Goal: Information Seeking & Learning: Learn about a topic

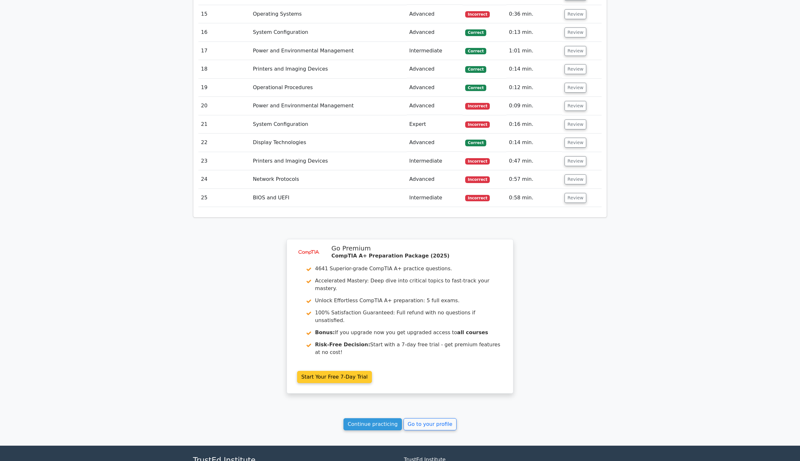
scroll to position [1298, 0]
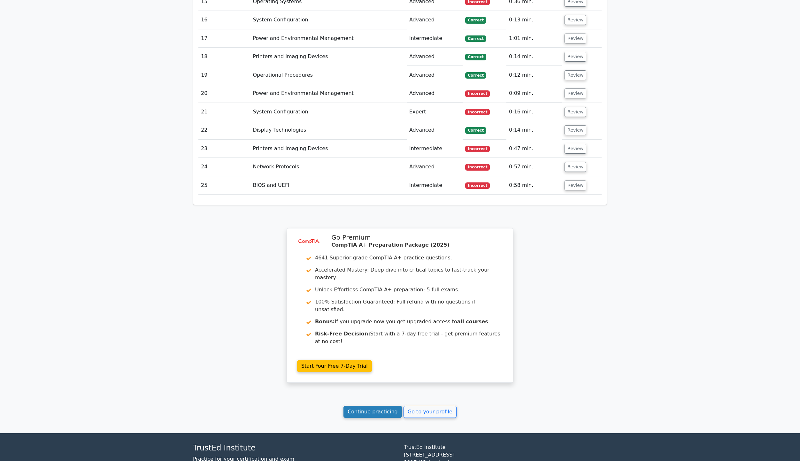
click at [376, 406] on link "Continue practicing" at bounding box center [372, 412] width 58 height 12
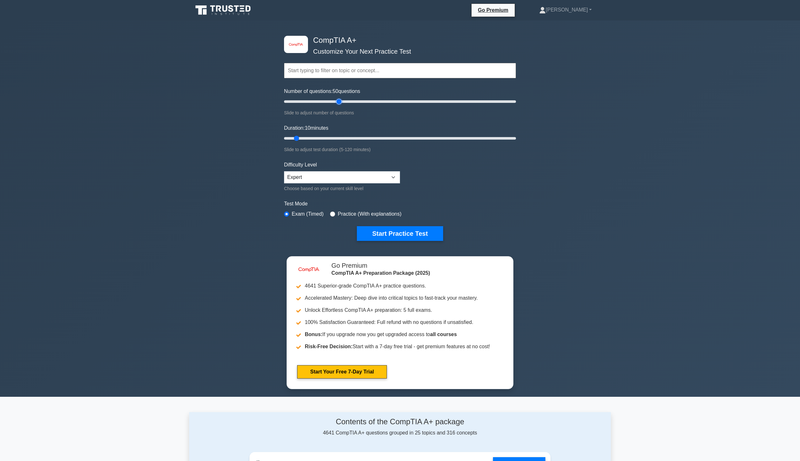
drag, startPoint x: 299, startPoint y: 103, endPoint x: 338, endPoint y: 103, distance: 39.0
type input "50"
click at [338, 103] on input "Number of questions: 50 questions" at bounding box center [400, 102] width 232 height 8
drag, startPoint x: 297, startPoint y: 138, endPoint x: 542, endPoint y: 155, distance: 245.6
type input "120"
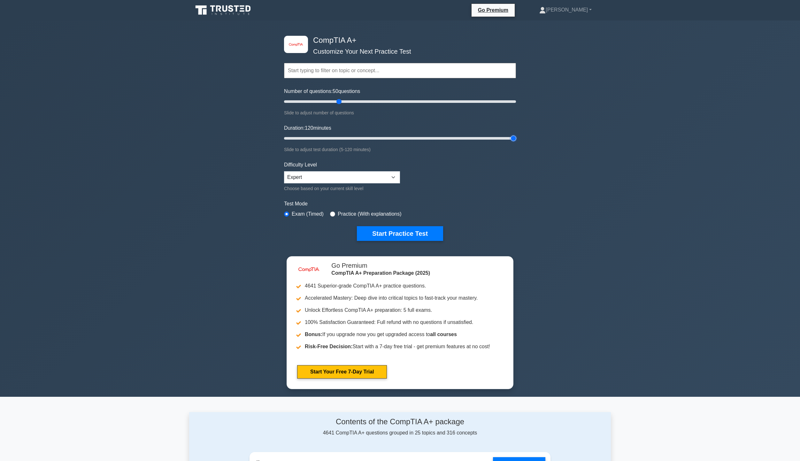
click at [516, 142] on input "Duration: 120 minutes" at bounding box center [400, 139] width 232 height 8
click at [338, 212] on label "Practice (With explanations)" at bounding box center [370, 214] width 64 height 8
click at [333, 215] on input "radio" at bounding box center [332, 214] width 5 height 5
radio input "true"
click at [389, 232] on button "Start Practice Test" at bounding box center [400, 233] width 86 height 15
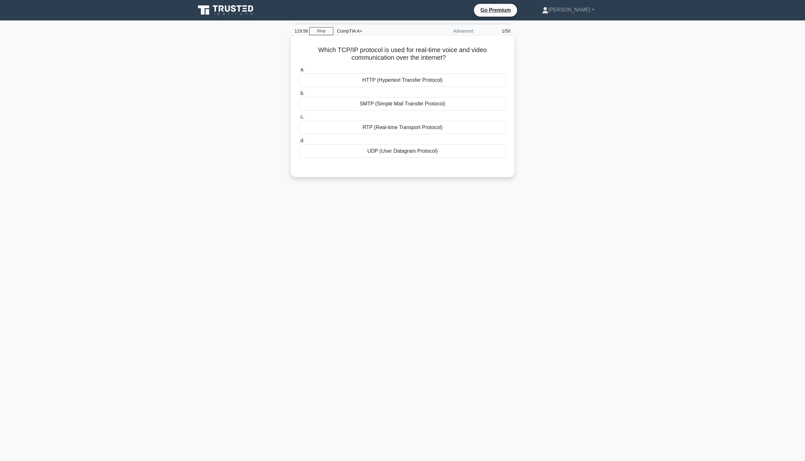
click at [394, 150] on div "UDP (User Datagram Protocol)" at bounding box center [402, 150] width 207 height 13
click at [299, 143] on input "d. UDP (User Datagram Protocol)" at bounding box center [299, 141] width 0 height 4
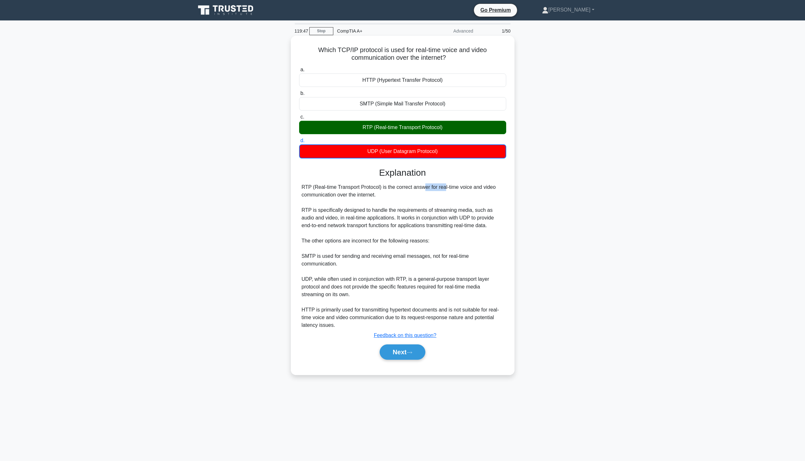
drag, startPoint x: 383, startPoint y: 189, endPoint x: 405, endPoint y: 188, distance: 21.5
click at [405, 188] on div "RTP (Real-time Transport Protocol) is the correct answer for real-time voice an…" at bounding box center [403, 256] width 202 height 146
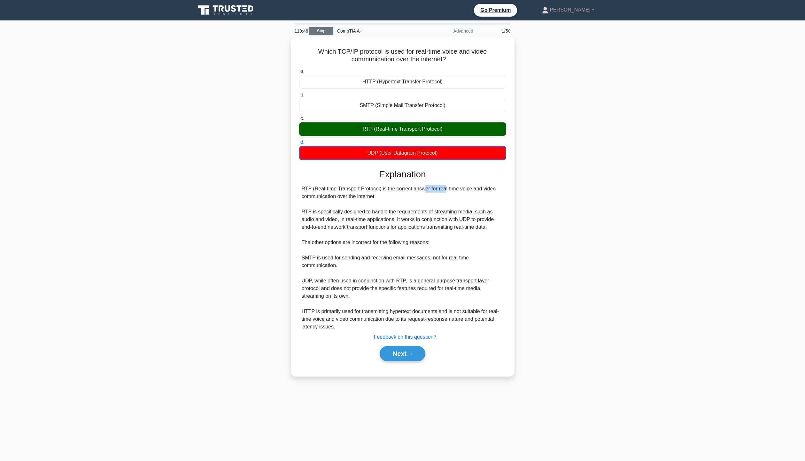
click at [328, 30] on link "Stop" at bounding box center [321, 31] width 24 height 8
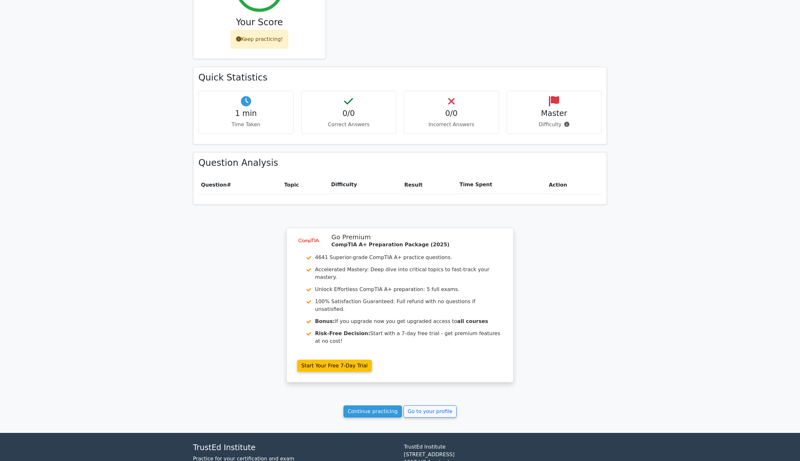
scroll to position [298, 0]
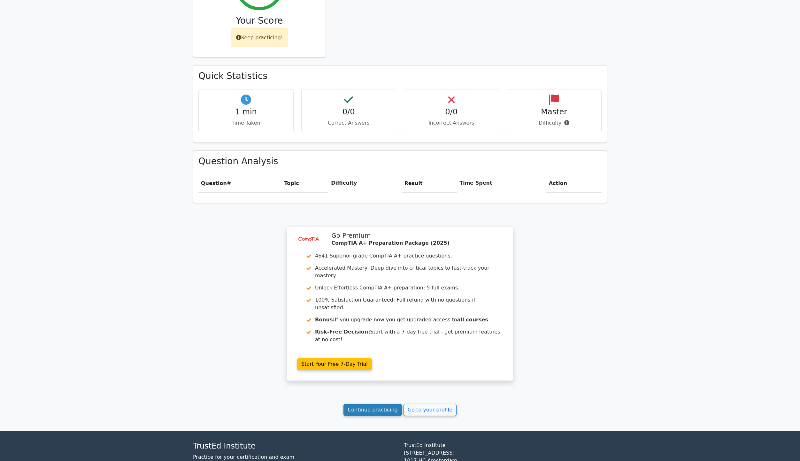
click at [378, 404] on link "Continue practicing" at bounding box center [372, 410] width 58 height 12
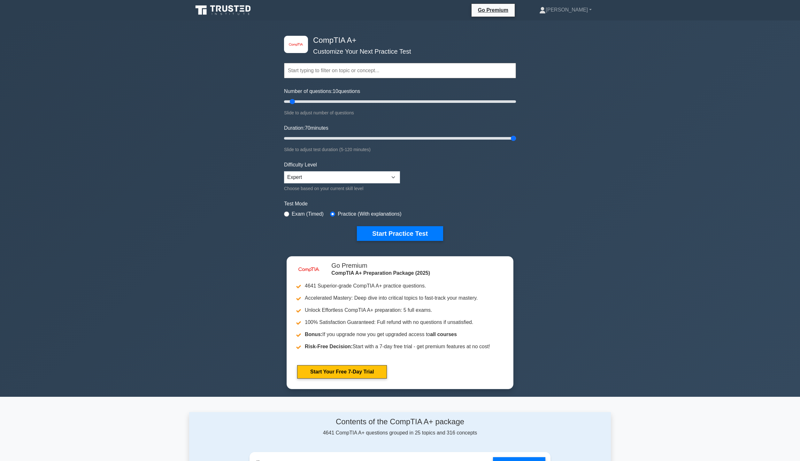
drag, startPoint x: 297, startPoint y: 138, endPoint x: 576, endPoint y: 149, distance: 278.8
type input "120"
click at [516, 142] on input "Duration: 70 minutes" at bounding box center [400, 139] width 232 height 8
drag, startPoint x: 293, startPoint y: 102, endPoint x: 336, endPoint y: 97, distance: 44.0
type input "50"
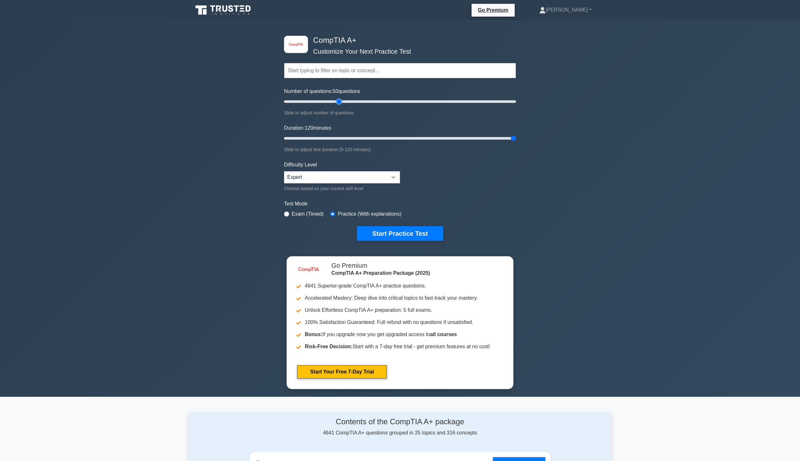
click at [336, 98] on input "Number of questions: 50 questions" at bounding box center [400, 102] width 232 height 8
click at [407, 235] on button "Start Practice Test" at bounding box center [400, 233] width 86 height 15
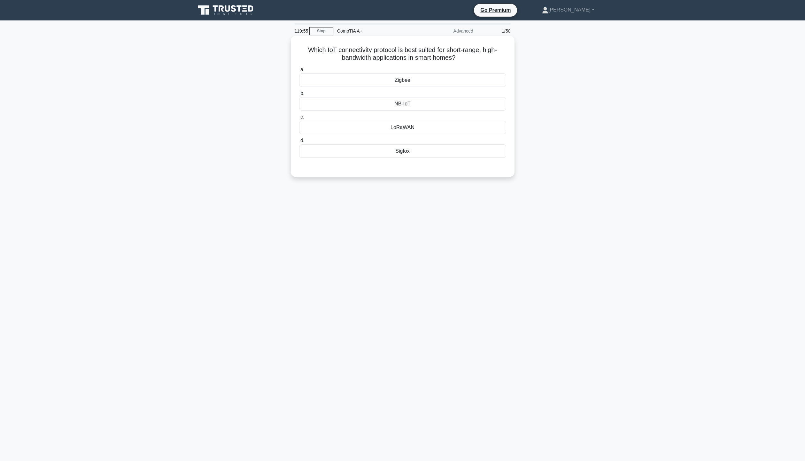
click at [424, 83] on div "Zigbee" at bounding box center [402, 79] width 207 height 13
click at [299, 72] on input "a. Zigbee" at bounding box center [299, 70] width 0 height 4
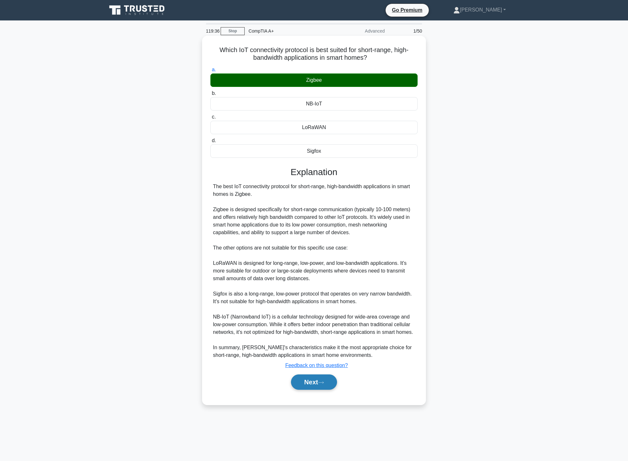
click at [321, 383] on button "Next" at bounding box center [314, 381] width 46 height 15
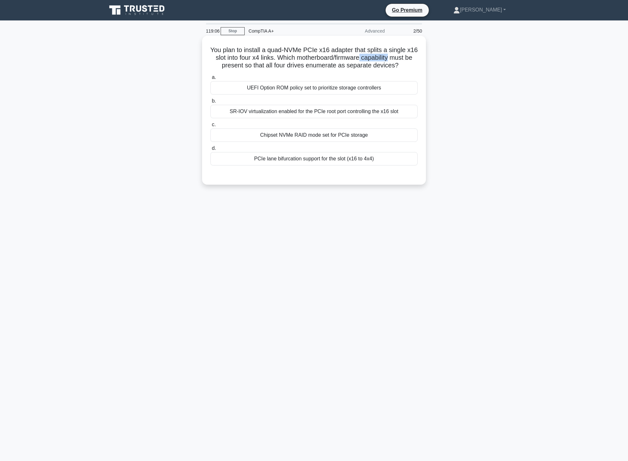
drag, startPoint x: 376, startPoint y: 58, endPoint x: 402, endPoint y: 58, distance: 26.2
click at [402, 58] on h5 "You plan to install a quad-NVMe PCIe x16 adapter that splits a single x16 slot …" at bounding box center [314, 58] width 208 height 24
drag, startPoint x: 237, startPoint y: 67, endPoint x: 343, endPoint y: 66, distance: 105.8
click at [343, 66] on h5 "You plan to install a quad-NVMe PCIe x16 adapter that splits a single x16 slot …" at bounding box center [314, 58] width 208 height 24
click at [347, 66] on h5 "You plan to install a quad-NVMe PCIe x16 adapter that splits a single x16 slot …" at bounding box center [314, 58] width 208 height 24
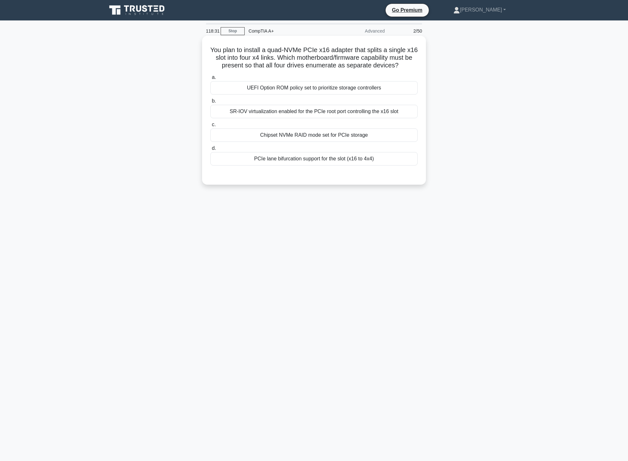
click at [297, 160] on div "PCIe lane bifurcation support for the slot (x16 to 4x4)" at bounding box center [313, 158] width 207 height 13
click at [210, 150] on input "d. PCIe lane bifurcation support for the slot (x16 to 4x4)" at bounding box center [210, 148] width 0 height 4
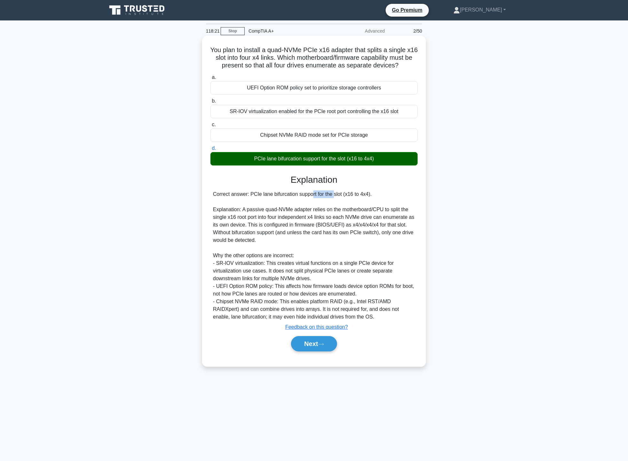
drag, startPoint x: 271, startPoint y: 196, endPoint x: 296, endPoint y: 196, distance: 25.2
click at [296, 196] on div "Correct answer: PCIe lane bifurcation support for the slot (x16 to 4x4). Explan…" at bounding box center [314, 255] width 202 height 130
click at [321, 224] on div "Correct answer: PCIe lane bifurcation support for the slot (x16 to 4x4). Explan…" at bounding box center [314, 255] width 202 height 130
drag, startPoint x: 226, startPoint y: 265, endPoint x: 355, endPoint y: 261, distance: 128.8
click at [355, 261] on div "Correct answer: PCIe lane bifurcation support for the slot (x16 to 4x4). Explan…" at bounding box center [314, 255] width 202 height 130
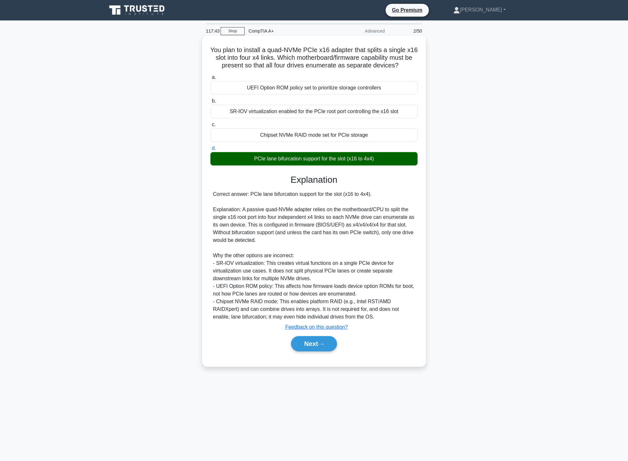
click at [335, 276] on div "Correct answer: PCIe lane bifurcation support for the slot (x16 to 4x4). Explan…" at bounding box center [314, 255] width 202 height 130
click at [318, 347] on button "Next" at bounding box center [314, 343] width 46 height 15
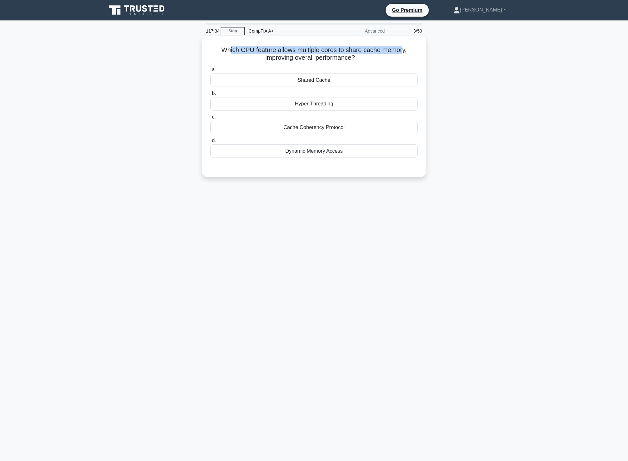
drag, startPoint x: 230, startPoint y: 53, endPoint x: 403, endPoint y: 49, distance: 172.3
click at [403, 49] on h5 "Which CPU feature allows multiple cores to share cache memory, improving overal…" at bounding box center [314, 54] width 208 height 16
drag, startPoint x: 274, startPoint y: 54, endPoint x: 328, endPoint y: 55, distance: 53.7
click at [326, 55] on h5 "Which CPU feature allows multiple cores to share cache memory, improving overal…" at bounding box center [314, 54] width 208 height 16
click at [391, 60] on h5 "Which CPU feature allows multiple cores to share cache memory, improving overal…" at bounding box center [314, 54] width 208 height 16
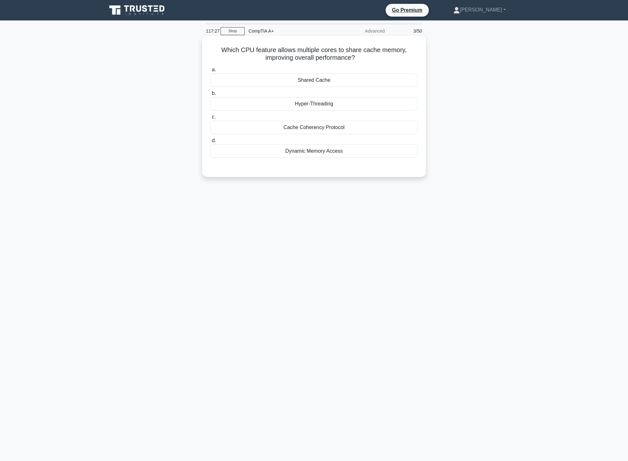
click at [376, 82] on div "Shared Cache" at bounding box center [313, 79] width 207 height 13
click at [210, 72] on input "a. Shared Cache" at bounding box center [210, 70] width 0 height 4
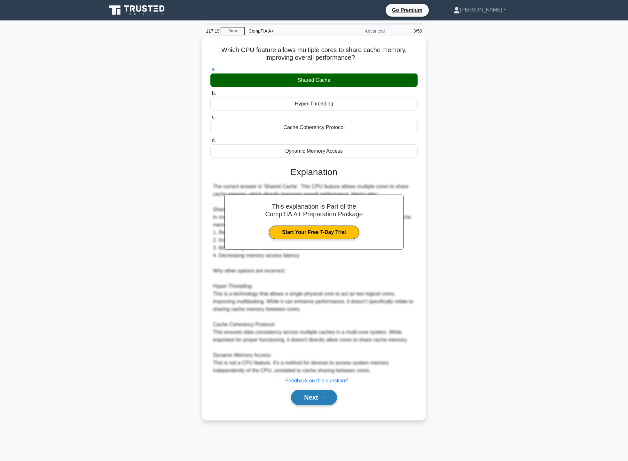
click at [319, 404] on button "Next" at bounding box center [314, 397] width 46 height 15
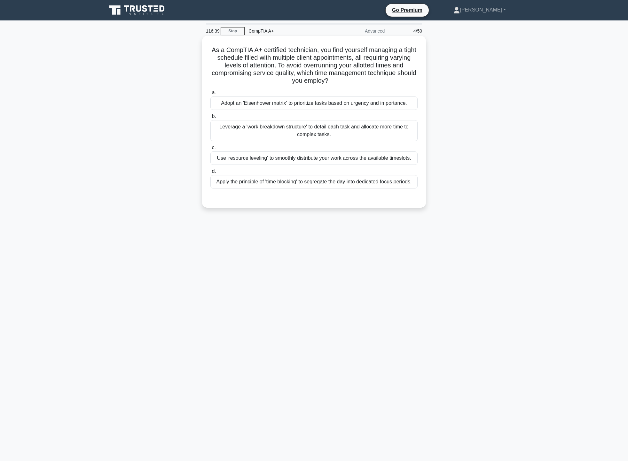
click at [337, 103] on div "Adopt an 'Eisenhower matrix' to prioritize tasks based on urgency and importanc…" at bounding box center [313, 102] width 207 height 13
click at [210, 95] on input "a. Adopt an 'Eisenhower matrix' to prioritize tasks based on urgency and import…" at bounding box center [210, 93] width 0 height 4
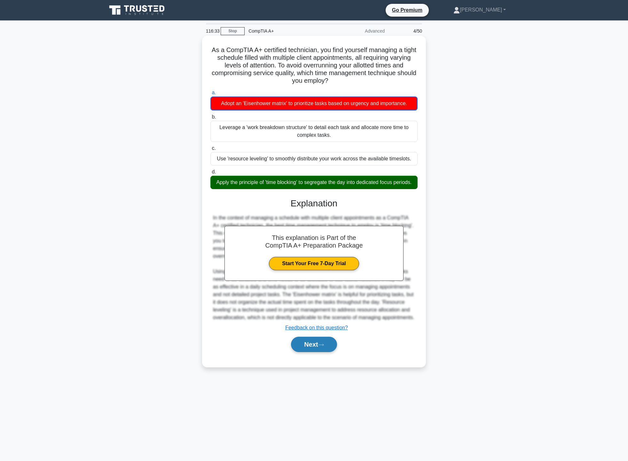
click at [323, 347] on icon at bounding box center [321, 345] width 6 height 4
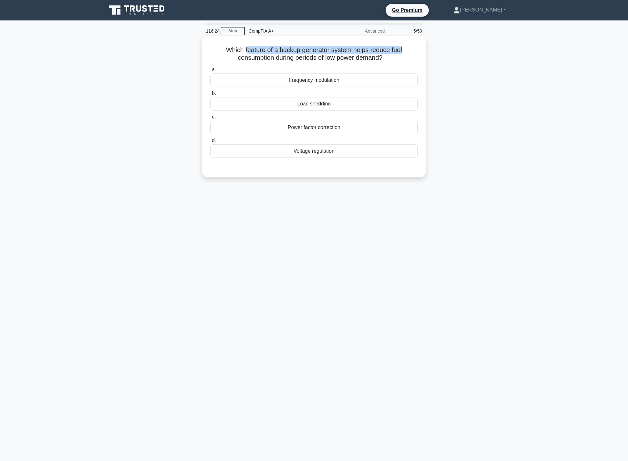
drag, startPoint x: 248, startPoint y: 49, endPoint x: 405, endPoint y: 47, distance: 156.3
click at [405, 47] on h5 "Which feature of a backup generator system helps reduce fuel consumption during…" at bounding box center [314, 54] width 208 height 16
drag, startPoint x: 244, startPoint y: 58, endPoint x: 384, endPoint y: 56, distance: 140.0
click at [384, 56] on h5 "Which feature of a backup generator system helps reduce fuel consumption during…" at bounding box center [314, 54] width 208 height 16
click at [348, 107] on div "Load shedding" at bounding box center [313, 103] width 207 height 13
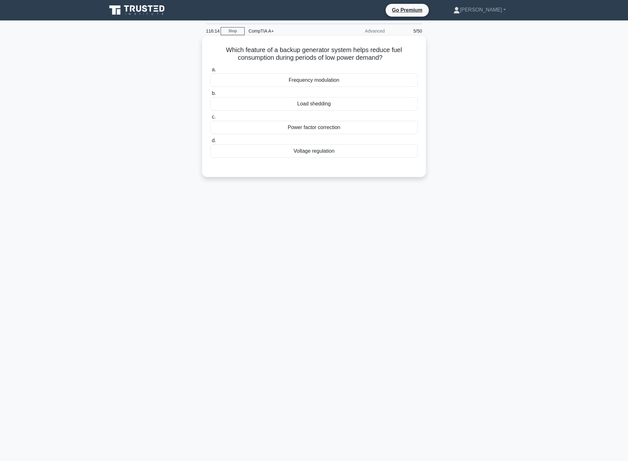
click at [210, 96] on input "b. Load shedding" at bounding box center [210, 93] width 0 height 4
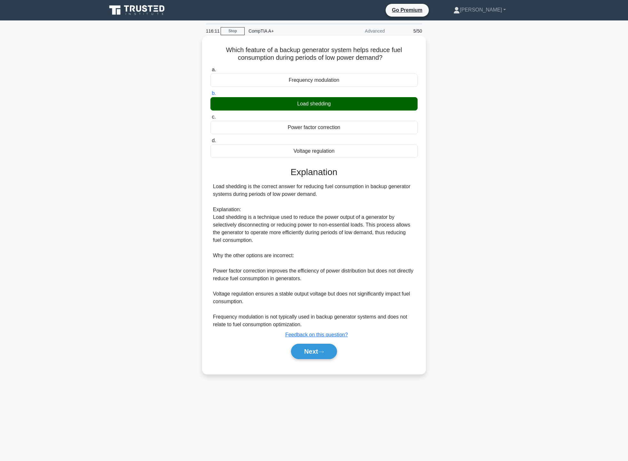
drag, startPoint x: 284, startPoint y: 191, endPoint x: 329, endPoint y: 194, distance: 44.8
click at [329, 193] on div "Load shedding is the correct answer for reducing fuel consumption in backup gen…" at bounding box center [314, 256] width 202 height 146
click at [327, 199] on div "Load shedding is the correct answer for reducing fuel consumption in backup gen…" at bounding box center [314, 256] width 202 height 146
drag, startPoint x: 223, startPoint y: 215, endPoint x: 385, endPoint y: 221, distance: 162.1
click at [399, 219] on div "Load shedding is the correct answer for reducing fuel consumption in backup gen…" at bounding box center [314, 256] width 202 height 146
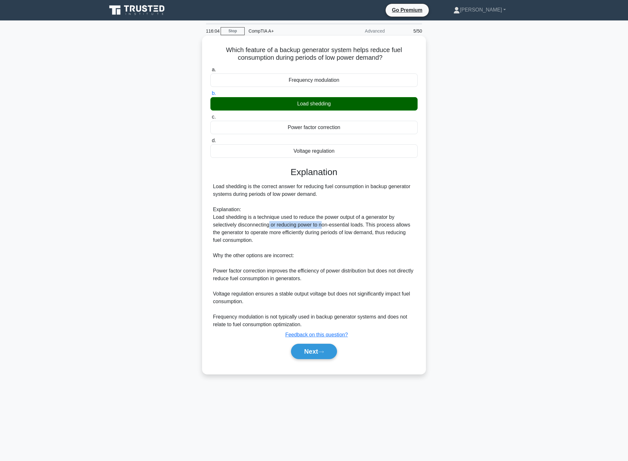
drag, startPoint x: 269, startPoint y: 226, endPoint x: 328, endPoint y: 225, distance: 59.1
click at [325, 226] on div "Load shedding is the correct answer for reducing fuel consumption in backup gen…" at bounding box center [314, 256] width 202 height 146
click at [308, 346] on button "Next" at bounding box center [314, 351] width 46 height 15
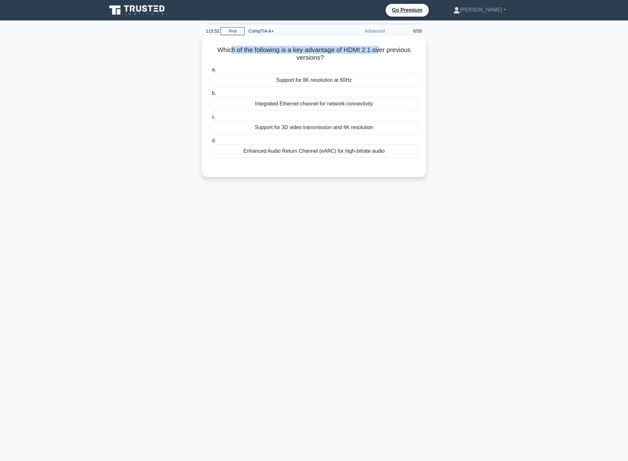
drag, startPoint x: 228, startPoint y: 48, endPoint x: 381, endPoint y: 47, distance: 152.1
click at [381, 46] on h5 "Which of the following is a key advantage of HDMI 2.1 over previous versions? .…" at bounding box center [314, 54] width 208 height 16
click at [374, 58] on h5 "Which of the following is a key advantage of HDMI 2.1 over previous versions? .…" at bounding box center [314, 54] width 208 height 16
click at [330, 127] on div "Support for 3D video transmission and 4K resolution" at bounding box center [313, 127] width 207 height 13
click at [210, 119] on input "c. Support for 3D video transmission and 4K resolution" at bounding box center [210, 117] width 0 height 4
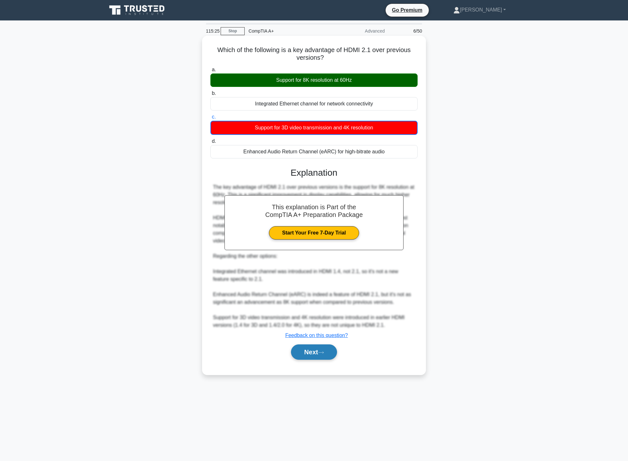
click at [326, 355] on button "Next" at bounding box center [314, 351] width 46 height 15
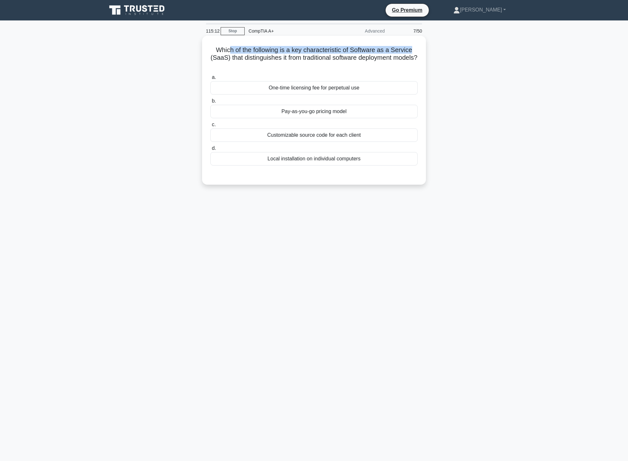
drag, startPoint x: 227, startPoint y: 50, endPoint x: 412, endPoint y: 45, distance: 184.7
click at [412, 45] on div "Which of the following is a key characteristic of Software as a Service (SaaS) …" at bounding box center [313, 110] width 219 height 144
drag, startPoint x: 249, startPoint y: 58, endPoint x: 410, endPoint y: 60, distance: 161.4
click at [410, 60] on h5 "Which of the following is a key characteristic of Software as a Service (SaaS) …" at bounding box center [314, 58] width 208 height 24
drag, startPoint x: 299, startPoint y: 70, endPoint x: 321, endPoint y: 68, distance: 21.8
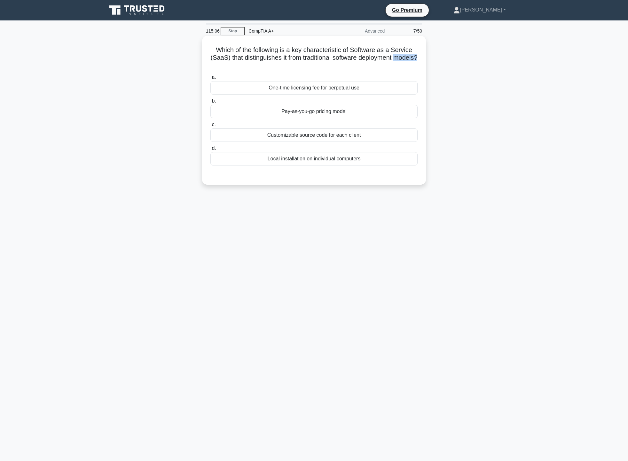
click at [321, 68] on h5 "Which of the following is a key characteristic of Software as a Service (SaaS) …" at bounding box center [314, 58] width 208 height 24
click at [354, 71] on div "Which of the following is a key characteristic of Software as a Service (SaaS) …" at bounding box center [313, 110] width 219 height 144
click at [355, 92] on div "One-time licensing fee for perpetual use" at bounding box center [313, 87] width 207 height 13
click at [210, 80] on input "a. One-time licensing fee for perpetual use" at bounding box center [210, 77] width 0 height 4
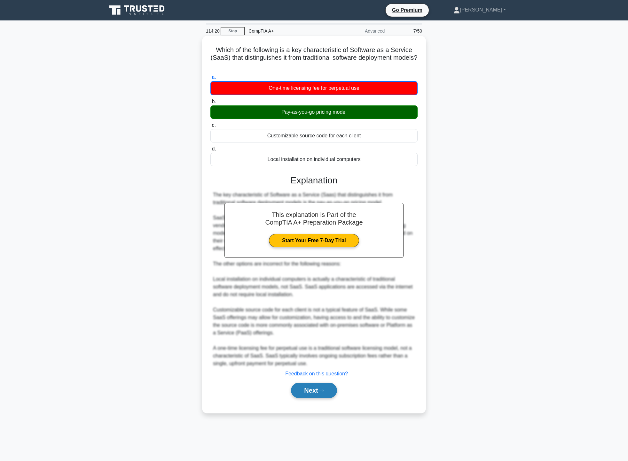
click at [310, 392] on button "Next" at bounding box center [314, 390] width 46 height 15
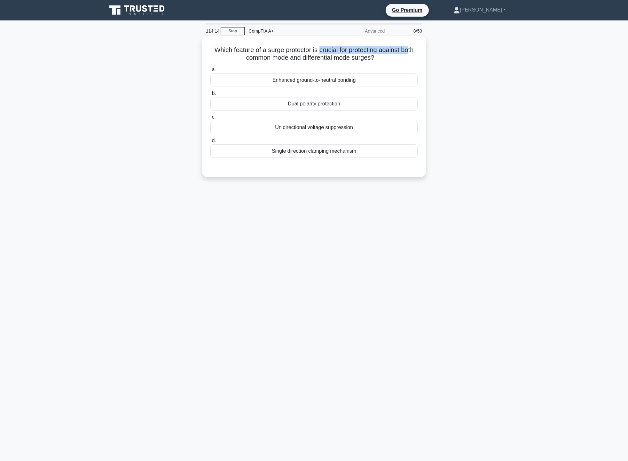
drag, startPoint x: 320, startPoint y: 53, endPoint x: 380, endPoint y: 50, distance: 60.5
click at [412, 47] on h5 "Which feature of a surge protector is crucial for protecting against both commo…" at bounding box center [314, 54] width 208 height 16
drag, startPoint x: 236, startPoint y: 58, endPoint x: 384, endPoint y: 61, distance: 148.0
click at [384, 61] on h5 "Which feature of a surge protector is crucial for protecting against both commo…" at bounding box center [314, 54] width 208 height 16
click at [406, 60] on h5 "Which feature of a surge protector is crucial for protecting against both commo…" at bounding box center [314, 54] width 208 height 16
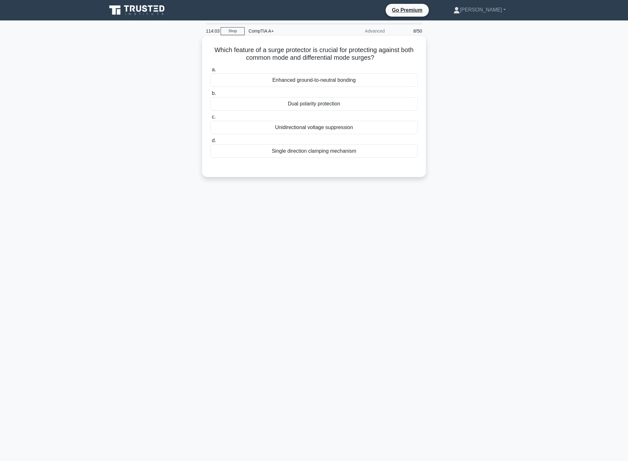
click at [371, 83] on div "Enhanced ground-to-neutral bonding" at bounding box center [313, 79] width 207 height 13
click at [210, 72] on input "a. Enhanced ground-to-neutral bonding" at bounding box center [210, 70] width 0 height 4
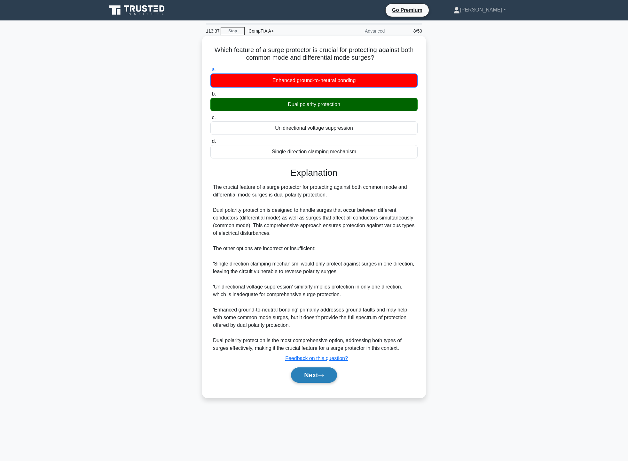
click at [313, 378] on button "Next" at bounding box center [314, 374] width 46 height 15
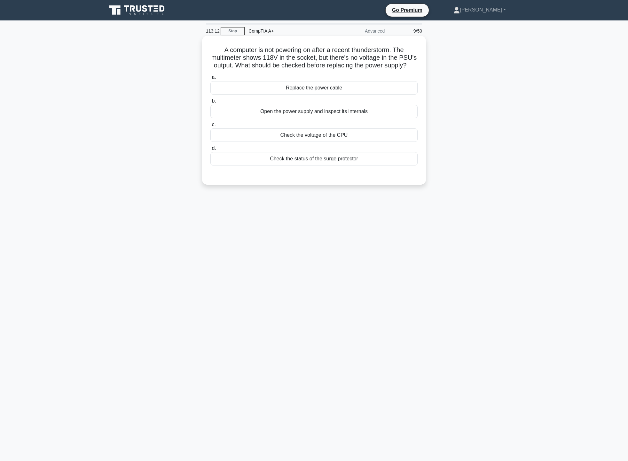
click at [331, 161] on div "Check the status of the surge protector" at bounding box center [313, 158] width 207 height 13
click at [210, 150] on input "d. Check the status of the surge protector" at bounding box center [210, 148] width 0 height 4
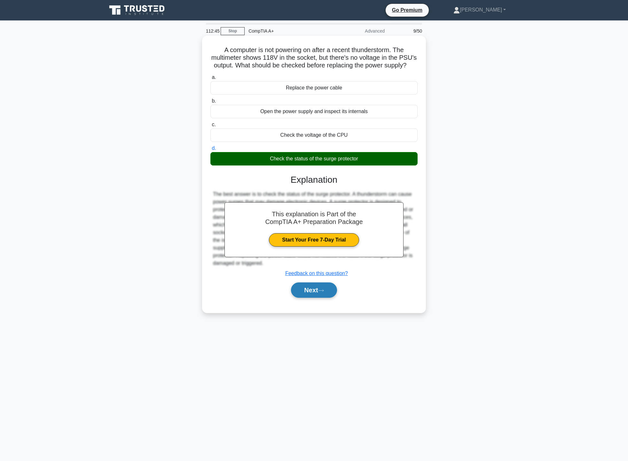
click at [329, 289] on button "Next" at bounding box center [314, 289] width 46 height 15
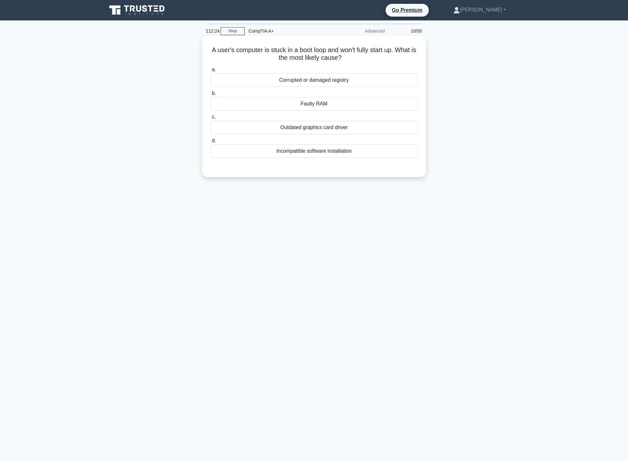
click at [385, 104] on div "Faulty RAM" at bounding box center [313, 103] width 207 height 13
click at [210, 96] on input "b. Faulty RAM" at bounding box center [210, 93] width 0 height 4
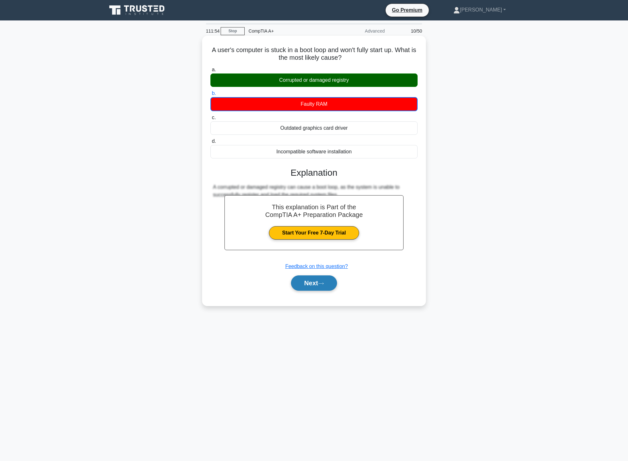
click at [300, 282] on button "Next" at bounding box center [314, 282] width 46 height 15
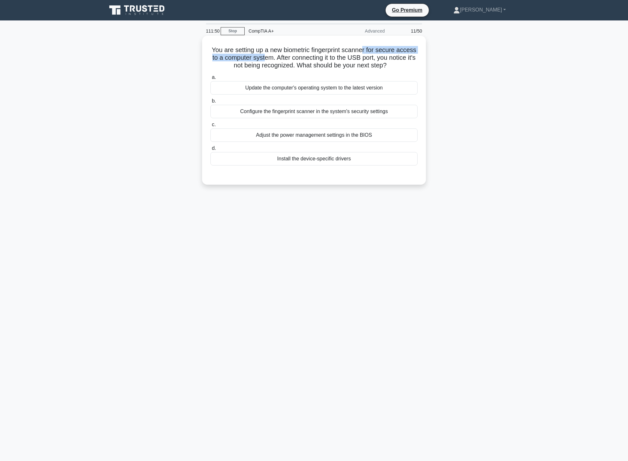
drag, startPoint x: 268, startPoint y: 55, endPoint x: 366, endPoint y: 47, distance: 97.8
click at [366, 47] on h5 "You are setting up a new biometric fingerprint scanner for secure access to a c…" at bounding box center [314, 58] width 208 height 24
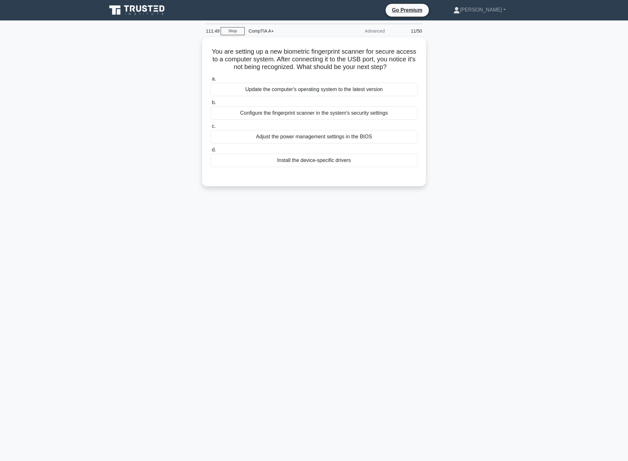
click at [482, 58] on div "You are setting up a new biometric fingerprint scanner for secure access to a c…" at bounding box center [314, 115] width 422 height 157
drag, startPoint x: 291, startPoint y: 58, endPoint x: 312, endPoint y: 58, distance: 21.1
click at [312, 58] on h5 "You are setting up a new biometric fingerprint scanner for secure access to a c…" at bounding box center [314, 58] width 208 height 24
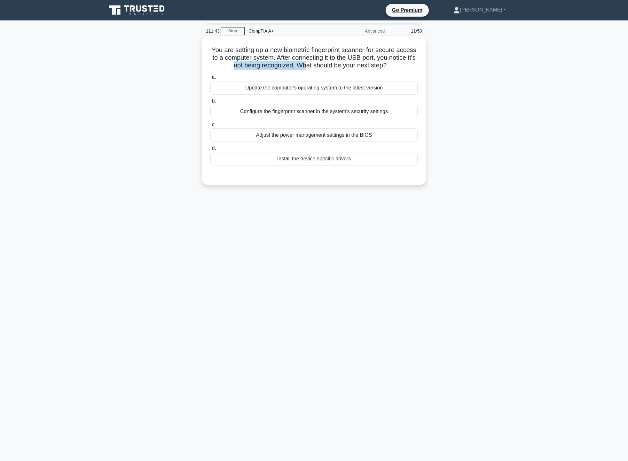
drag, startPoint x: 235, startPoint y: 71, endPoint x: 310, endPoint y: 69, distance: 74.2
click at [310, 69] on div "You are setting up a new biometric fingerprint scanner for secure access to a c…" at bounding box center [313, 110] width 219 height 144
click at [363, 62] on h5 "You are setting up a new biometric fingerprint scanner for secure access to a c…" at bounding box center [314, 58] width 208 height 24
click at [333, 158] on div "Install the device-specific drivers" at bounding box center [313, 158] width 207 height 13
click at [210, 150] on input "d. Install the device-specific drivers" at bounding box center [210, 148] width 0 height 4
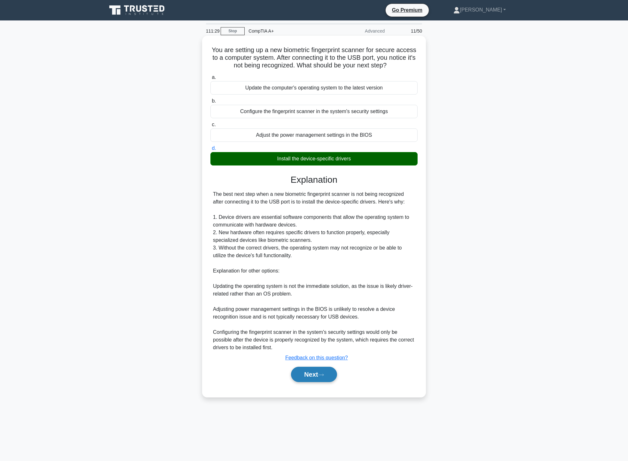
click at [331, 372] on button "Next" at bounding box center [314, 374] width 46 height 15
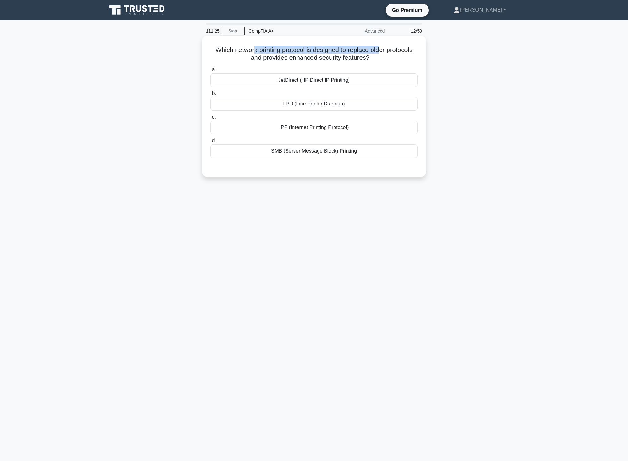
drag, startPoint x: 252, startPoint y: 52, endPoint x: 381, endPoint y: 52, distance: 129.4
click at [381, 52] on h5 "Which network printing protocol is designed to replace older protocols and prov…" at bounding box center [314, 54] width 208 height 16
drag, startPoint x: 252, startPoint y: 60, endPoint x: 277, endPoint y: 61, distance: 24.6
click at [276, 61] on h5 "Which network printing protocol is designed to replace older protocols and prov…" at bounding box center [314, 54] width 208 height 16
click at [344, 154] on div "SMB (Server Message Block) Printing" at bounding box center [313, 150] width 207 height 13
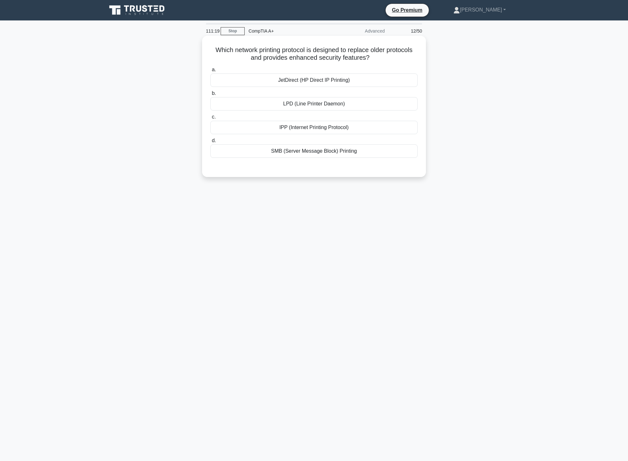
click at [210, 143] on input "d. SMB (Server Message Block) Printing" at bounding box center [210, 141] width 0 height 4
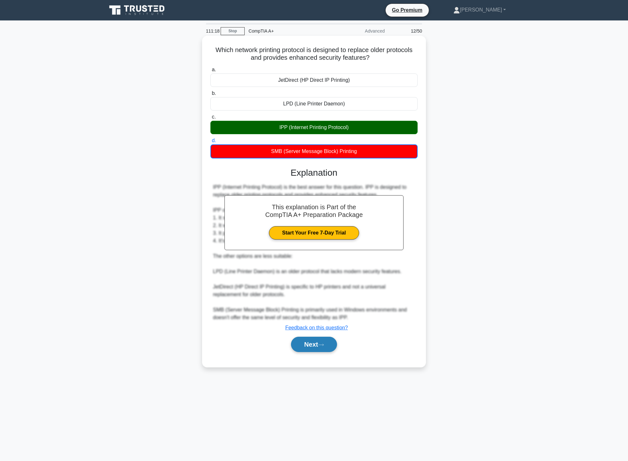
click at [320, 347] on button "Next" at bounding box center [314, 344] width 46 height 15
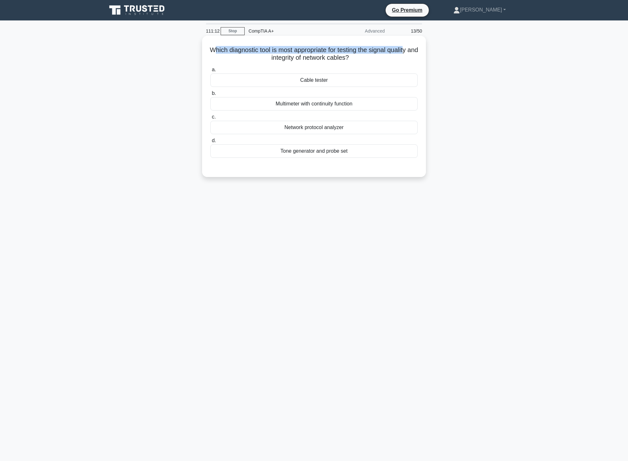
drag, startPoint x: 220, startPoint y: 47, endPoint x: 413, endPoint y: 50, distance: 193.6
click at [413, 50] on h5 "Which diagnostic tool is most appropriate for testing the signal quality and in…" at bounding box center [314, 54] width 208 height 16
drag, startPoint x: 262, startPoint y: 60, endPoint x: 359, endPoint y: 62, distance: 97.8
click at [359, 62] on h5 "Which diagnostic tool is most appropriate for testing the signal quality and in…" at bounding box center [314, 54] width 208 height 16
click at [365, 61] on h5 "Which diagnostic tool is most appropriate for testing the signal quality and in…" at bounding box center [314, 54] width 208 height 16
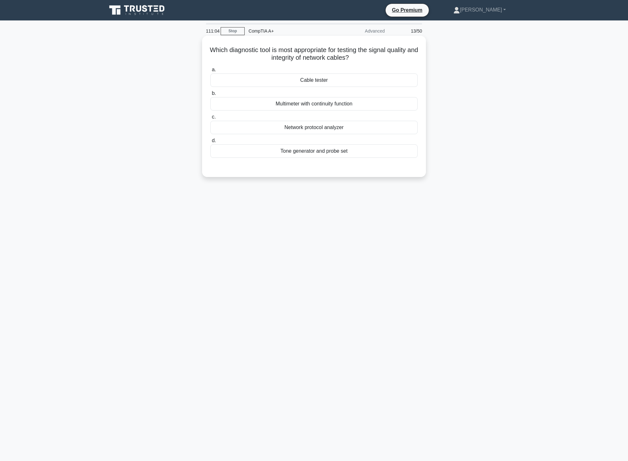
click at [358, 84] on div "Cable tester" at bounding box center [313, 79] width 207 height 13
click at [210, 72] on input "a. Cable tester" at bounding box center [210, 70] width 0 height 4
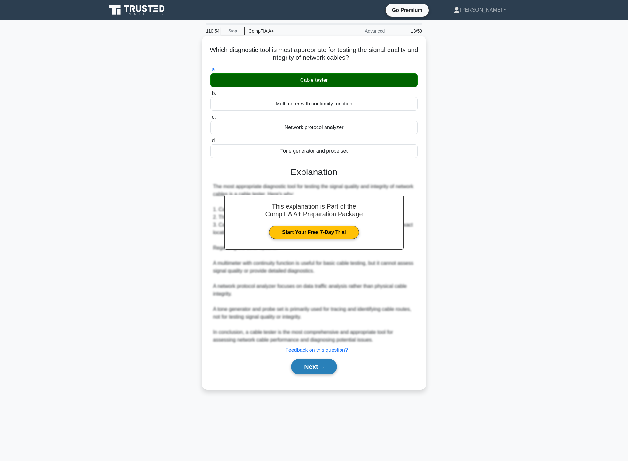
click at [320, 372] on button "Next" at bounding box center [314, 366] width 46 height 15
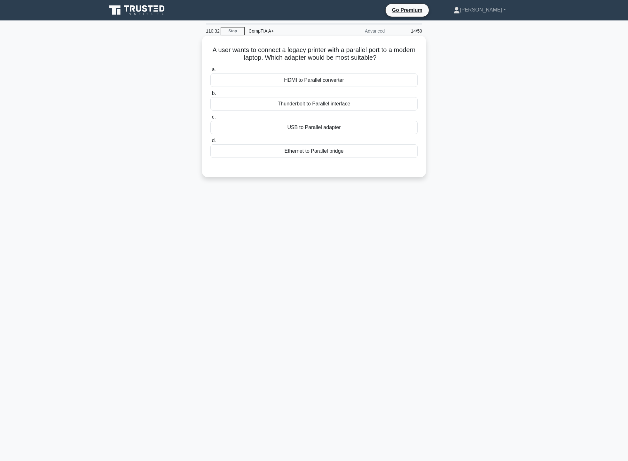
click at [336, 151] on div "Ethernet to Parallel bridge" at bounding box center [313, 150] width 207 height 13
click at [210, 143] on input "d. Ethernet to Parallel bridge" at bounding box center [210, 141] width 0 height 4
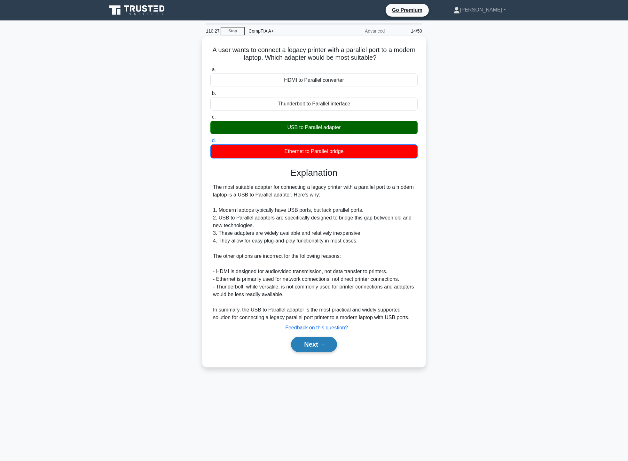
click at [311, 342] on button "Next" at bounding box center [314, 344] width 46 height 15
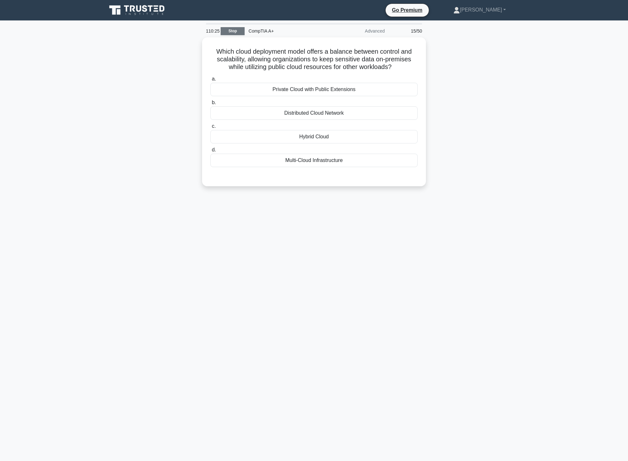
click at [236, 33] on link "Stop" at bounding box center [232, 31] width 24 height 8
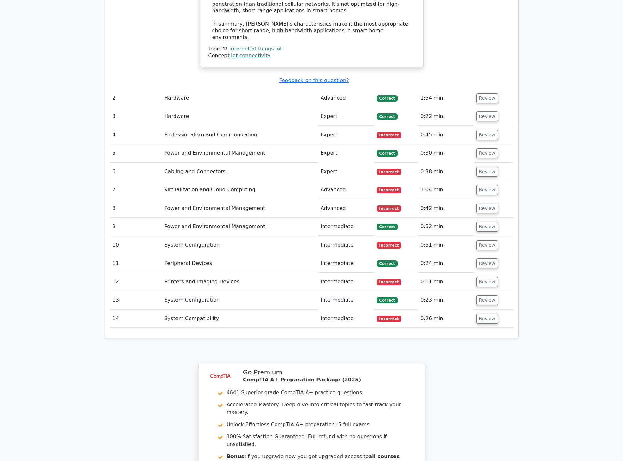
scroll to position [1007, 0]
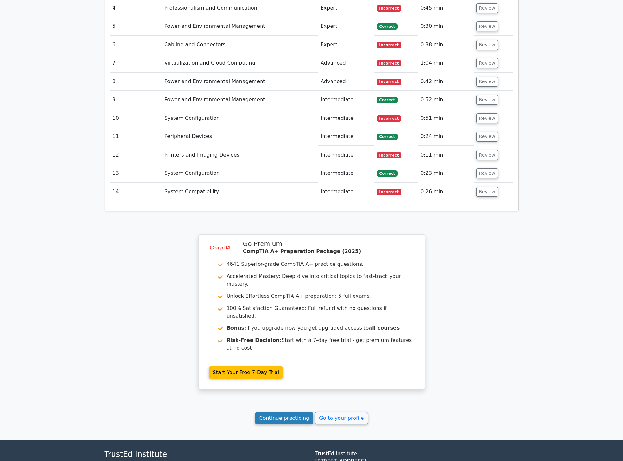
click at [291, 412] on link "Continue practicing" at bounding box center [284, 418] width 58 height 12
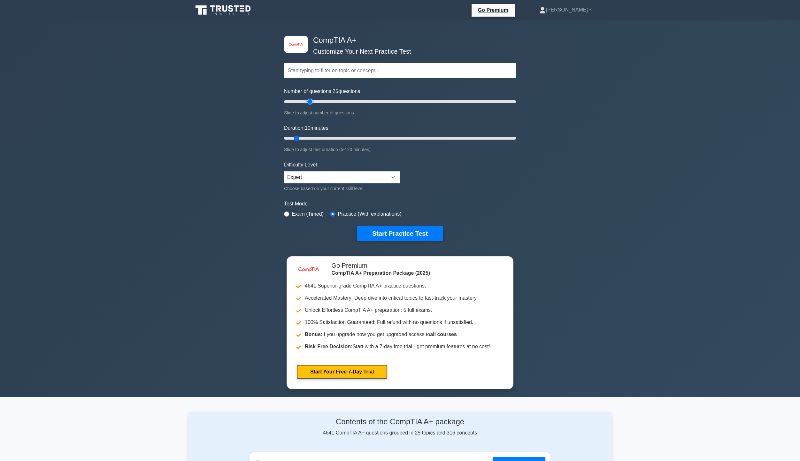
drag, startPoint x: 293, startPoint y: 101, endPoint x: 308, endPoint y: 102, distance: 15.7
type input "25"
click at [308, 102] on input "Number of questions: 25 questions" at bounding box center [400, 102] width 232 height 8
drag, startPoint x: 298, startPoint y: 138, endPoint x: 415, endPoint y: 143, distance: 117.1
type input "70"
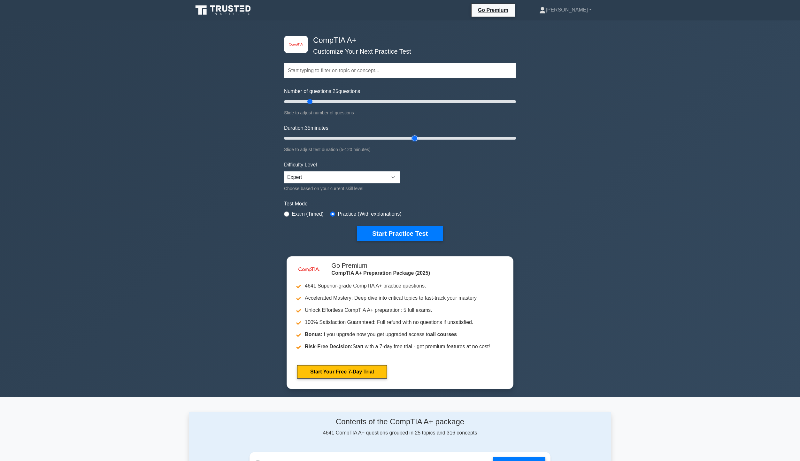
click at [415, 142] on input "Duration: 35 minutes" at bounding box center [400, 139] width 232 height 8
click at [405, 232] on button "Start Practice Test" at bounding box center [400, 233] width 86 height 15
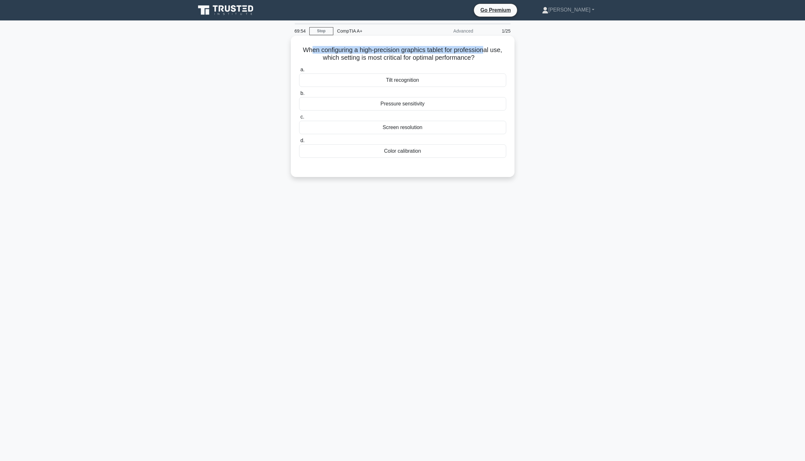
drag, startPoint x: 309, startPoint y: 51, endPoint x: 486, endPoint y: 53, distance: 177.3
click at [486, 53] on h5 "When configuring a high-precision graphics tablet for professional use, which s…" at bounding box center [402, 54] width 208 height 16
drag, startPoint x: 328, startPoint y: 59, endPoint x: 405, endPoint y: 62, distance: 77.4
click at [405, 62] on h5 "When configuring a high-precision graphics tablet for professional use, which s…" at bounding box center [402, 54] width 208 height 16
click at [430, 105] on div "Pressure sensitivity" at bounding box center [402, 103] width 207 height 13
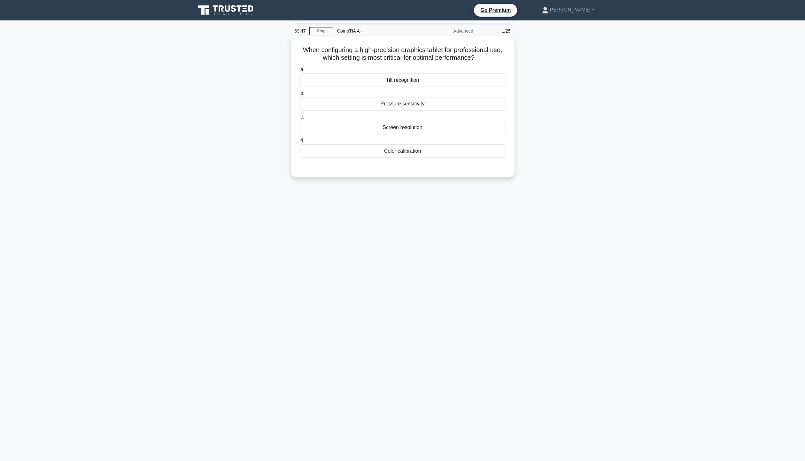
click at [299, 96] on input "b. Pressure sensitivity" at bounding box center [299, 93] width 0 height 4
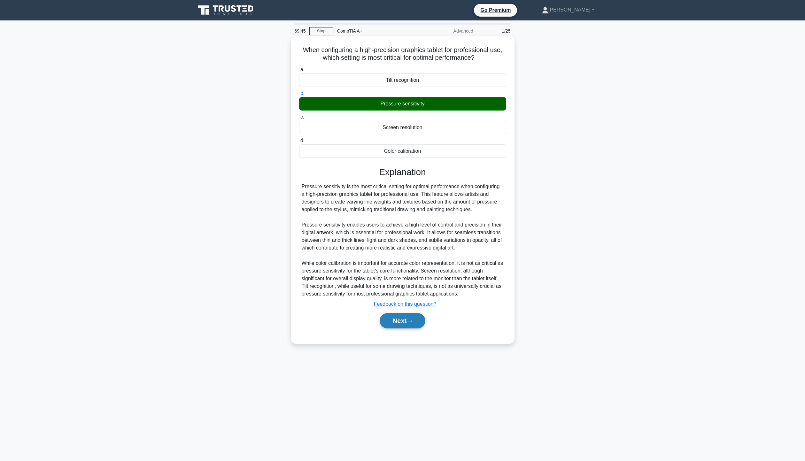
click at [418, 320] on button "Next" at bounding box center [403, 320] width 46 height 15
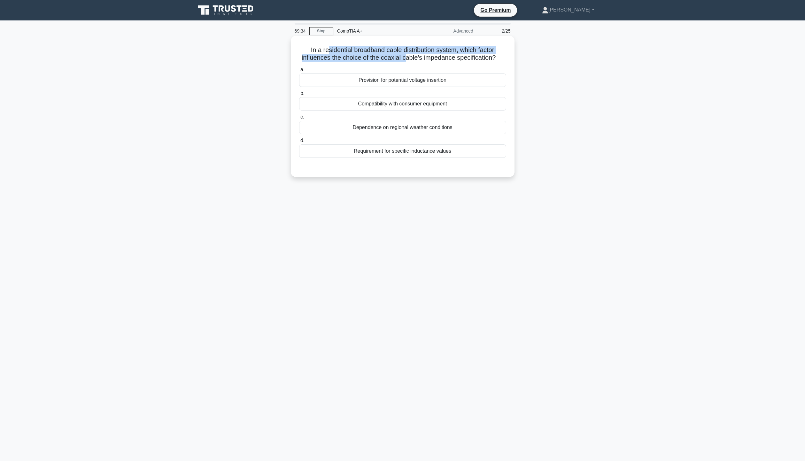
drag, startPoint x: 327, startPoint y: 53, endPoint x: 407, endPoint y: 55, distance: 79.9
click at [407, 55] on h5 "In a residential broadband cable distribution system, which factor influences t…" at bounding box center [402, 54] width 208 height 16
click at [424, 58] on h5 "In a residential broadband cable distribution system, which factor influences t…" at bounding box center [402, 54] width 208 height 16
drag, startPoint x: 423, startPoint y: 58, endPoint x: 454, endPoint y: 58, distance: 30.4
click at [454, 58] on h5 "In a residential broadband cable distribution system, which factor influences t…" at bounding box center [402, 54] width 208 height 16
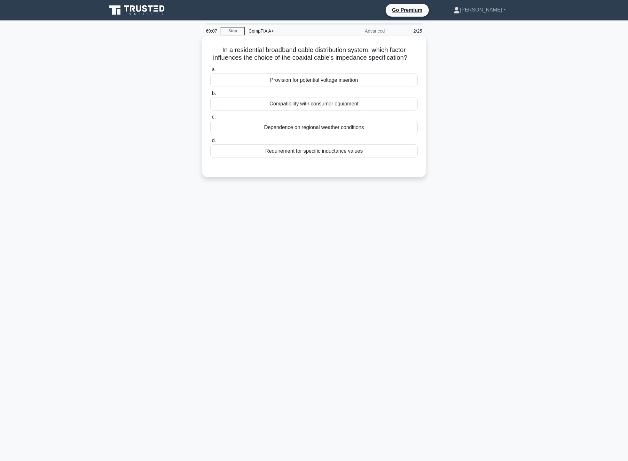
click at [252, 64] on div "In a residential broadband cable distribution system, which factor influences t…" at bounding box center [313, 106] width 219 height 136
drag, startPoint x: 242, startPoint y: 55, endPoint x: 302, endPoint y: 53, distance: 59.8
click at [302, 53] on h5 "In a residential broadband cable distribution system, which factor influences t…" at bounding box center [314, 54] width 208 height 16
click at [348, 60] on h5 "In a residential broadband cable distribution system, which factor influences t…" at bounding box center [314, 54] width 208 height 16
click at [346, 105] on div "Compatibility with consumer equipment" at bounding box center [313, 103] width 207 height 13
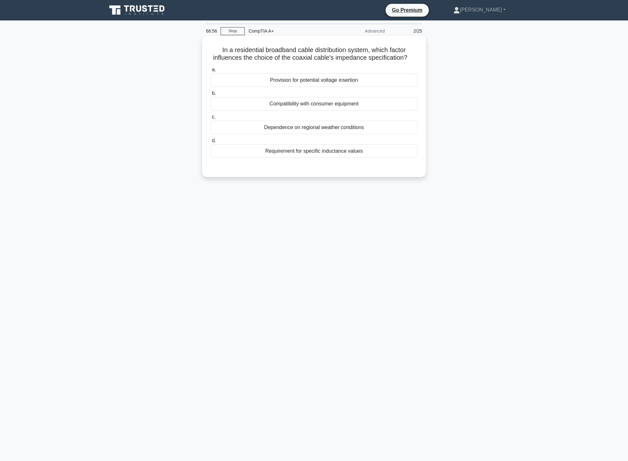
click at [210, 96] on input "b. Compatibility with consumer equipment" at bounding box center [210, 93] width 0 height 4
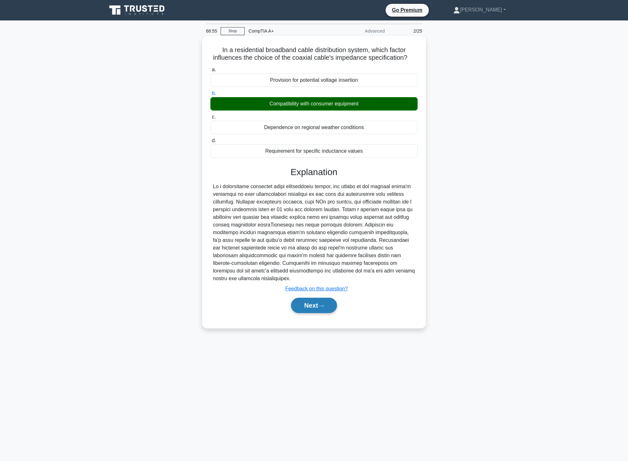
click at [314, 298] on button "Next" at bounding box center [314, 305] width 46 height 15
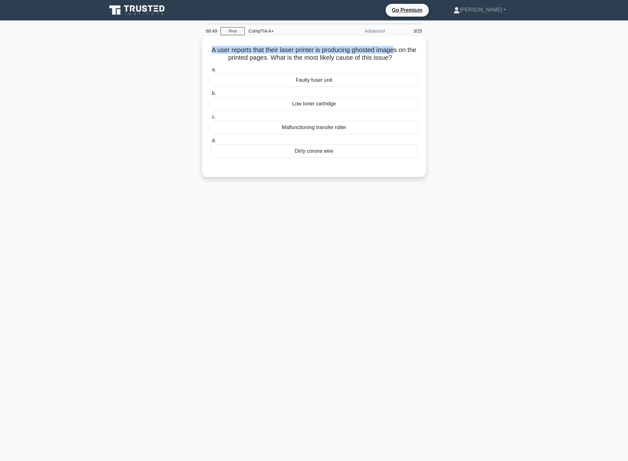
drag, startPoint x: 214, startPoint y: 48, endPoint x: 403, endPoint y: 51, distance: 188.5
click at [403, 51] on h5 "A user reports that their laser printer is producing ghosted images on the prin…" at bounding box center [314, 54] width 208 height 16
drag, startPoint x: 242, startPoint y: 55, endPoint x: 403, endPoint y: 60, distance: 161.4
click at [403, 60] on h5 "A user reports that their laser printer is producing ghosted images on the prin…" at bounding box center [314, 54] width 208 height 16
click at [454, 59] on div "A user reports that their laser printer is producing ghosted images on the prin…" at bounding box center [314, 111] width 422 height 149
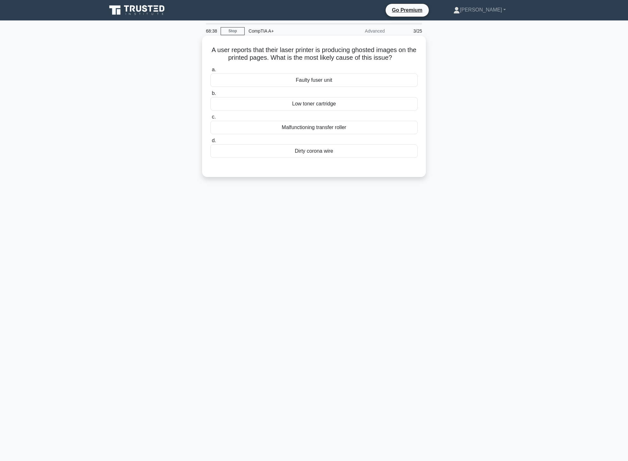
click at [348, 104] on div "Low toner cartridge" at bounding box center [313, 103] width 207 height 13
click at [210, 96] on input "b. Low toner cartridge" at bounding box center [210, 93] width 0 height 4
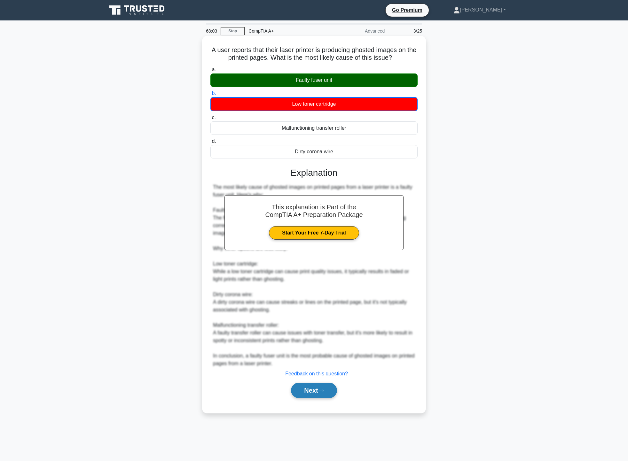
click at [306, 394] on button "Next" at bounding box center [314, 390] width 46 height 15
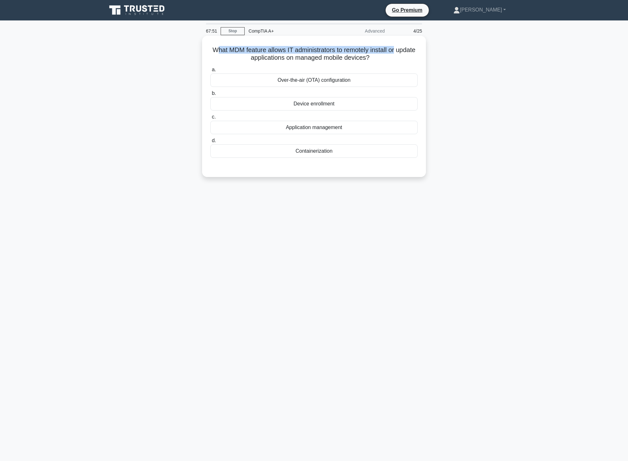
drag, startPoint x: 223, startPoint y: 51, endPoint x: 414, endPoint y: 51, distance: 191.1
click at [414, 51] on h5 "What MDM feature allows IT administrators to remotely install or update applica…" at bounding box center [314, 54] width 208 height 16
click at [361, 127] on div "Application management" at bounding box center [313, 127] width 207 height 13
click at [210, 119] on input "c. Application management" at bounding box center [210, 117] width 0 height 4
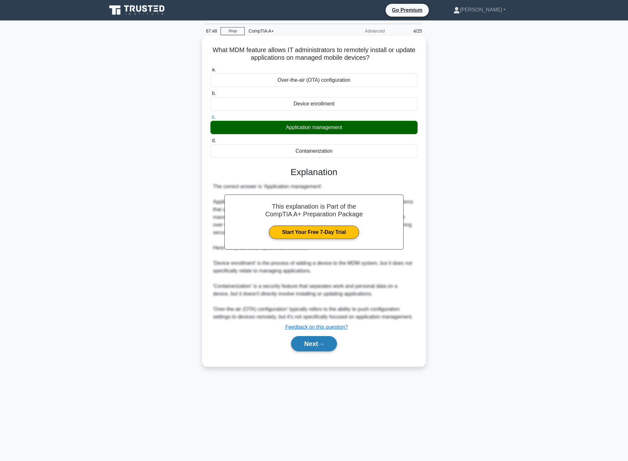
click at [334, 343] on button "Next" at bounding box center [314, 343] width 46 height 15
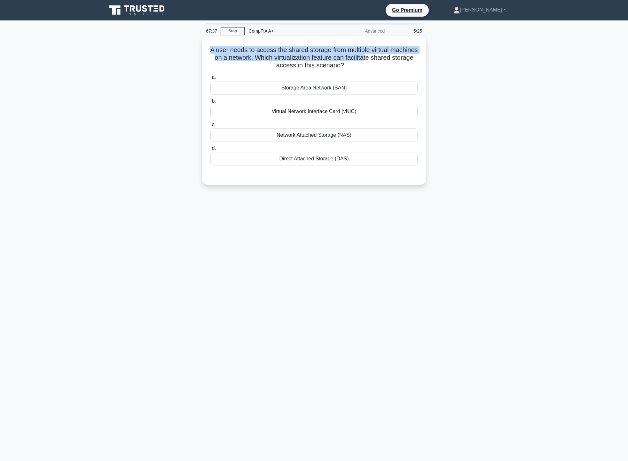
drag, startPoint x: 222, startPoint y: 50, endPoint x: 402, endPoint y: 60, distance: 180.5
click at [402, 60] on h5 "A user needs to access the shared storage from multiple virtual machines on a n…" at bounding box center [314, 58] width 208 height 24
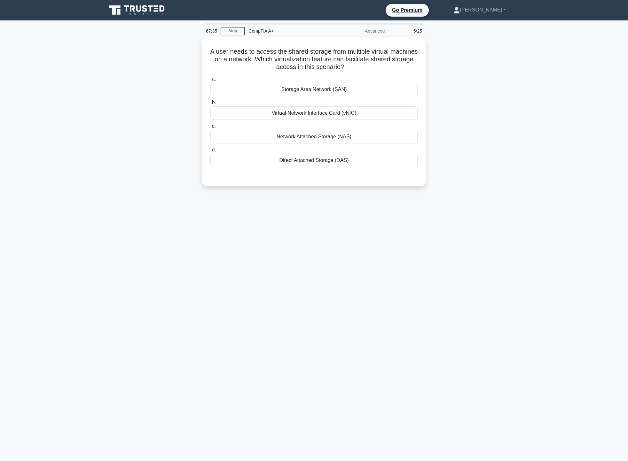
click at [473, 114] on div "A user needs to access the shared storage from multiple virtual machines on a n…" at bounding box center [314, 115] width 422 height 157
click at [369, 135] on div "Network Attached Storage (NAS)" at bounding box center [313, 134] width 207 height 13
click at [210, 127] on input "c. Network Attached Storage (NAS)" at bounding box center [210, 125] width 0 height 4
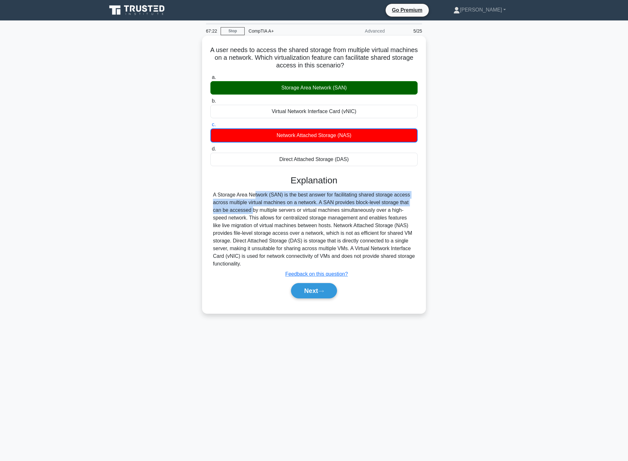
drag, startPoint x: 213, startPoint y: 194, endPoint x: 409, endPoint y: 202, distance: 196.3
click at [409, 202] on div "A Storage Area Network (SAN) is the best answer for facilitating shared storage…" at bounding box center [314, 229] width 202 height 77
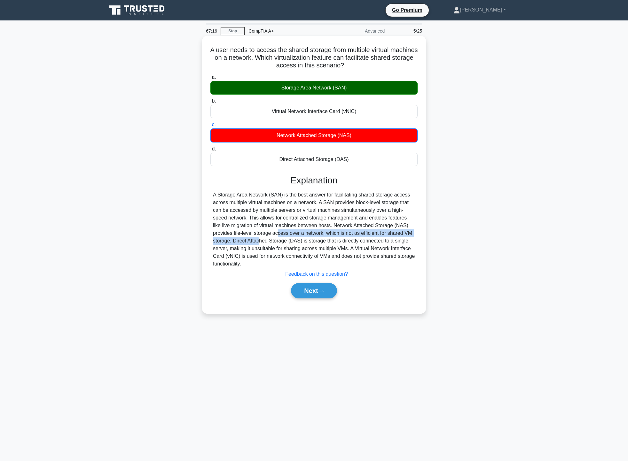
drag, startPoint x: 219, startPoint y: 234, endPoint x: 399, endPoint y: 231, distance: 179.9
click at [399, 231] on div "A Storage Area Network (SAN) is the best answer for facilitating shared storage…" at bounding box center [314, 229] width 202 height 77
click at [312, 286] on button "Next" at bounding box center [314, 290] width 46 height 15
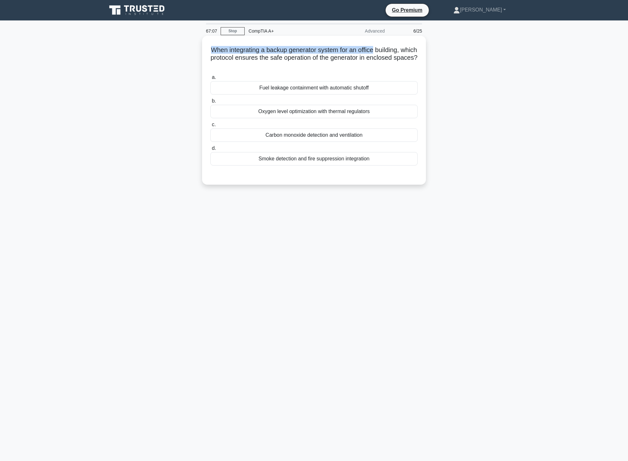
drag, startPoint x: 213, startPoint y: 49, endPoint x: 383, endPoint y: 51, distance: 169.4
click at [383, 51] on h5 "When integrating a backup generator system for an office building, which protoc…" at bounding box center [314, 58] width 208 height 24
click at [261, 63] on h5 "When integrating a backup generator system for an office building, which protoc…" at bounding box center [314, 58] width 208 height 24
drag, startPoint x: 289, startPoint y: 54, endPoint x: 302, endPoint y: 54, distance: 12.5
click at [302, 54] on h5 "When integrating a backup generator system for an office building, which protoc…" at bounding box center [314, 58] width 208 height 24
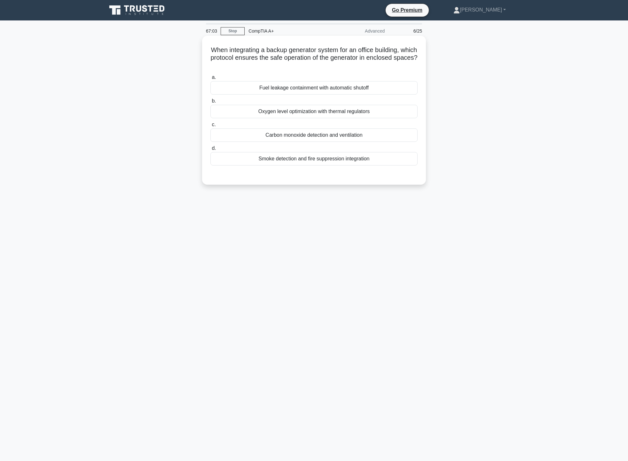
click at [326, 55] on h5 "When integrating a backup generator system for an office building, which protoc…" at bounding box center [314, 58] width 208 height 24
click at [346, 159] on div "Smoke detection and fire suppression integration" at bounding box center [313, 158] width 207 height 13
click at [210, 150] on input "d. Smoke detection and fire suppression integration" at bounding box center [210, 148] width 0 height 4
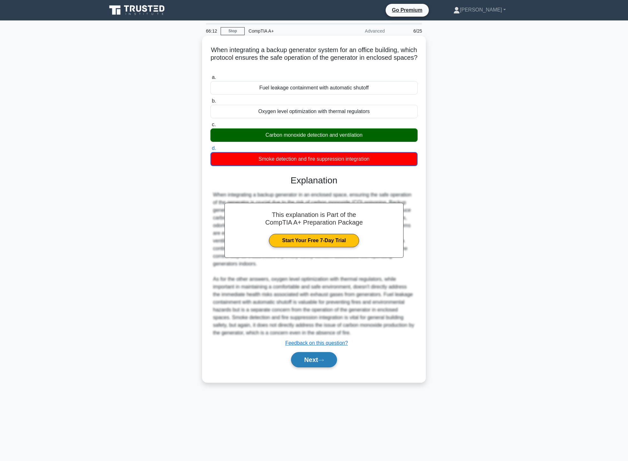
click at [315, 364] on button "Next" at bounding box center [314, 359] width 46 height 15
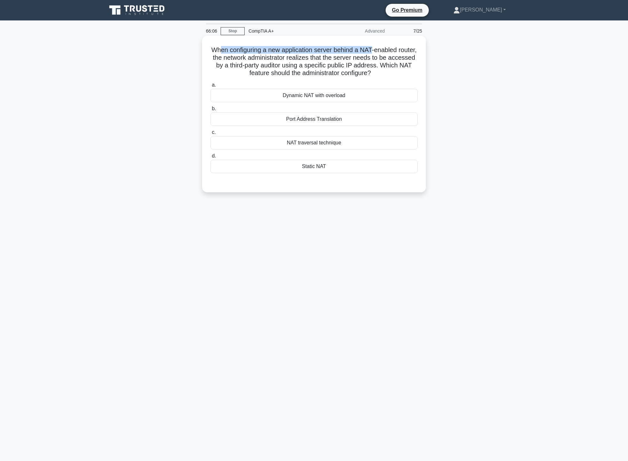
drag, startPoint x: 226, startPoint y: 44, endPoint x: 384, endPoint y: 49, distance: 157.9
click at [384, 49] on div "When configuring a new application server behind a NAT-enabled router, the netw…" at bounding box center [313, 113] width 219 height 151
click at [260, 64] on h5 "When configuring a new application server behind a NAT-enabled router, the netw…" at bounding box center [314, 61] width 208 height 31
drag, startPoint x: 373, startPoint y: 51, endPoint x: 383, endPoint y: 52, distance: 10.3
click at [383, 52] on h5 "When configuring a new application server behind a NAT-enabled router, the netw…" at bounding box center [314, 61] width 208 height 31
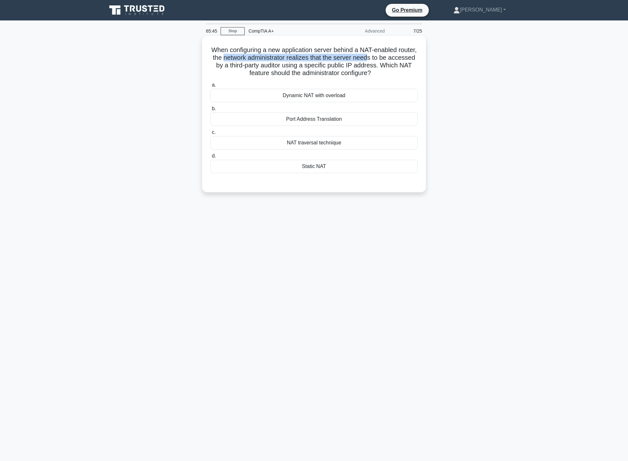
drag, startPoint x: 245, startPoint y: 60, endPoint x: 343, endPoint y: 62, distance: 98.1
click at [394, 59] on h5 "When configuring a new application server behind a NAT-enabled router, the netw…" at bounding box center [314, 61] width 208 height 31
drag, startPoint x: 292, startPoint y: 65, endPoint x: 313, endPoint y: 67, distance: 21.1
click at [313, 67] on h5 "When configuring a new application server behind a NAT-enabled router, the netw…" at bounding box center [314, 61] width 208 height 31
drag, startPoint x: 372, startPoint y: 48, endPoint x: 384, endPoint y: 48, distance: 12.8
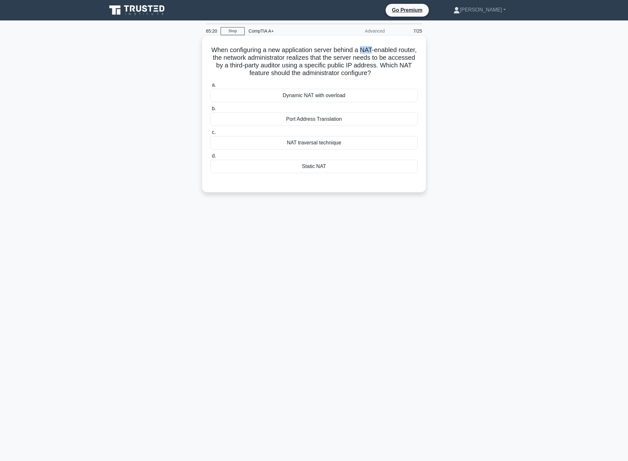
click at [384, 48] on h5 "When configuring a new application server behind a NAT-enabled router, the netw…" at bounding box center [314, 61] width 208 height 31
click at [349, 56] on h5 "When configuring a new application server behind a NAT-enabled router, the netw…" at bounding box center [314, 61] width 208 height 31
drag, startPoint x: 288, startPoint y: 63, endPoint x: 357, endPoint y: 63, distance: 68.7
click at [357, 63] on h5 "When configuring a new application server behind a NAT-enabled router, the netw…" at bounding box center [314, 61] width 208 height 31
drag, startPoint x: 251, startPoint y: 72, endPoint x: 277, endPoint y: 72, distance: 26.2
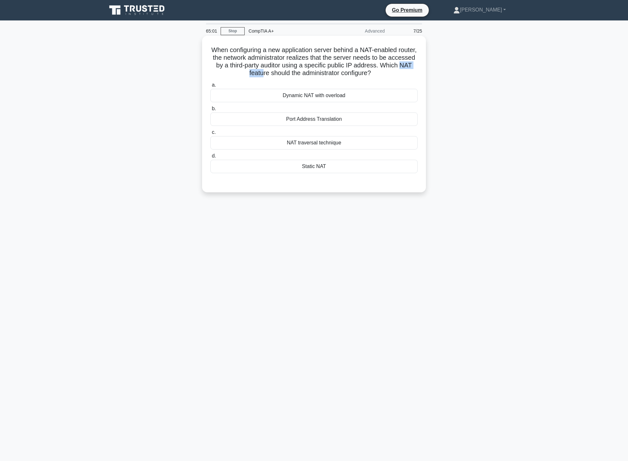
click at [277, 72] on h5 "When configuring a new application server behind a NAT-enabled router, the netw…" at bounding box center [314, 61] width 208 height 31
drag, startPoint x: 362, startPoint y: 52, endPoint x: 377, endPoint y: 51, distance: 15.7
click at [377, 51] on h5 "When configuring a new application server behind a NAT-enabled router, the netw…" at bounding box center [314, 61] width 208 height 31
drag, startPoint x: 242, startPoint y: 60, endPoint x: 374, endPoint y: 61, distance: 132.0
click at [374, 61] on h5 "When configuring a new application server behind a NAT-enabled router, the netw…" at bounding box center [314, 61] width 208 height 31
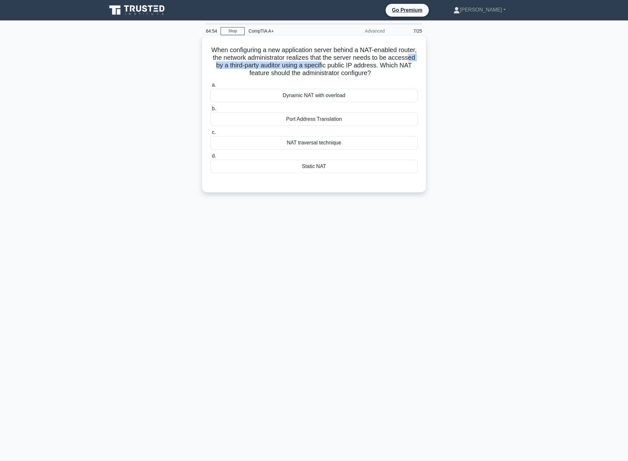
drag, startPoint x: 234, startPoint y: 68, endPoint x: 354, endPoint y: 65, distance: 119.9
click at [354, 65] on h5 "When configuring a new application server behind a NAT-enabled router, the netw…" at bounding box center [314, 61] width 208 height 31
click at [414, 59] on h5 "When configuring a new application server behind a NAT-enabled router, the netw…" at bounding box center [314, 61] width 208 height 31
click at [336, 166] on div "Static NAT" at bounding box center [313, 166] width 207 height 13
click at [210, 158] on input "d. Static NAT" at bounding box center [210, 156] width 0 height 4
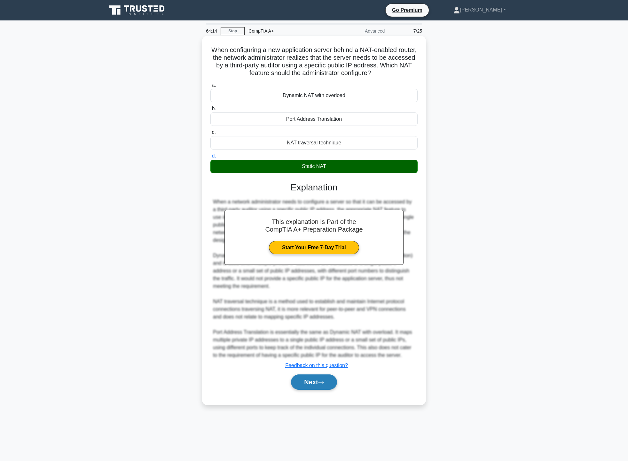
click at [319, 378] on button "Next" at bounding box center [314, 381] width 46 height 15
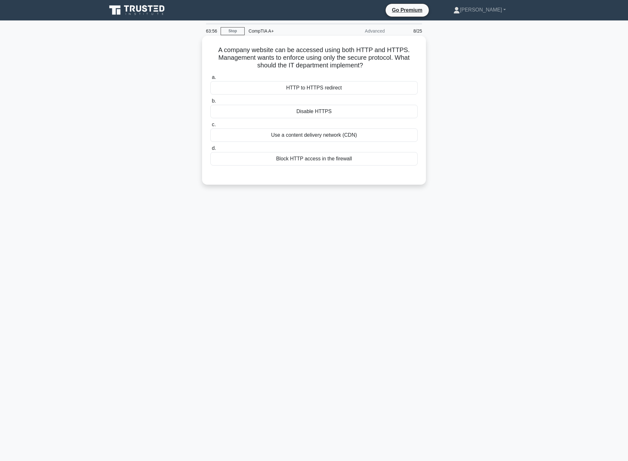
click at [356, 88] on div "HTTP to HTTPS redirect" at bounding box center [313, 87] width 207 height 13
click at [210, 80] on input "a. HTTP to HTTPS redirect" at bounding box center [210, 77] width 0 height 4
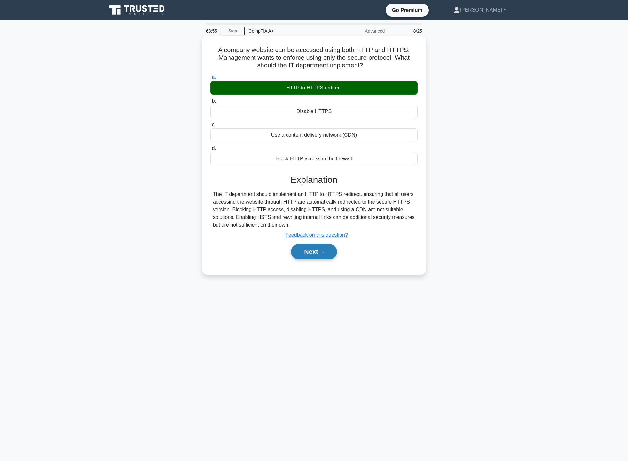
click at [333, 252] on button "Next" at bounding box center [314, 251] width 46 height 15
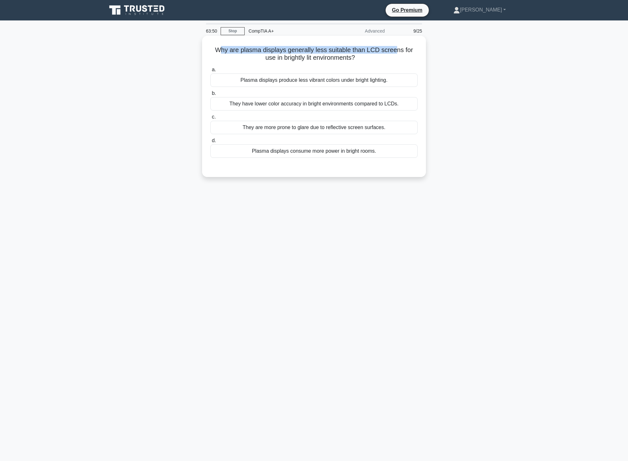
drag, startPoint x: 220, startPoint y: 51, endPoint x: 397, endPoint y: 52, distance: 176.7
click at [397, 52] on h5 "Why are plasma displays generally less suitable than LCD screens for use in bri…" at bounding box center [314, 54] width 208 height 16
drag, startPoint x: 269, startPoint y: 59, endPoint x: 299, endPoint y: 61, distance: 30.1
click at [299, 61] on h5 "Why are plasma displays generally less suitable than LCD screens for use in bri…" at bounding box center [314, 54] width 208 height 16
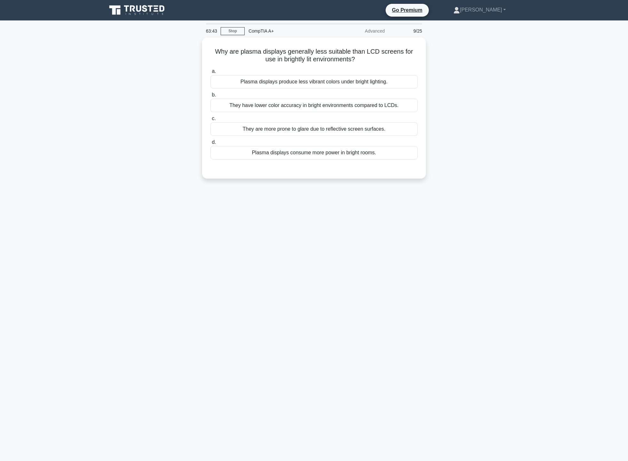
click at [464, 79] on div "Why are plasma displays generally less suitable than LCD screens for use in bri…" at bounding box center [314, 111] width 422 height 149
drag, startPoint x: 297, startPoint y: 85, endPoint x: 301, endPoint y: 84, distance: 3.6
click at [298, 85] on div "Plasma displays produce less vibrant colors under bright lighting." at bounding box center [313, 79] width 207 height 13
click at [210, 72] on input "a. Plasma displays produce less vibrant colors under bright lighting." at bounding box center [210, 70] width 0 height 4
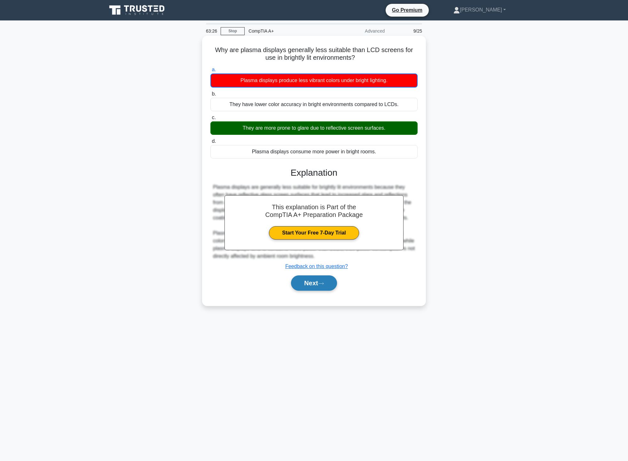
click at [328, 289] on button "Next" at bounding box center [314, 282] width 46 height 15
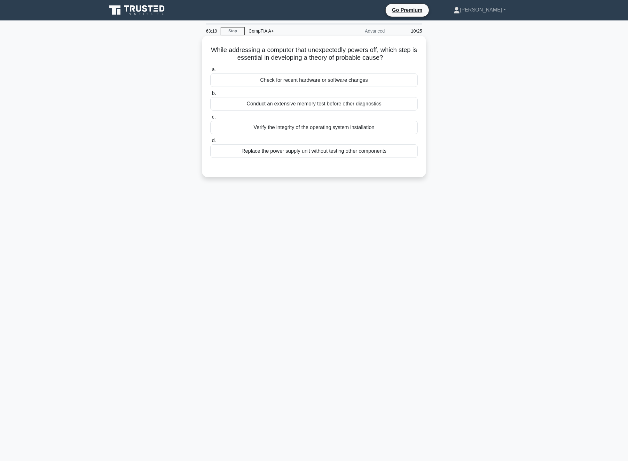
drag, startPoint x: 213, startPoint y: 50, endPoint x: 421, endPoint y: 54, distance: 208.0
click at [421, 54] on div "While addressing a computer that unexpectedly powers off, which step is essenti…" at bounding box center [313, 106] width 219 height 136
click at [447, 56] on div "While addressing a computer that unexpectedly powers off, which step is essenti…" at bounding box center [314, 111] width 422 height 149
click at [392, 77] on div "Check for recent hardware or software changes" at bounding box center [313, 79] width 207 height 13
click at [210, 72] on input "a. Check for recent hardware or software changes" at bounding box center [210, 70] width 0 height 4
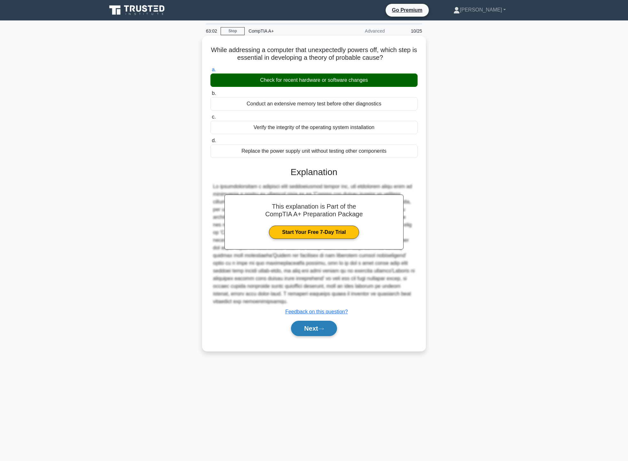
click at [323, 329] on icon at bounding box center [320, 329] width 5 height 2
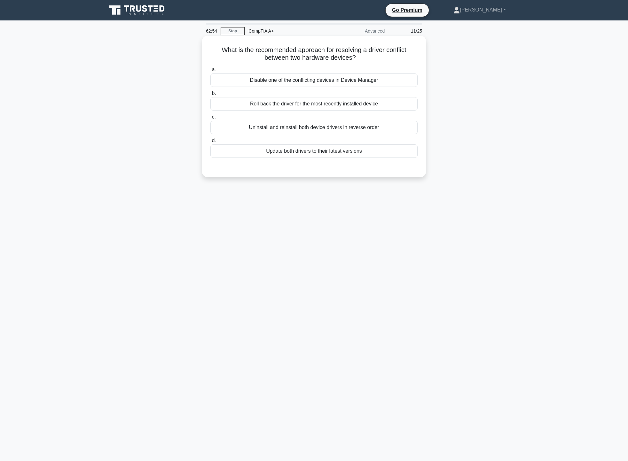
drag, startPoint x: 225, startPoint y: 50, endPoint x: 414, endPoint y: 54, distance: 189.2
click at [414, 54] on h5 "What is the recommended approach for resolving a driver conflict between two ha…" at bounding box center [314, 54] width 208 height 16
click at [394, 66] on div "a. Disable one of the conflicting devices in Device Manager b. Roll back the dr…" at bounding box center [313, 112] width 215 height 95
click at [320, 150] on div "Update both drivers to their latest versions" at bounding box center [313, 150] width 207 height 13
click at [210, 143] on input "d. Update both drivers to their latest versions" at bounding box center [210, 141] width 0 height 4
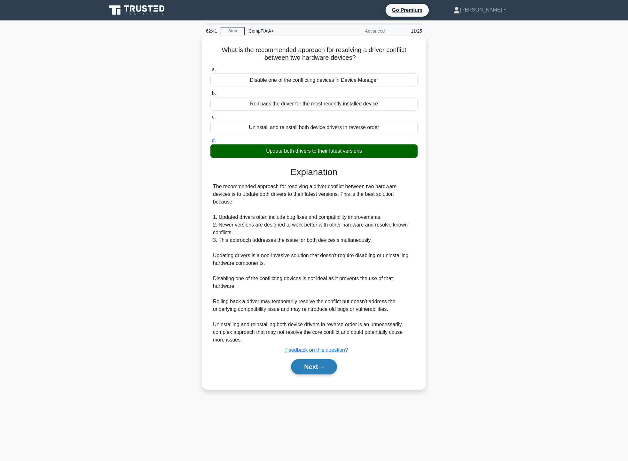
click at [320, 363] on button "Next" at bounding box center [314, 366] width 46 height 15
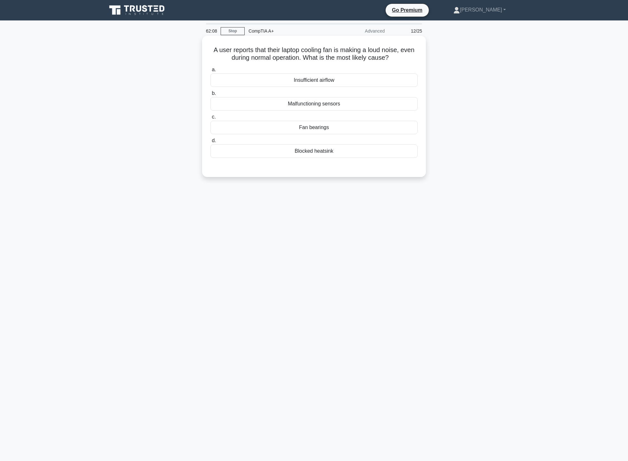
click at [333, 127] on div "Fan bearings" at bounding box center [313, 127] width 207 height 13
click at [210, 119] on input "c. Fan bearings" at bounding box center [210, 117] width 0 height 4
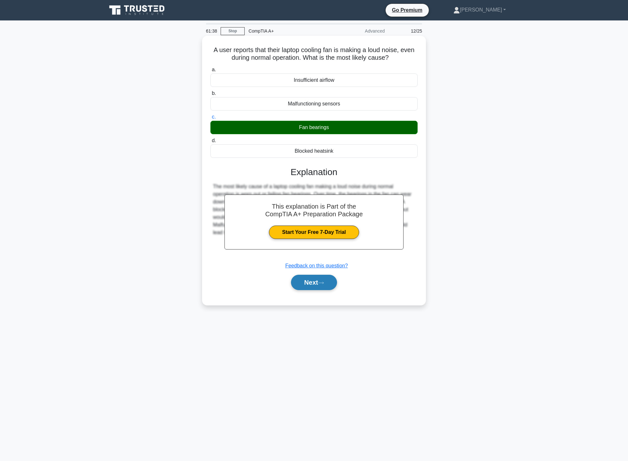
click at [326, 285] on button "Next" at bounding box center [314, 282] width 46 height 15
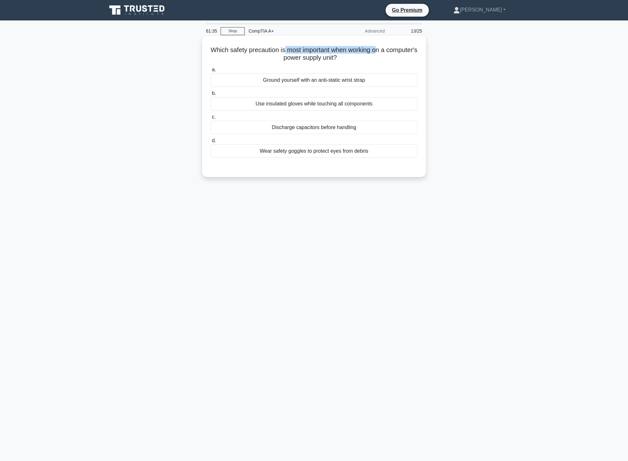
drag, startPoint x: 312, startPoint y: 52, endPoint x: 395, endPoint y: 47, distance: 83.2
click at [395, 47] on h5 "Which safety precaution is most important when working on a computer's power su…" at bounding box center [314, 54] width 208 height 16
click at [296, 103] on div "Use insulated gloves while touching all components" at bounding box center [313, 103] width 207 height 13
click at [210, 96] on input "b. Use insulated gloves while touching all components" at bounding box center [210, 93] width 0 height 4
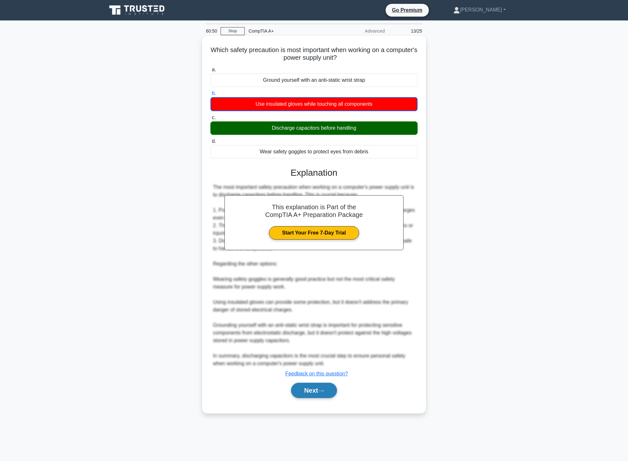
drag, startPoint x: 334, startPoint y: 392, endPoint x: 335, endPoint y: 395, distance: 3.3
click at [334, 392] on button "Next" at bounding box center [314, 390] width 46 height 15
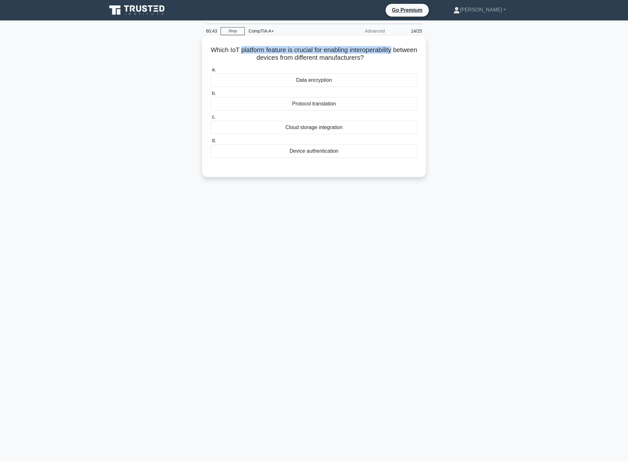
drag, startPoint x: 251, startPoint y: 50, endPoint x: 407, endPoint y: 54, distance: 156.0
click at [408, 53] on h5 "Which IoT platform feature is crucial for enabling interoperability between dev…" at bounding box center [314, 54] width 208 height 16
drag, startPoint x: 246, startPoint y: 58, endPoint x: 339, endPoint y: 63, distance: 93.1
click at [339, 63] on div "Which IoT platform feature is crucial for enabling interoperability between dev…" at bounding box center [313, 106] width 219 height 136
drag, startPoint x: 338, startPoint y: 47, endPoint x: 394, endPoint y: 49, distance: 56.0
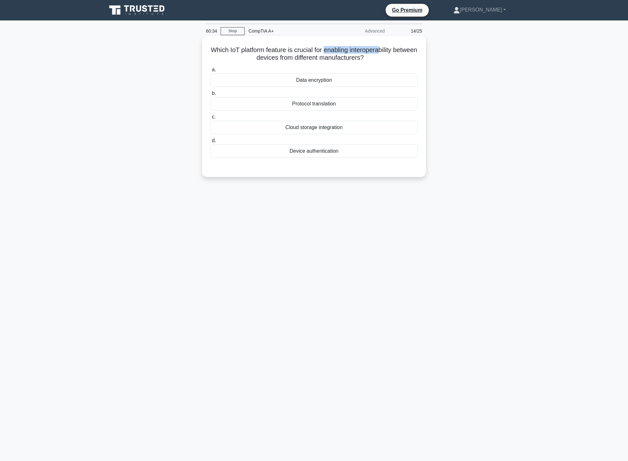
click at [394, 49] on h5 "Which IoT platform feature is crucial for enabling interoperability between dev…" at bounding box center [314, 54] width 208 height 16
drag, startPoint x: 267, startPoint y: 60, endPoint x: 298, endPoint y: 59, distance: 30.7
click at [298, 59] on h5 "Which IoT platform feature is crucial for enabling interoperability between dev…" at bounding box center [314, 54] width 208 height 16
click at [342, 106] on div "Protocol translation" at bounding box center [313, 103] width 207 height 13
click at [210, 96] on input "b. Protocol translation" at bounding box center [210, 93] width 0 height 4
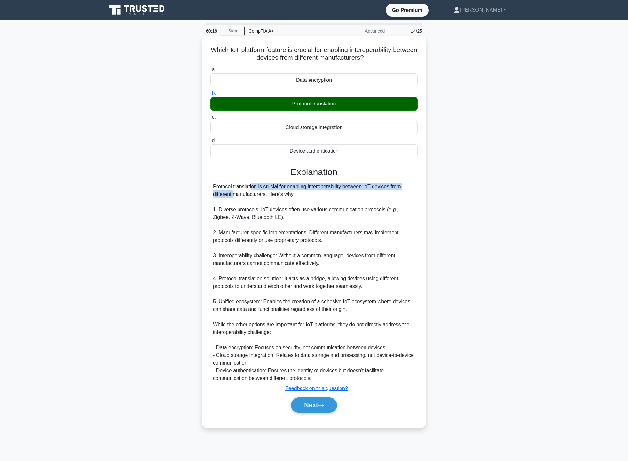
drag, startPoint x: 215, startPoint y: 186, endPoint x: 363, endPoint y: 188, distance: 148.3
click at [388, 184] on div "Protocol translation is crucial for enabling interoperability between IoT devic…" at bounding box center [314, 282] width 202 height 199
drag, startPoint x: 219, startPoint y: 194, endPoint x: 301, endPoint y: 196, distance: 82.5
click at [301, 196] on div "Protocol translation is crucial for enabling interoperability between IoT devic…" at bounding box center [314, 282] width 202 height 199
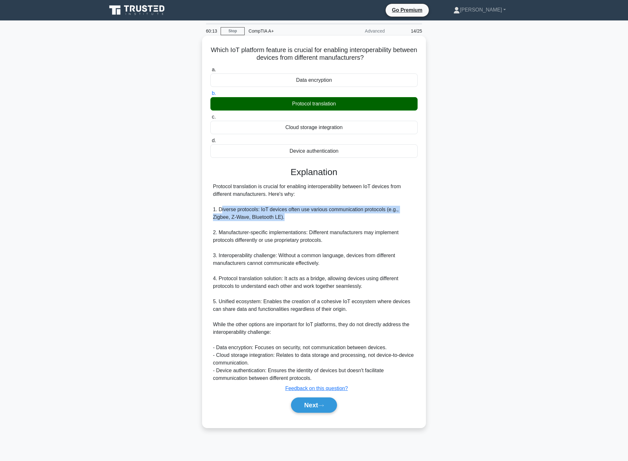
drag, startPoint x: 221, startPoint y: 210, endPoint x: 366, endPoint y: 216, distance: 145.2
click at [393, 215] on div "Protocol translation is crucial for enabling interoperability between IoT devic…" at bounding box center [314, 282] width 202 height 199
drag, startPoint x: 225, startPoint y: 230, endPoint x: 315, endPoint y: 231, distance: 90.1
click at [312, 231] on div "Protocol translation is crucial for enabling interoperability between IoT devic…" at bounding box center [314, 282] width 202 height 199
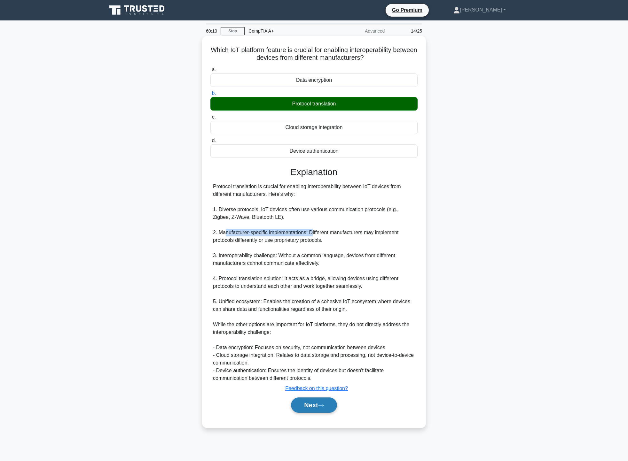
click at [320, 412] on button "Next" at bounding box center [314, 404] width 46 height 15
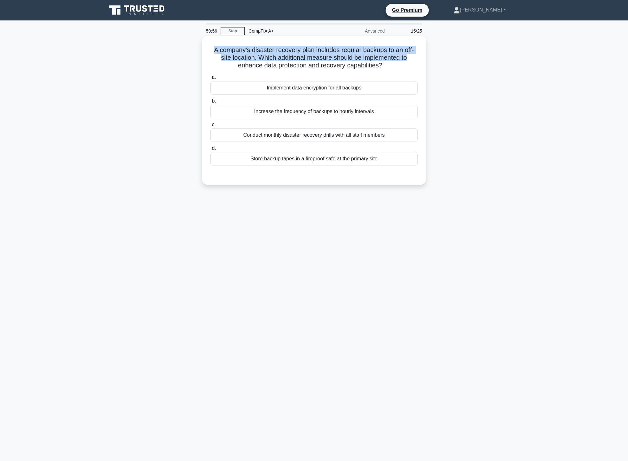
drag, startPoint x: 208, startPoint y: 51, endPoint x: 416, endPoint y: 60, distance: 208.2
click at [416, 60] on div "A company's disaster recovery plan includes regular backups to an off-site loca…" at bounding box center [313, 110] width 219 height 144
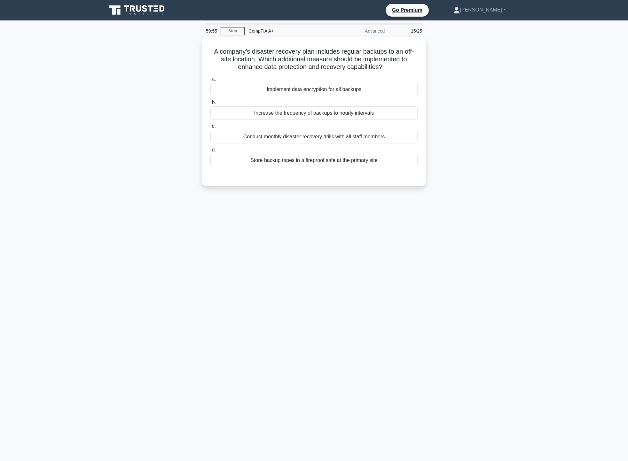
click at [482, 80] on div "A company's disaster recovery plan includes regular backups to an off-site loca…" at bounding box center [314, 115] width 422 height 157
click at [256, 87] on div "Implement data encryption for all backups" at bounding box center [313, 87] width 207 height 13
click at [210, 80] on input "a. Implement data encryption for all backups" at bounding box center [210, 77] width 0 height 4
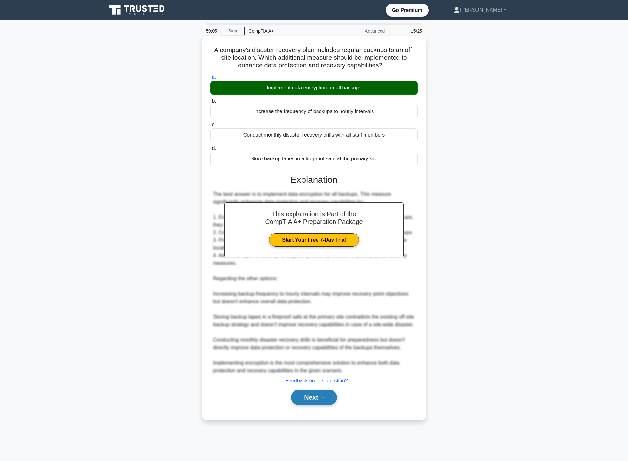
click at [315, 405] on button "Next" at bounding box center [314, 397] width 46 height 15
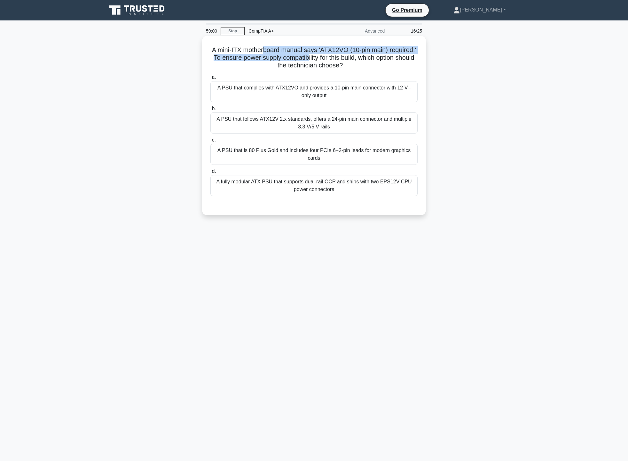
drag, startPoint x: 267, startPoint y: 52, endPoint x: 316, endPoint y: 56, distance: 48.7
click at [316, 56] on h5 "A mini-ITX motherboard manual says 'ATX12VO (10-pin main) required.' To ensure …" at bounding box center [314, 58] width 208 height 24
click at [350, 69] on h5 "A mini-ITX motherboard manual says 'ATX12VO (10-pin main) required.' To ensure …" at bounding box center [314, 58] width 208 height 24
drag, startPoint x: 231, startPoint y: 58, endPoint x: 370, endPoint y: 57, distance: 138.7
click at [370, 57] on h5 "A mini-ITX motherboard manual says 'ATX12VO (10-pin main) required.' To ensure …" at bounding box center [314, 58] width 208 height 24
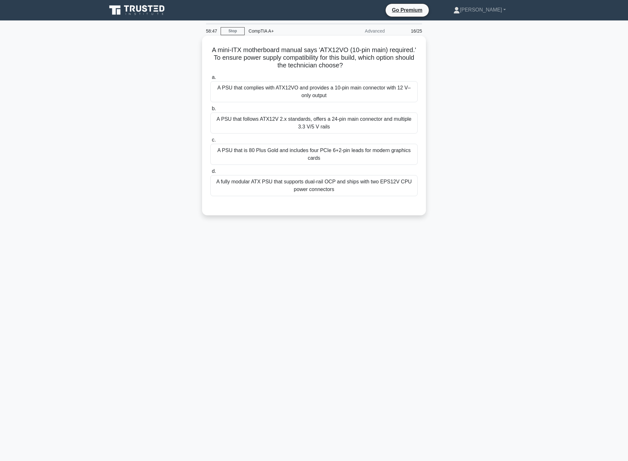
click at [369, 69] on h5 "A mini-ITX motherboard manual says 'ATX12VO (10-pin main) required.' To ensure …" at bounding box center [314, 58] width 208 height 24
click at [297, 88] on div "A PSU that complies with ATX12VO and provides a 10-pin main connector with 12 V…" at bounding box center [313, 91] width 207 height 21
click at [210, 80] on input "a. A PSU that complies with ATX12VO and provides a 10-pin main connector with 1…" at bounding box center [210, 77] width 0 height 4
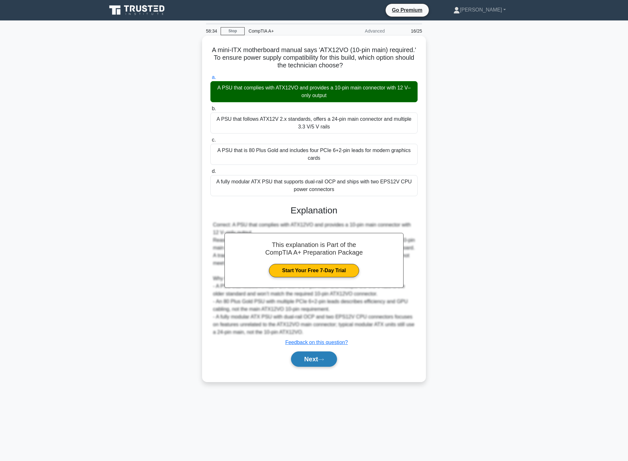
click at [322, 358] on icon at bounding box center [321, 360] width 6 height 4
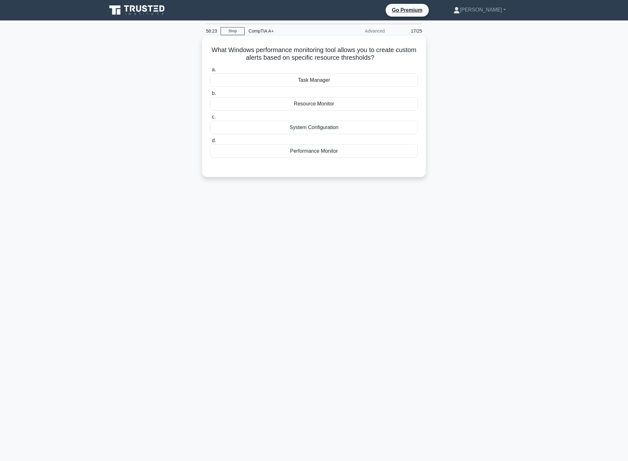
drag, startPoint x: 251, startPoint y: 62, endPoint x: 390, endPoint y: 60, distance: 139.3
click at [390, 60] on h5 "What Windows performance monitoring tool allows you to create custom alerts bas…" at bounding box center [314, 54] width 208 height 16
click at [259, 63] on div "What Windows performance monitoring tool allows you to create custom alerts bas…" at bounding box center [313, 106] width 219 height 136
click at [351, 104] on div "Resource Monitor" at bounding box center [313, 103] width 207 height 13
click at [210, 96] on input "b. Resource Monitor" at bounding box center [210, 93] width 0 height 4
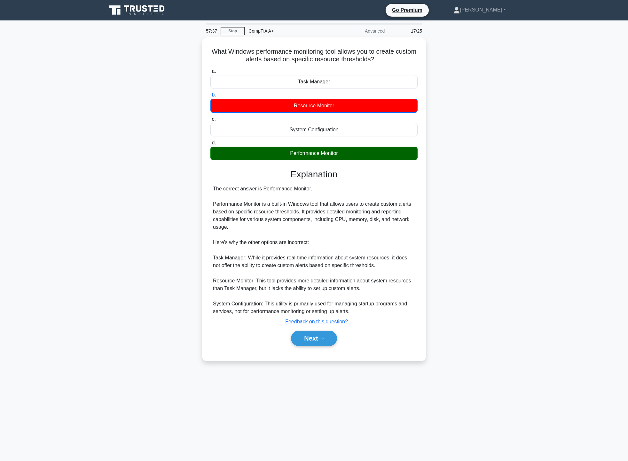
click at [471, 162] on div "What Windows performance monitoring tool allows you to create custom alerts bas…" at bounding box center [314, 202] width 422 height 331
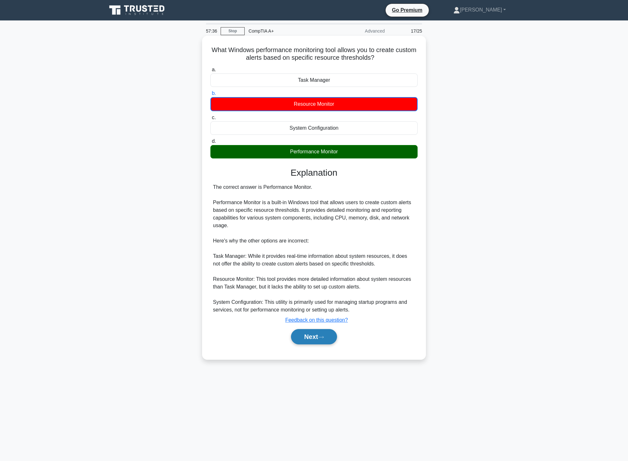
click at [320, 339] on button "Next" at bounding box center [314, 336] width 46 height 15
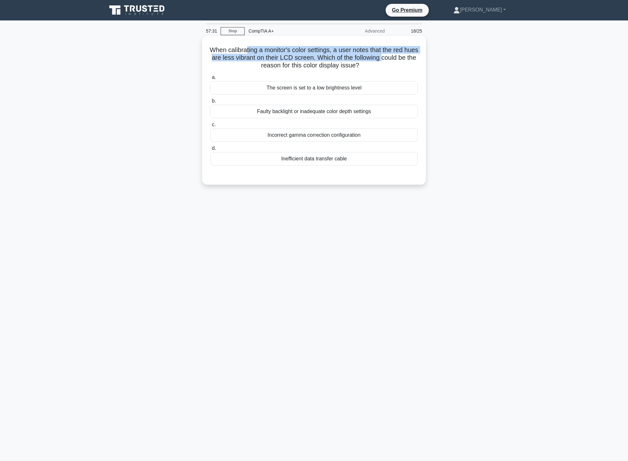
drag, startPoint x: 251, startPoint y: 49, endPoint x: 400, endPoint y: 55, distance: 149.0
click at [400, 55] on h5 "When calibrating a monitor's color settings, a user notes that the red hues are…" at bounding box center [314, 58] width 208 height 24
click at [222, 66] on h5 "When calibrating a monitor's color settings, a user notes that the red hues are…" at bounding box center [314, 58] width 208 height 24
drag, startPoint x: 244, startPoint y: 57, endPoint x: 385, endPoint y: 54, distance: 141.6
click at [385, 54] on h5 "When calibrating a monitor's color settings, a user notes that the red hues are…" at bounding box center [314, 58] width 208 height 24
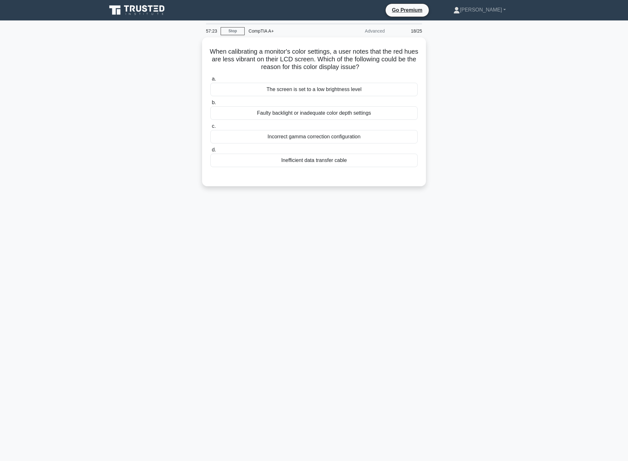
click at [464, 67] on div "When calibrating a monitor's color settings, a user notes that the red hues are…" at bounding box center [314, 115] width 422 height 157
click at [360, 137] on div "Incorrect gamma correction configuration" at bounding box center [313, 134] width 207 height 13
click at [210, 127] on input "c. Incorrect gamma correction configuration" at bounding box center [210, 125] width 0 height 4
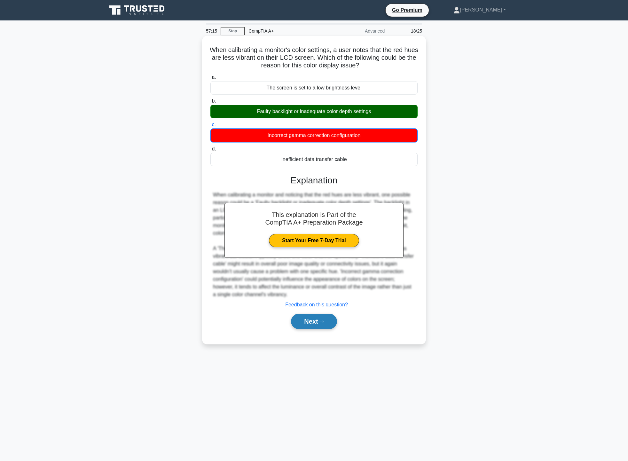
click at [317, 324] on button "Next" at bounding box center [314, 321] width 46 height 15
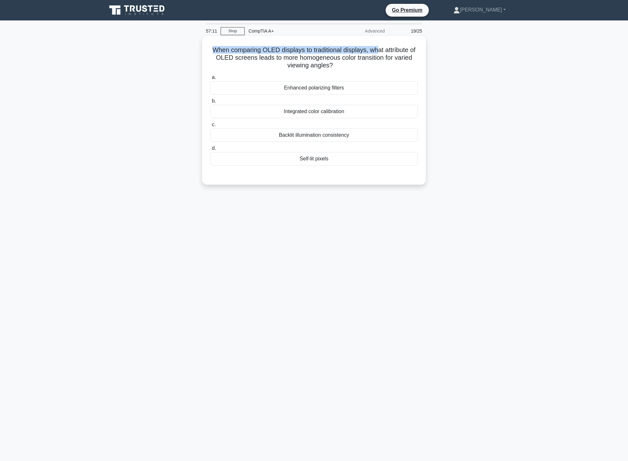
drag, startPoint x: 215, startPoint y: 51, endPoint x: 383, endPoint y: 51, distance: 167.7
click at [383, 51] on h5 "When comparing OLED displays to traditional displays, what attribute of OLED sc…" at bounding box center [314, 58] width 208 height 24
drag, startPoint x: 220, startPoint y: 59, endPoint x: 416, endPoint y: 58, distance: 195.9
click at [416, 58] on h5 "When comparing OLED displays to traditional displays, what attribute of OLED sc…" at bounding box center [314, 58] width 208 height 24
click at [362, 154] on div "Self-lit pixels" at bounding box center [313, 158] width 207 height 13
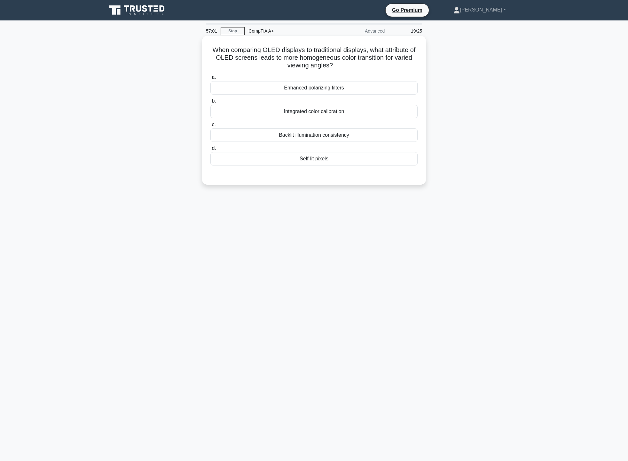
click at [210, 150] on input "d. Self-lit pixels" at bounding box center [210, 148] width 0 height 4
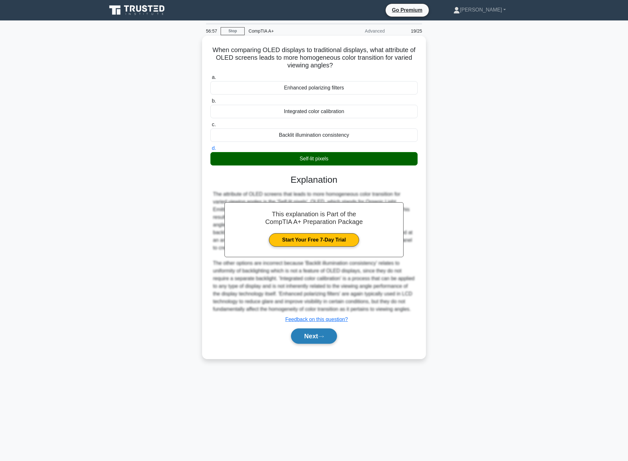
click at [320, 328] on button "Next" at bounding box center [314, 335] width 46 height 15
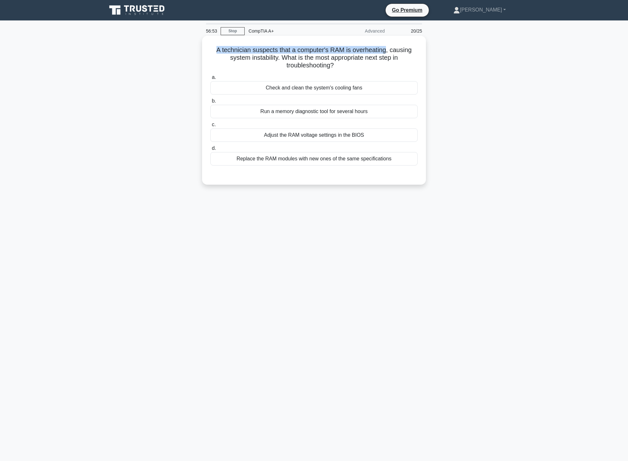
drag, startPoint x: 217, startPoint y: 48, endPoint x: 386, endPoint y: 45, distance: 169.4
click at [386, 45] on div "A technician suspects that a computer's RAM is overheating, causing system inst…" at bounding box center [313, 110] width 219 height 144
drag, startPoint x: 234, startPoint y: 61, endPoint x: 408, endPoint y: 56, distance: 174.2
click at [408, 56] on h5 "A technician suspects that a computer's RAM is overheating, causing system inst…" at bounding box center [314, 58] width 208 height 24
click at [380, 71] on div "A technician suspects that a computer's RAM is overheating, causing system inst…" at bounding box center [313, 110] width 219 height 144
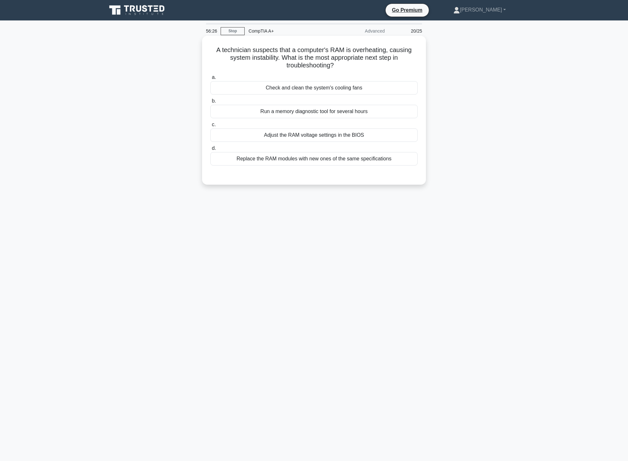
click at [298, 112] on div "Run a memory diagnostic tool for several hours" at bounding box center [313, 111] width 207 height 13
click at [210, 103] on input "b. Run a memory diagnostic tool for several hours" at bounding box center [210, 101] width 0 height 4
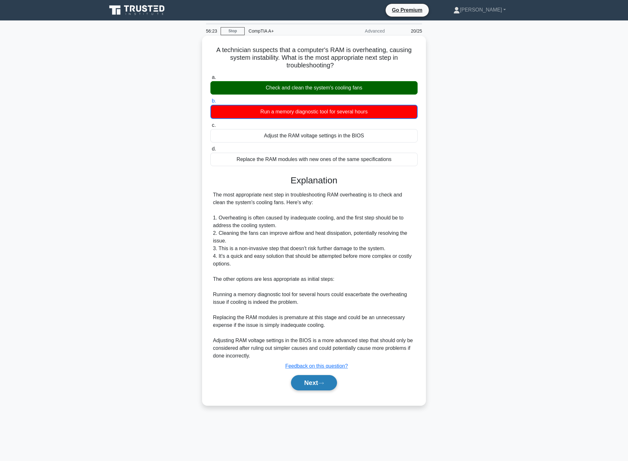
click at [302, 385] on button "Next" at bounding box center [314, 382] width 46 height 15
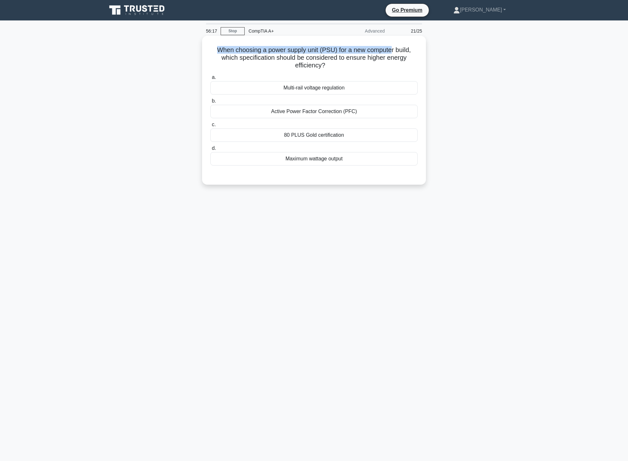
drag, startPoint x: 213, startPoint y: 49, endPoint x: 391, endPoint y: 42, distance: 177.8
click at [391, 42] on div "When choosing a power supply unit (PSU) for a new computer build, which specifi…" at bounding box center [313, 110] width 219 height 144
drag, startPoint x: 227, startPoint y: 57, endPoint x: 400, endPoint y: 57, distance: 172.9
click at [400, 57] on h5 "When choosing a power supply unit (PSU) for a new computer build, which specifi…" at bounding box center [314, 58] width 208 height 24
click at [356, 141] on div "80 PLUS Gold certification" at bounding box center [313, 134] width 207 height 13
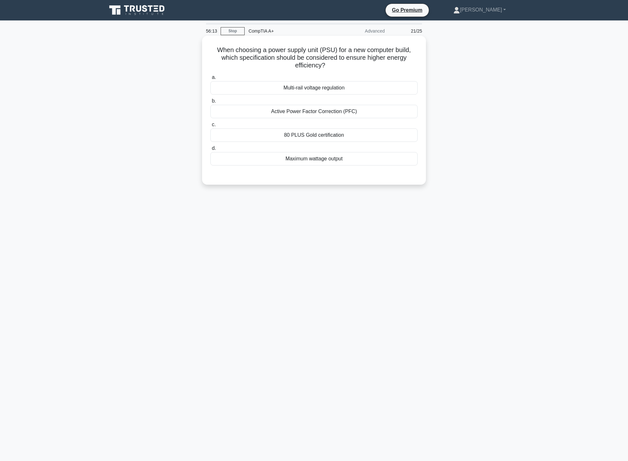
click at [210, 127] on input "c. 80 PLUS Gold certification" at bounding box center [210, 125] width 0 height 4
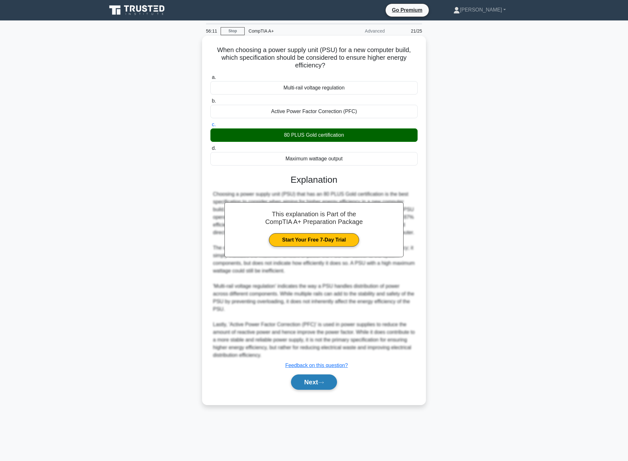
click at [330, 390] on button "Next" at bounding box center [314, 381] width 46 height 15
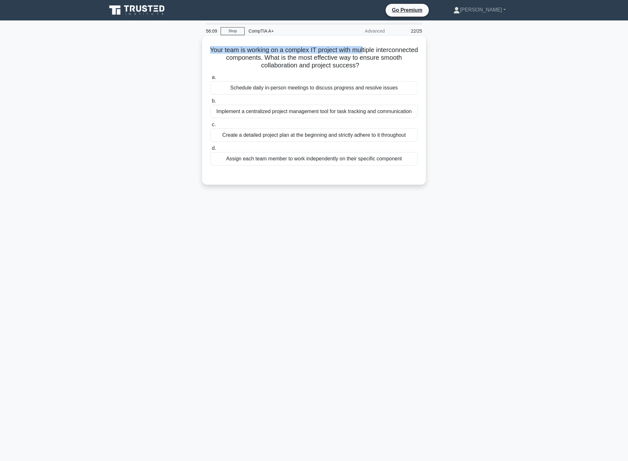
drag, startPoint x: 225, startPoint y: 47, endPoint x: 386, endPoint y: 46, distance: 161.0
click at [386, 46] on h5 "Your team is working on a complex IT project with multiple interconnected compo…" at bounding box center [314, 58] width 208 height 24
drag, startPoint x: 213, startPoint y: 56, endPoint x: 401, endPoint y: 62, distance: 188.0
click at [401, 62] on h5 "Your team is working on a complex IT project with multiple interconnected compo…" at bounding box center [314, 58] width 208 height 24
click at [229, 73] on div "a. Schedule daily in-person meetings to discuss progress and resolve issues b. …" at bounding box center [313, 119] width 215 height 95
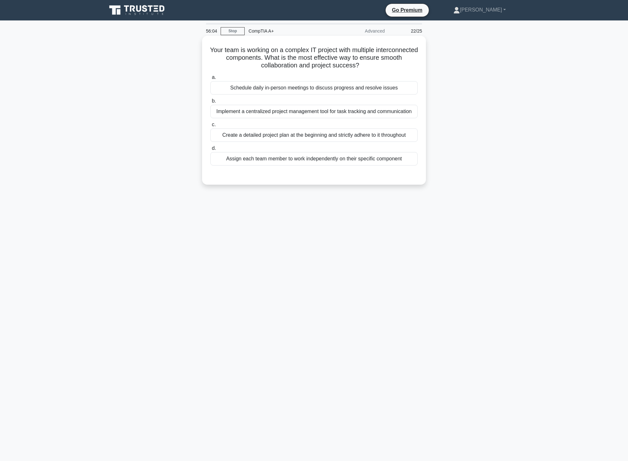
drag, startPoint x: 241, startPoint y: 65, endPoint x: 392, endPoint y: 70, distance: 151.5
click at [383, 70] on h5 "Your team is working on a complex IT project with multiple interconnected compo…" at bounding box center [314, 58] width 208 height 24
click at [407, 73] on div "a. Schedule daily in-person meetings to discuss progress and resolve issues b. …" at bounding box center [313, 119] width 215 height 95
click at [401, 110] on div "Implement a centralized project management tool for task tracking and communica…" at bounding box center [313, 111] width 207 height 13
click at [210, 103] on input "b. Implement a centralized project management tool for task tracking and commun…" at bounding box center [210, 101] width 0 height 4
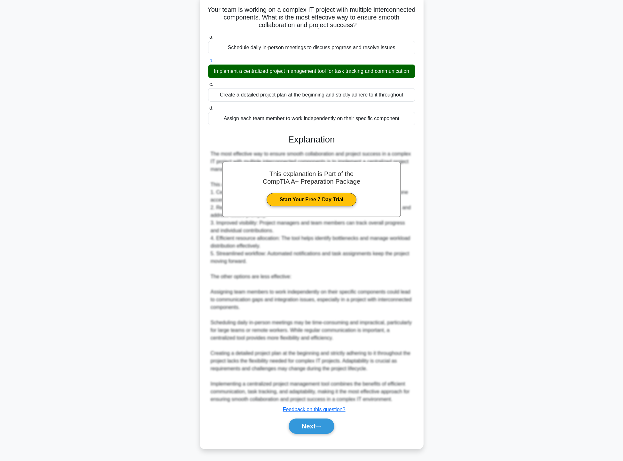
scroll to position [48, 0]
click at [311, 429] on button "Next" at bounding box center [312, 426] width 46 height 15
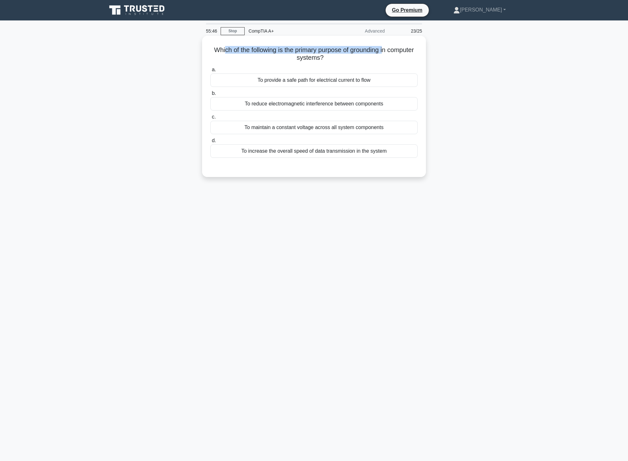
drag, startPoint x: 236, startPoint y: 51, endPoint x: 400, endPoint y: 46, distance: 164.3
click at [400, 46] on h5 "Which of the following is the primary purpose of grounding in computer systems?…" at bounding box center [314, 54] width 208 height 16
drag, startPoint x: 280, startPoint y: 59, endPoint x: 354, endPoint y: 57, distance: 74.2
click at [354, 57] on h5 "Which of the following is the primary purpose of grounding in computer systems?…" at bounding box center [314, 54] width 208 height 16
click at [280, 59] on h5 "Which of the following is the primary purpose of grounding in computer systems?…" at bounding box center [314, 54] width 208 height 16
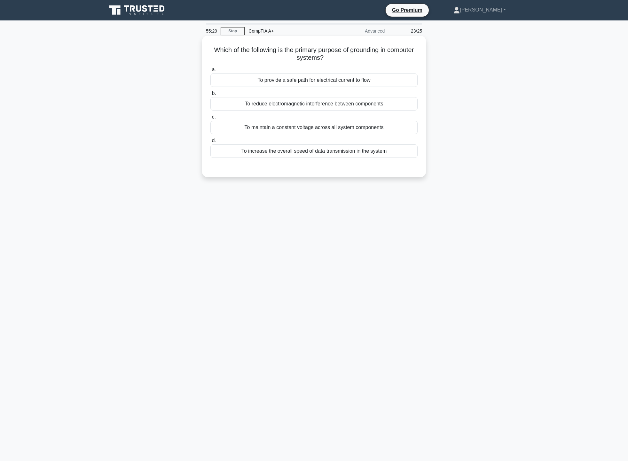
click at [303, 79] on div "To provide a safe path for electrical current to flow" at bounding box center [313, 79] width 207 height 13
click at [210, 72] on input "a. To provide a safe path for electrical current to flow" at bounding box center [210, 70] width 0 height 4
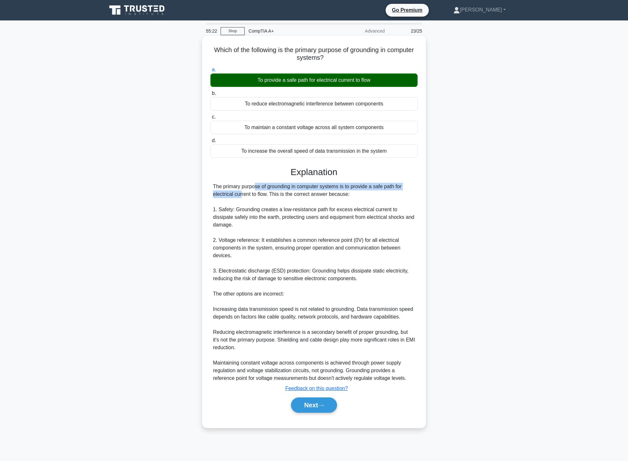
drag, startPoint x: 213, startPoint y: 185, endPoint x: 398, endPoint y: 185, distance: 184.7
click at [398, 185] on div "The primary purpose of grounding in computer systems is to provide a safe path …" at bounding box center [314, 282] width 202 height 199
click at [248, 201] on div "The primary purpose of grounding in computer systems is to provide a safe path …" at bounding box center [314, 282] width 202 height 199
drag, startPoint x: 235, startPoint y: 211, endPoint x: 351, endPoint y: 208, distance: 116.0
click at [351, 208] on div "The primary purpose of grounding in computer systems is to provide a safe path …" at bounding box center [314, 282] width 202 height 199
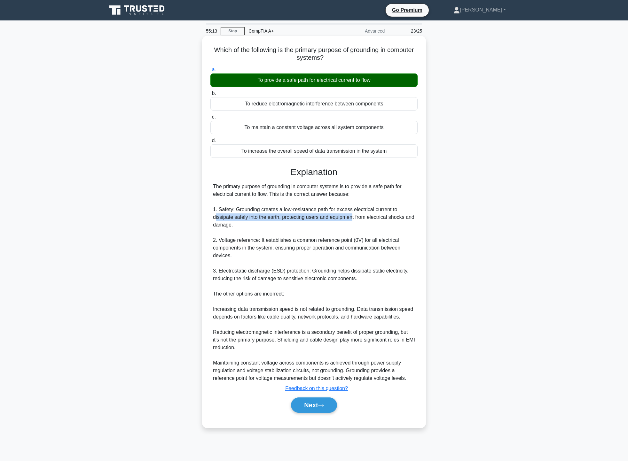
drag, startPoint x: 216, startPoint y: 218, endPoint x: 302, endPoint y: 221, distance: 86.0
click at [343, 220] on div "The primary purpose of grounding in computer systems is to provide a safe path …" at bounding box center [314, 282] width 202 height 199
drag, startPoint x: 224, startPoint y: 227, endPoint x: 235, endPoint y: 228, distance: 11.5
click at [235, 228] on div "The primary purpose of grounding in computer systems is to provide a safe path …" at bounding box center [314, 282] width 202 height 199
drag, startPoint x: 258, startPoint y: 241, endPoint x: 312, endPoint y: 237, distance: 53.2
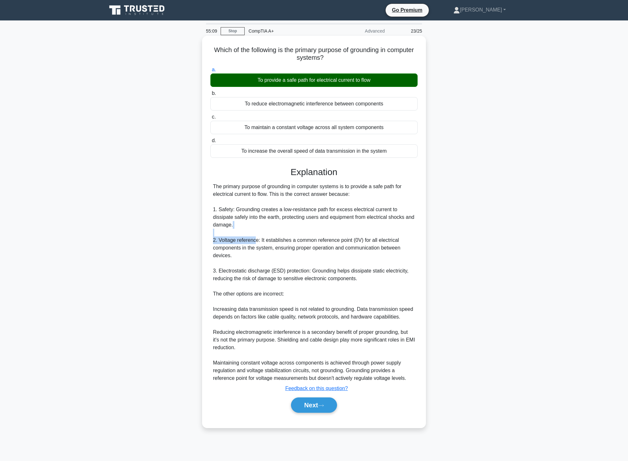
click at [380, 237] on div "The primary purpose of grounding in computer systems is to provide a safe path …" at bounding box center [314, 282] width 202 height 199
drag, startPoint x: 228, startPoint y: 249, endPoint x: 316, endPoint y: 249, distance: 87.2
click at [316, 249] on div "The primary purpose of grounding in computer systems is to provide a safe path …" at bounding box center [314, 282] width 202 height 199
click at [305, 408] on button "Next" at bounding box center [314, 404] width 46 height 15
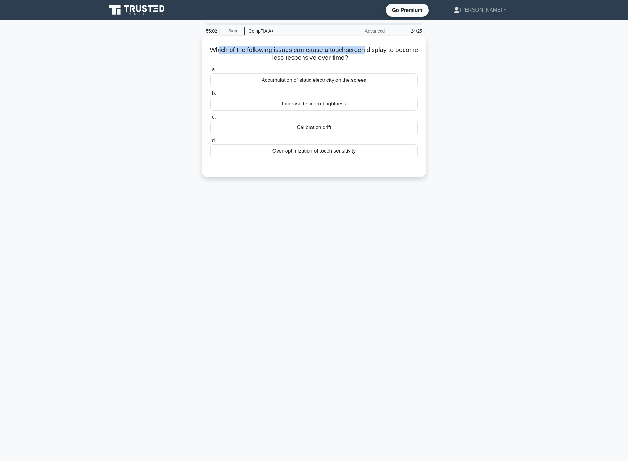
drag, startPoint x: 232, startPoint y: 48, endPoint x: 378, endPoint y: 50, distance: 146.0
click at [378, 50] on h5 "Which of the following issues can cause a touchscreen display to become less re…" at bounding box center [314, 54] width 208 height 16
click at [355, 57] on icon ".spinner_0XTQ{transform-origin:center;animation:spinner_y6GP .75s linear infini…" at bounding box center [352, 58] width 8 height 8
click at [294, 80] on div "Accumulation of static electricity on the screen" at bounding box center [313, 79] width 207 height 13
click at [210, 72] on input "a. Accumulation of static electricity on the screen" at bounding box center [210, 70] width 0 height 4
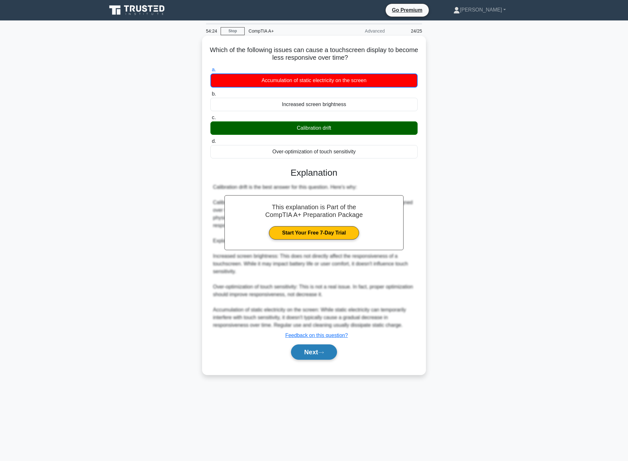
click at [321, 354] on button "Next" at bounding box center [314, 351] width 46 height 15
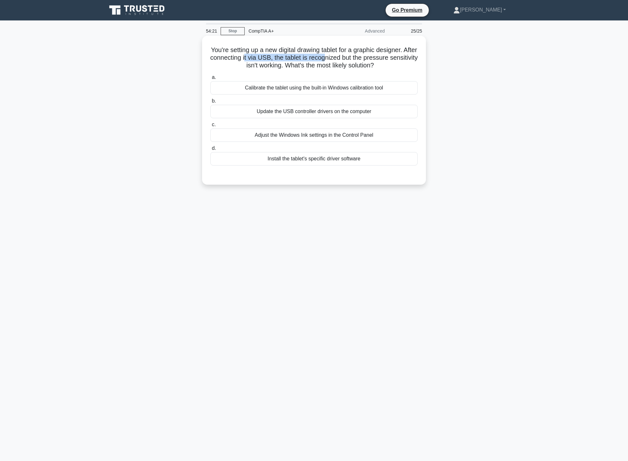
drag, startPoint x: 266, startPoint y: 57, endPoint x: 349, endPoint y: 58, distance: 82.8
click at [349, 57] on h5 "You're setting up a new digital drawing tablet for a graphic designer. After co…" at bounding box center [314, 58] width 208 height 24
drag, startPoint x: 221, startPoint y: 58, endPoint x: 412, endPoint y: 58, distance: 190.7
click at [412, 58] on h5 "You're setting up a new digital drawing tablet for a graphic designer. After co…" at bounding box center [314, 58] width 208 height 24
click at [341, 157] on div "Install the tablet's specific driver software" at bounding box center [313, 158] width 207 height 13
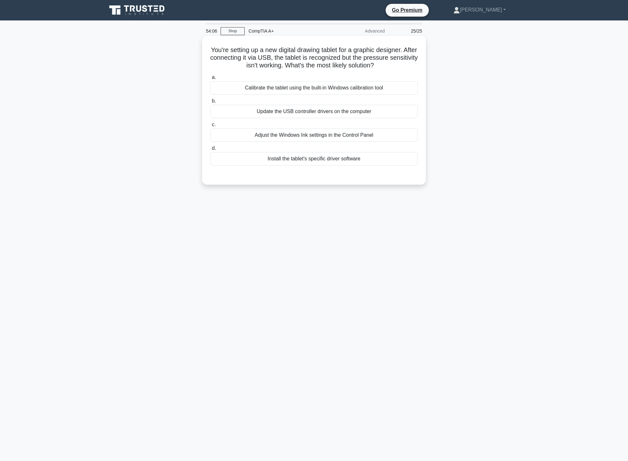
click at [210, 150] on input "d. Install the tablet's specific driver software" at bounding box center [210, 148] width 0 height 4
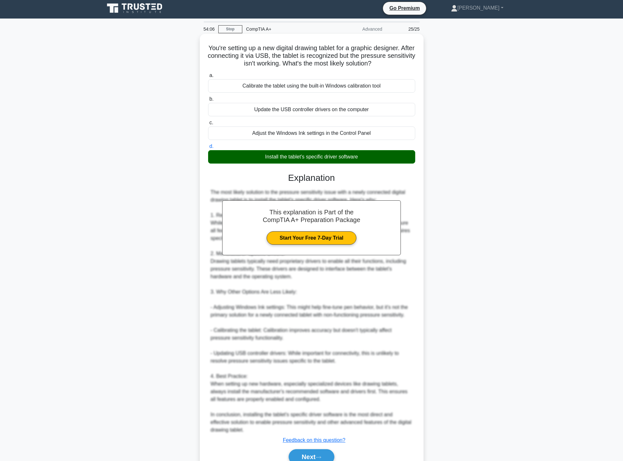
scroll to position [33, 0]
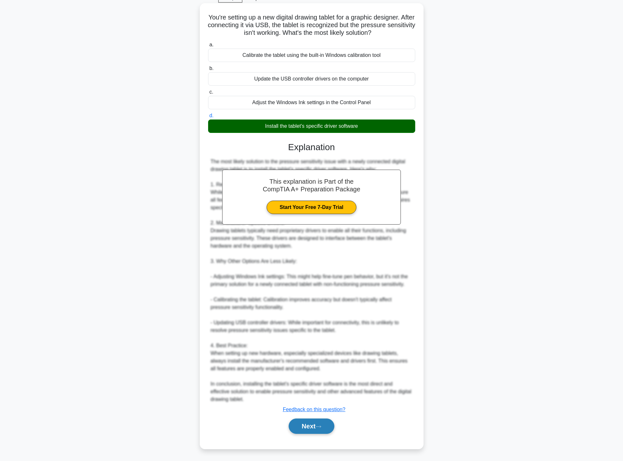
click at [321, 431] on button "Next" at bounding box center [312, 426] width 46 height 15
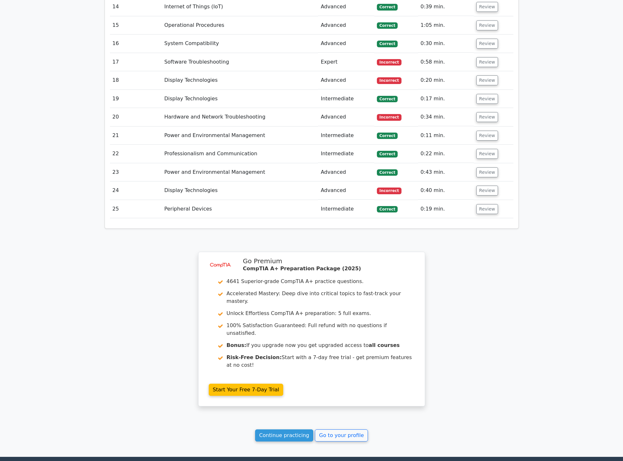
scroll to position [1277, 0]
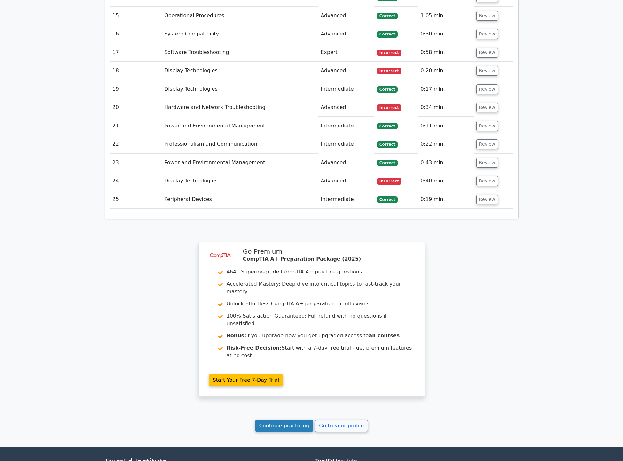
click at [272, 420] on link "Continue practicing" at bounding box center [284, 426] width 58 height 12
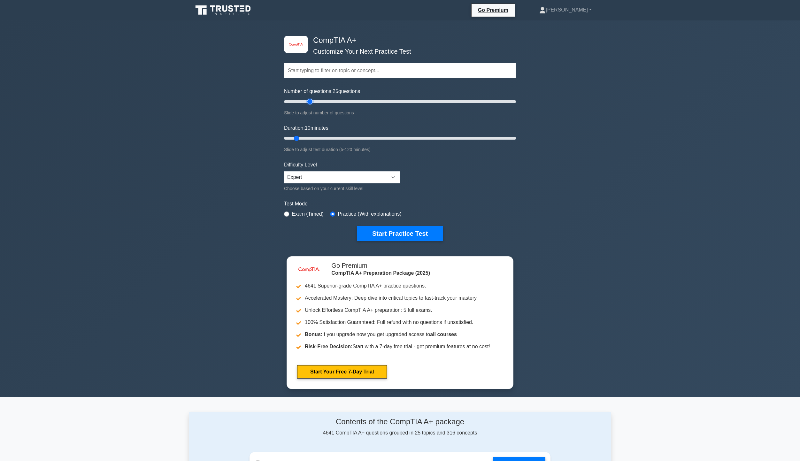
drag, startPoint x: 294, startPoint y: 102, endPoint x: 311, endPoint y: 104, distance: 17.4
type input "25"
click at [311, 104] on input "Number of questions: 25 questions" at bounding box center [400, 102] width 232 height 8
drag, startPoint x: 297, startPoint y: 137, endPoint x: 428, endPoint y: 142, distance: 132.0
type input "75"
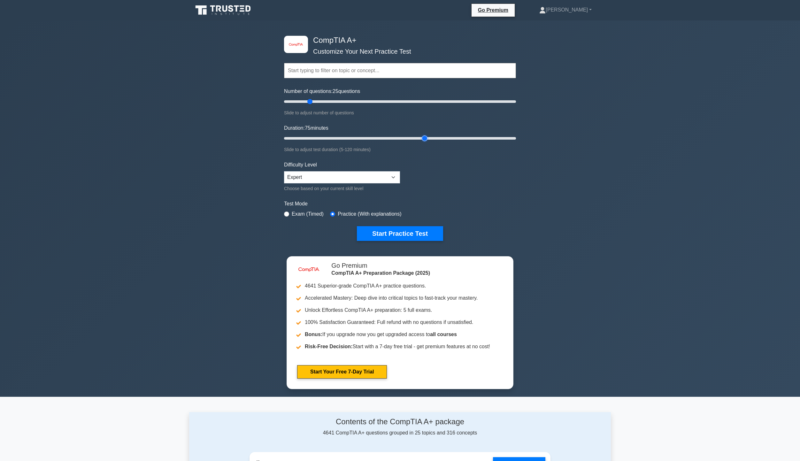
click at [428, 142] on input "Duration: 75 minutes" at bounding box center [400, 139] width 232 height 8
click at [423, 241] on div "image/svg+xml CompTIA A+ Customize Your Next Practice Test Topics Hardware Oper…" at bounding box center [400, 138] width 240 height 236
click at [425, 231] on button "Start Practice Test" at bounding box center [400, 233] width 86 height 15
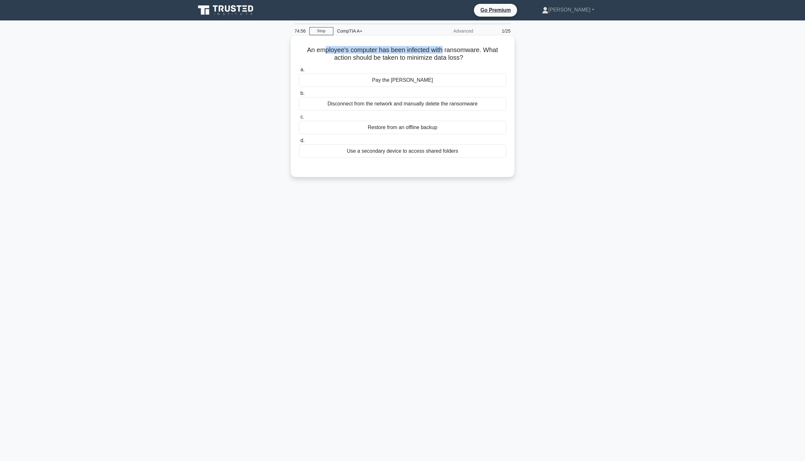
drag, startPoint x: 321, startPoint y: 48, endPoint x: 452, endPoint y: 43, distance: 130.8
click at [446, 45] on div "An employee's computer has been infected with ransomware. What action should be…" at bounding box center [402, 106] width 219 height 136
drag, startPoint x: 338, startPoint y: 59, endPoint x: 444, endPoint y: 55, distance: 106.2
click at [444, 55] on h5 "An employee's computer has been infected with ransomware. What action should be…" at bounding box center [402, 54] width 208 height 16
click at [329, 59] on h5 "An employee's computer has been infected with ransomware. What action should be…" at bounding box center [402, 54] width 208 height 16
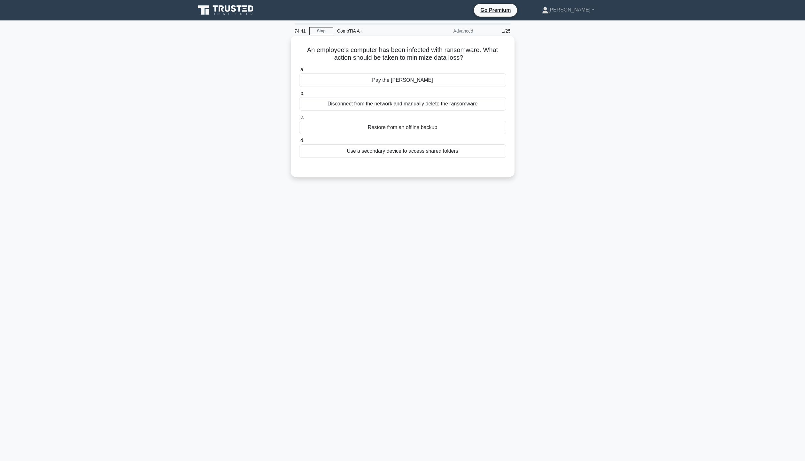
click at [419, 130] on div "Restore from an offline backup" at bounding box center [402, 127] width 207 height 13
click at [299, 119] on input "c. Restore from an offline backup" at bounding box center [299, 117] width 0 height 4
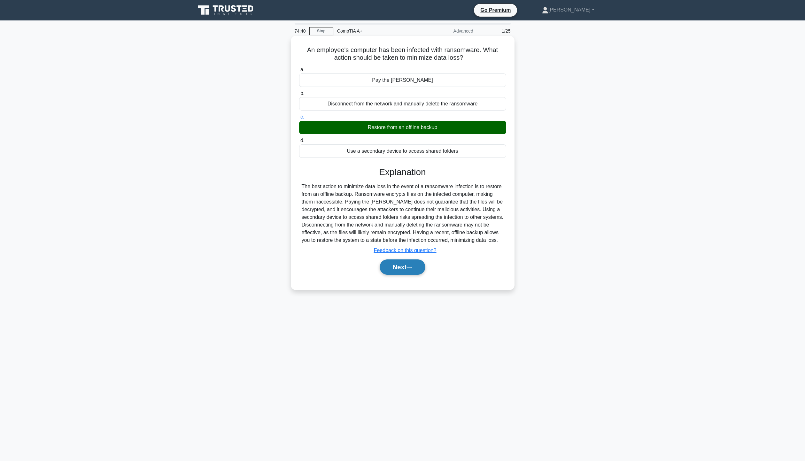
click at [404, 272] on button "Next" at bounding box center [403, 266] width 46 height 15
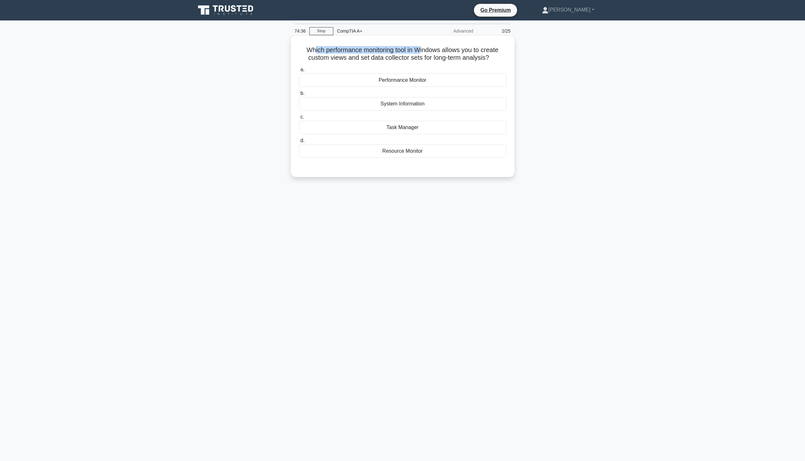
drag, startPoint x: 311, startPoint y: 50, endPoint x: 421, endPoint y: 45, distance: 110.4
click at [421, 45] on div "Which performance monitoring tool in Windows allows you to create custom views …" at bounding box center [402, 106] width 219 height 136
drag, startPoint x: 311, startPoint y: 58, endPoint x: 471, endPoint y: 60, distance: 160.1
click at [471, 60] on h5 "Which performance monitoring tool in Windows allows you to create custom views …" at bounding box center [402, 54] width 208 height 16
click at [442, 80] on div "Performance Monitor" at bounding box center [402, 79] width 207 height 13
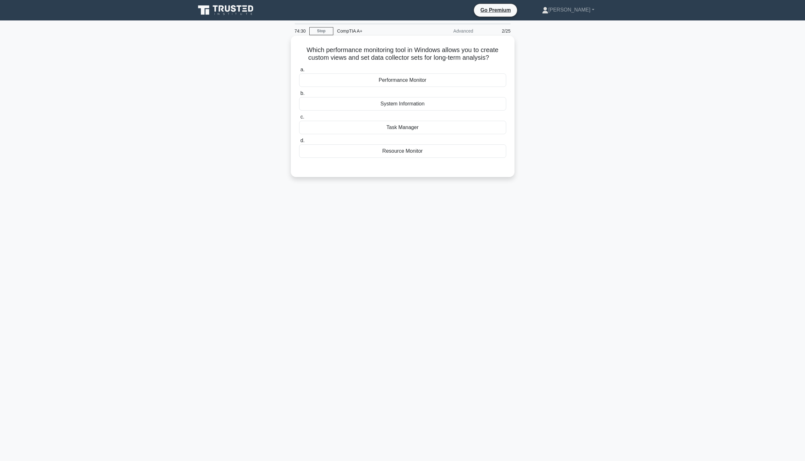
click at [299, 72] on input "a. Performance Monitor" at bounding box center [299, 70] width 0 height 4
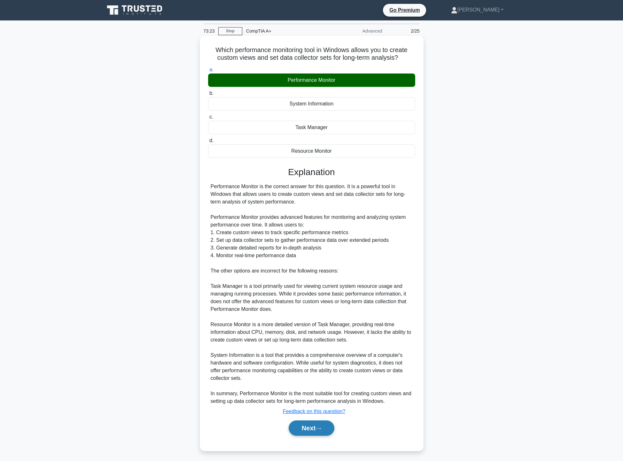
click at [314, 428] on button "Next" at bounding box center [312, 427] width 46 height 15
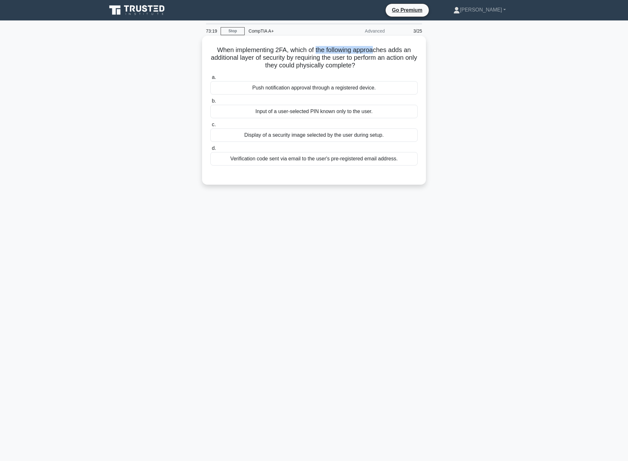
drag, startPoint x: 315, startPoint y: 49, endPoint x: 359, endPoint y: 53, distance: 43.7
click at [376, 47] on h5 "When implementing 2FA, which of the following approaches adds an additional lay…" at bounding box center [314, 58] width 208 height 24
drag, startPoint x: 218, startPoint y: 60, endPoint x: 408, endPoint y: 58, distance: 190.8
click at [408, 58] on h5 "When implementing 2FA, which of the following approaches adds an additional lay…" at bounding box center [314, 58] width 208 height 24
drag, startPoint x: 253, startPoint y: 66, endPoint x: 353, endPoint y: 64, distance: 99.4
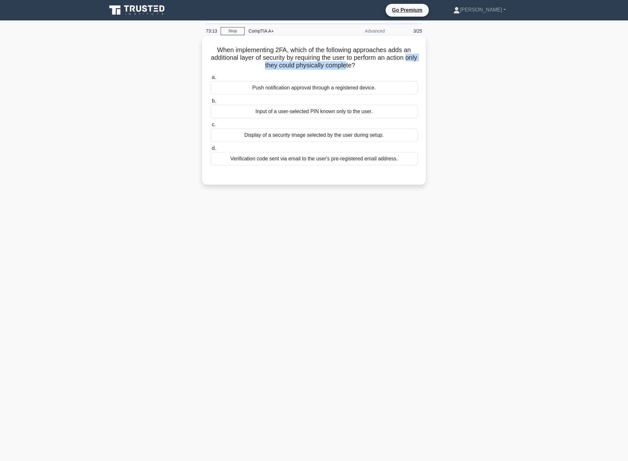
click at [353, 64] on h5 "When implementing 2FA, which of the following approaches adds an additional lay…" at bounding box center [314, 58] width 208 height 24
click at [391, 66] on h5 "When implementing 2FA, which of the following approaches adds an additional lay…" at bounding box center [314, 58] width 208 height 24
click at [345, 114] on div "Input of a user-selected PIN known only to the user." at bounding box center [313, 111] width 207 height 13
click at [210, 103] on input "b. Input of a user-selected PIN known only to the user." at bounding box center [210, 101] width 0 height 4
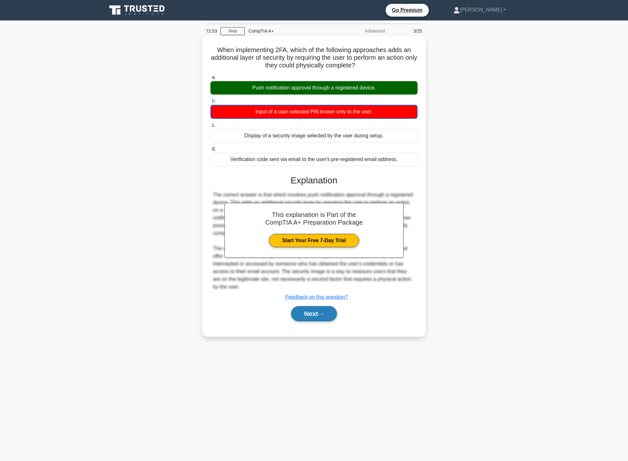
click at [309, 306] on button "Next" at bounding box center [314, 313] width 46 height 15
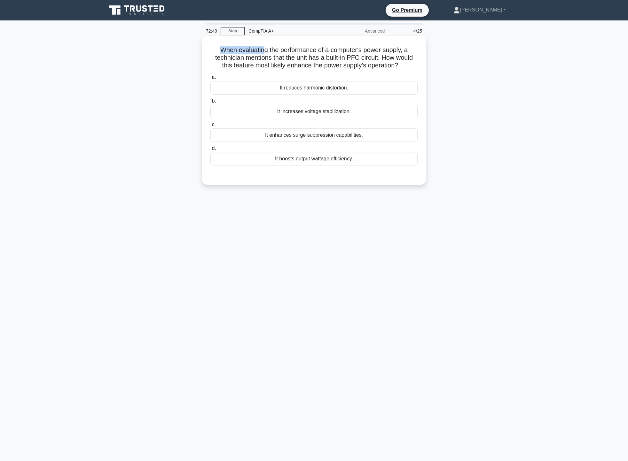
drag, startPoint x: 217, startPoint y: 44, endPoint x: 261, endPoint y: 52, distance: 45.1
click at [261, 52] on div "When evaluating the performance of a computer's power supply, a technician ment…" at bounding box center [313, 110] width 219 height 144
click at [277, 57] on h5 "When evaluating the performance of a computer's power supply, a technician ment…" at bounding box center [314, 58] width 208 height 24
drag, startPoint x: 350, startPoint y: 58, endPoint x: 380, endPoint y: 56, distance: 29.8
click at [380, 56] on h5 "When evaluating the performance of a computer's power supply, a technician ment…" at bounding box center [314, 58] width 208 height 24
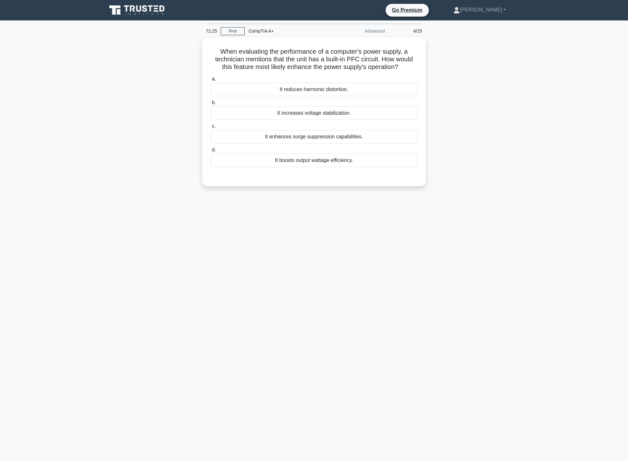
click at [458, 91] on div "When evaluating the performance of a computer's power supply, a technician ment…" at bounding box center [314, 115] width 422 height 157
click at [354, 112] on div "It increases voltage stabilization." at bounding box center [313, 111] width 207 height 13
click at [210, 103] on input "b. It increases voltage stabilization." at bounding box center [210, 101] width 0 height 4
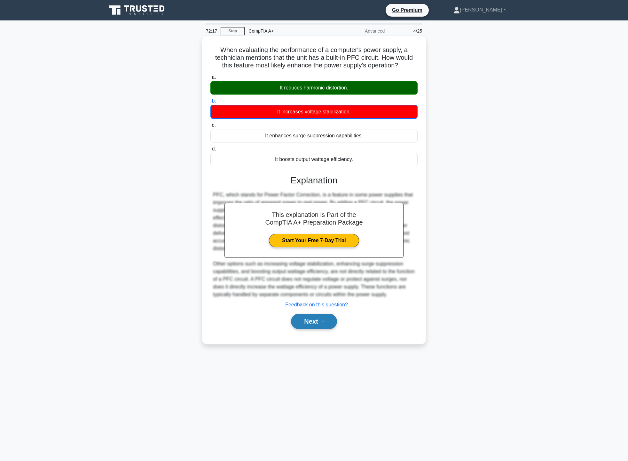
click at [313, 329] on button "Next" at bounding box center [314, 321] width 46 height 15
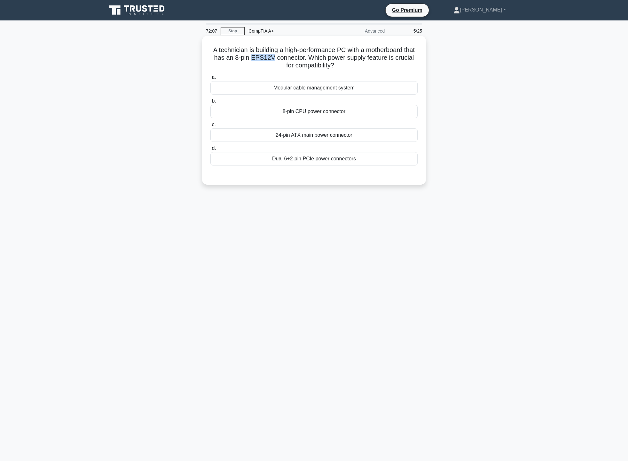
drag, startPoint x: 269, startPoint y: 58, endPoint x: 289, endPoint y: 56, distance: 20.2
click at [289, 56] on h5 "A technician is building a high-performance PC with a motherboard that has an 8…" at bounding box center [314, 58] width 208 height 24
drag, startPoint x: 319, startPoint y: 58, endPoint x: 268, endPoint y: 59, distance: 50.8
click at [268, 59] on h5 "A technician is building a high-performance PC with a motherboard that has an 8…" at bounding box center [314, 58] width 208 height 24
click at [463, 70] on div "A technician is building a high-performance PC with a motherboard that has an 8…" at bounding box center [314, 115] width 422 height 157
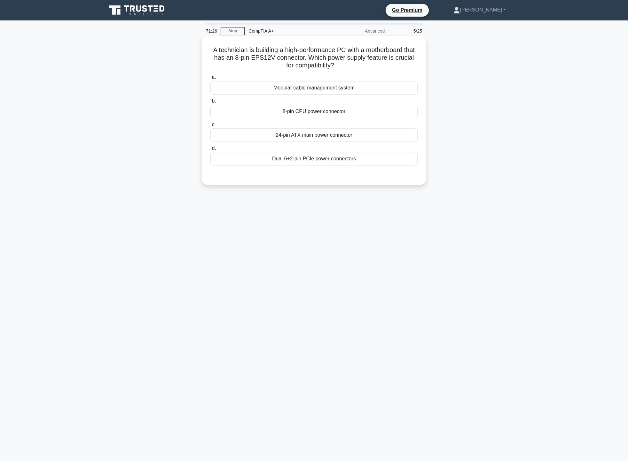
click at [344, 112] on div "8-pin CPU power connector" at bounding box center [313, 111] width 207 height 13
click at [210, 103] on input "b. 8-pin CPU power connector" at bounding box center [210, 101] width 0 height 4
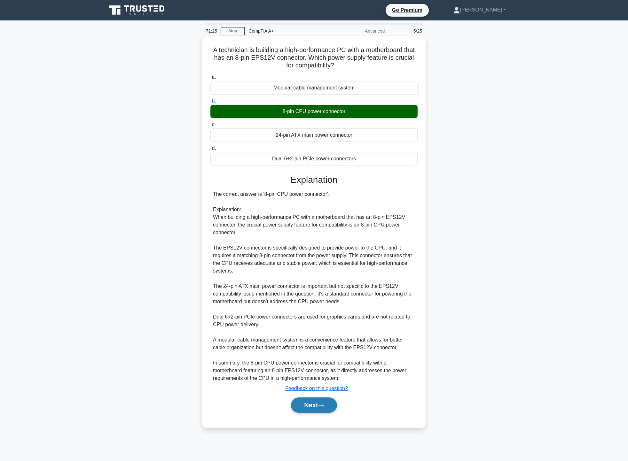
click at [322, 407] on icon at bounding box center [321, 406] width 6 height 4
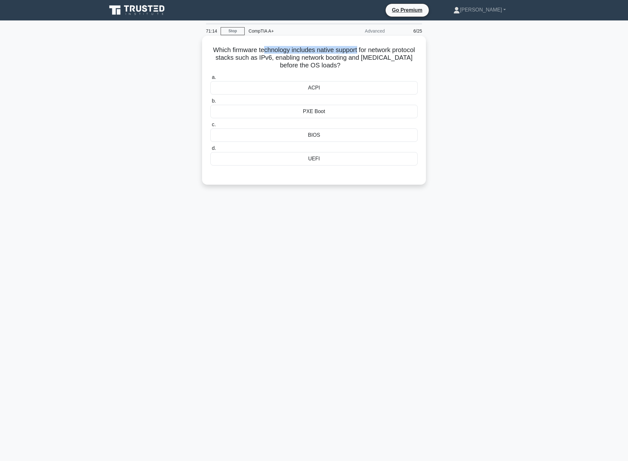
drag, startPoint x: 285, startPoint y: 50, endPoint x: 370, endPoint y: 50, distance: 84.4
click at [370, 50] on h5 "Which firmware technology includes native support for network protocol stacks s…" at bounding box center [314, 58] width 208 height 24
drag, startPoint x: 237, startPoint y: 58, endPoint x: 331, endPoint y: 57, distance: 94.3
click at [331, 57] on h5 "Which firmware technology includes native support for network protocol stacks s…" at bounding box center [314, 58] width 208 height 24
click at [467, 90] on div "Which firmware technology includes native support for network protocol stacks s…" at bounding box center [314, 115] width 422 height 157
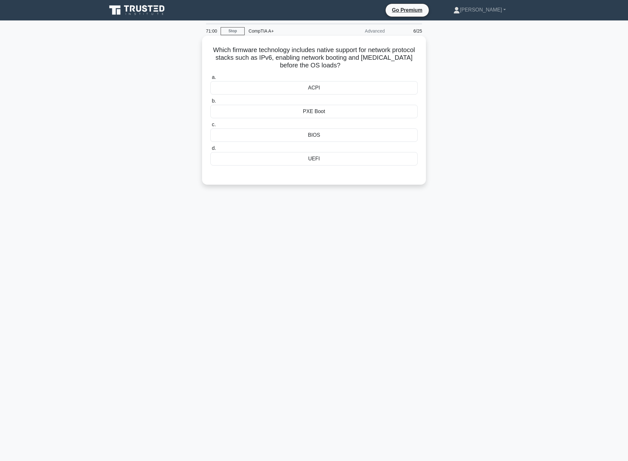
click at [308, 112] on div "PXE Boot" at bounding box center [313, 111] width 207 height 13
click at [210, 103] on input "b. PXE Boot" at bounding box center [210, 101] width 0 height 4
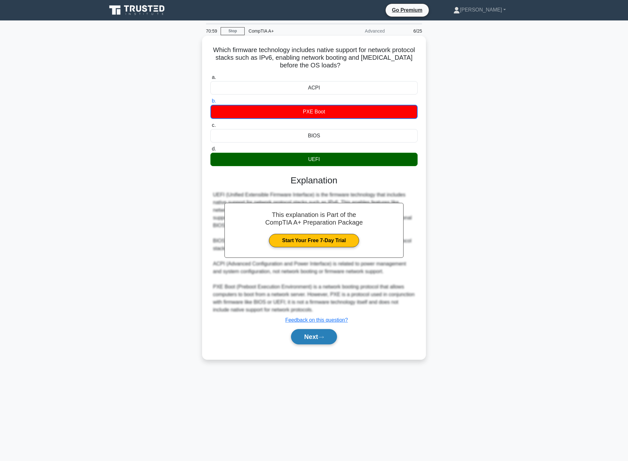
click at [314, 334] on button "Next" at bounding box center [314, 336] width 46 height 15
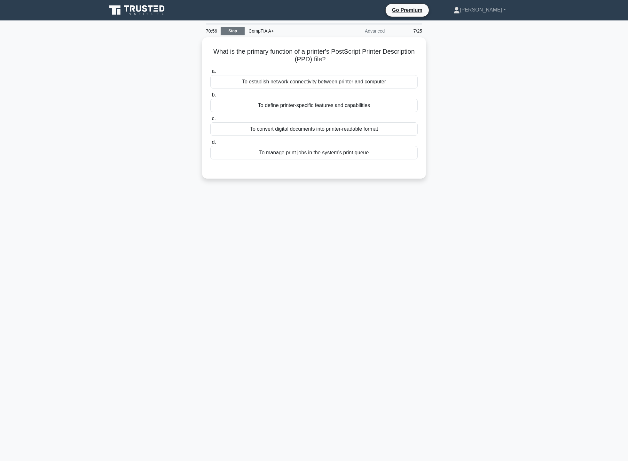
click at [233, 28] on link "Stop" at bounding box center [232, 31] width 24 height 8
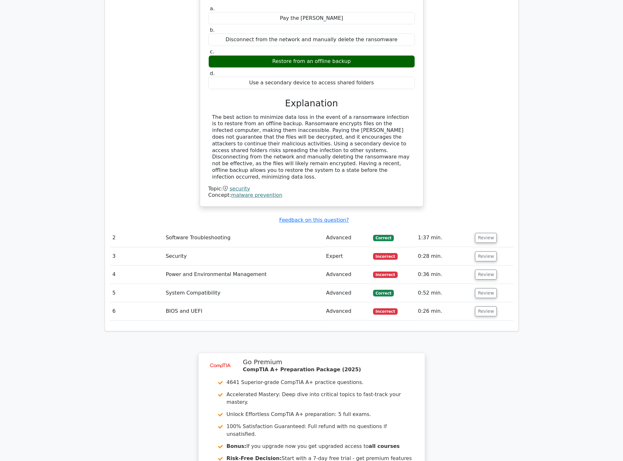
scroll to position [667, 0]
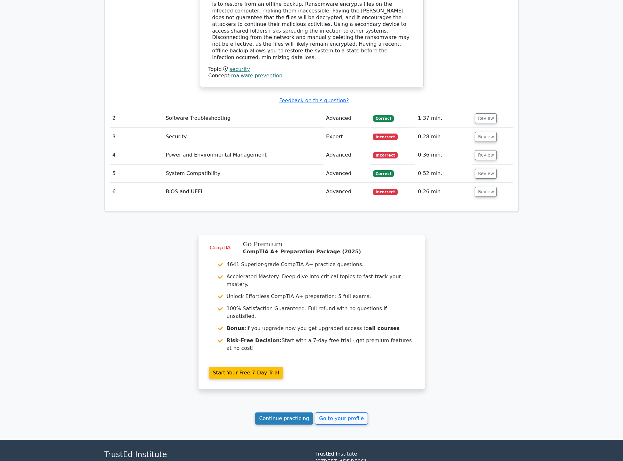
click at [295, 412] on link "Continue practicing" at bounding box center [284, 418] width 58 height 12
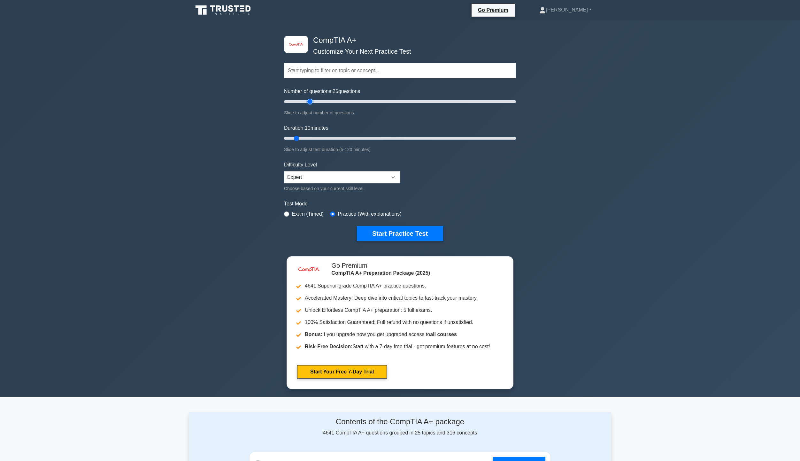
drag, startPoint x: 289, startPoint y: 103, endPoint x: 311, endPoint y: 102, distance: 21.1
type input "25"
click at [311, 102] on input "Number of questions: 25 questions" at bounding box center [400, 102] width 232 height 8
drag, startPoint x: 296, startPoint y: 136, endPoint x: 497, endPoint y: 125, distance: 201.6
type input "105"
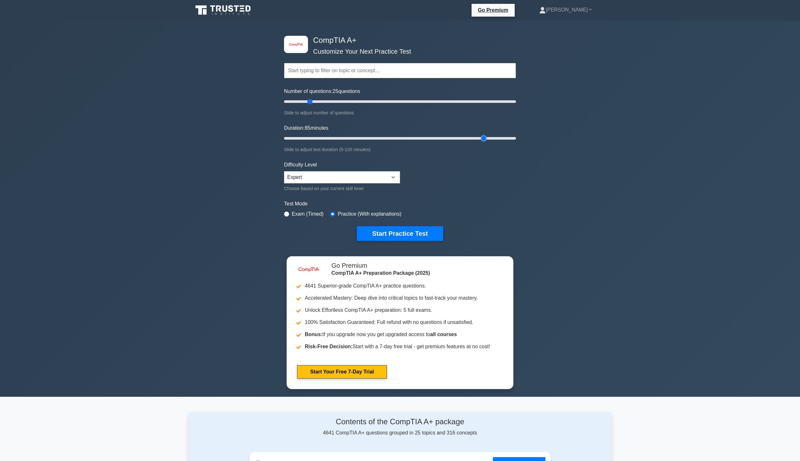
click at [488, 135] on input "Duration: 85 minutes" at bounding box center [400, 139] width 232 height 8
click at [407, 230] on button "Start Practice Test" at bounding box center [400, 233] width 86 height 15
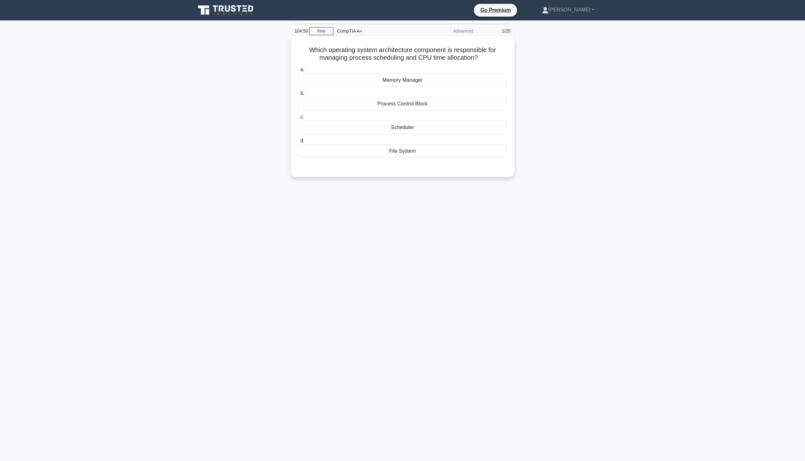
click at [405, 131] on div "Scheduler" at bounding box center [402, 127] width 207 height 13
click at [299, 119] on input "c. Scheduler" at bounding box center [299, 117] width 0 height 4
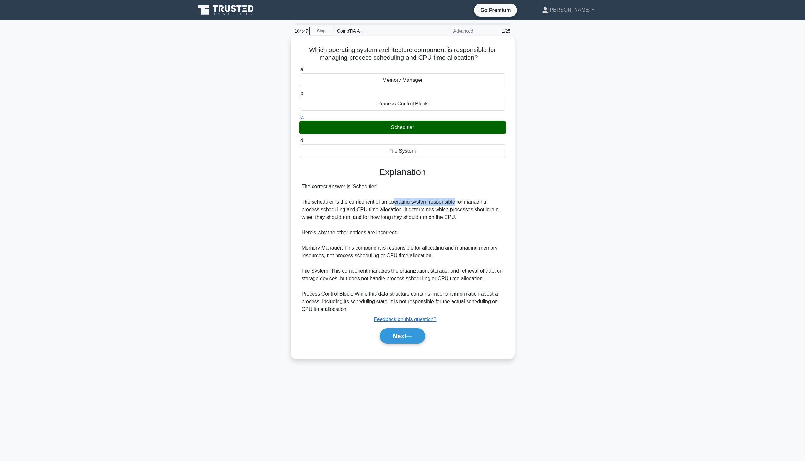
drag, startPoint x: 405, startPoint y: 204, endPoint x: 454, endPoint y: 204, distance: 48.2
click at [454, 204] on div "The correct answer is 'Scheduler'. The scheduler is the component of an operati…" at bounding box center [403, 248] width 202 height 130
drag, startPoint x: 307, startPoint y: 212, endPoint x: 496, endPoint y: 212, distance: 188.8
click at [496, 212] on div "The correct answer is 'Scheduler'. The scheduler is the component of an operati…" at bounding box center [403, 248] width 202 height 130
drag, startPoint x: 315, startPoint y: 218, endPoint x: 437, endPoint y: 223, distance: 122.1
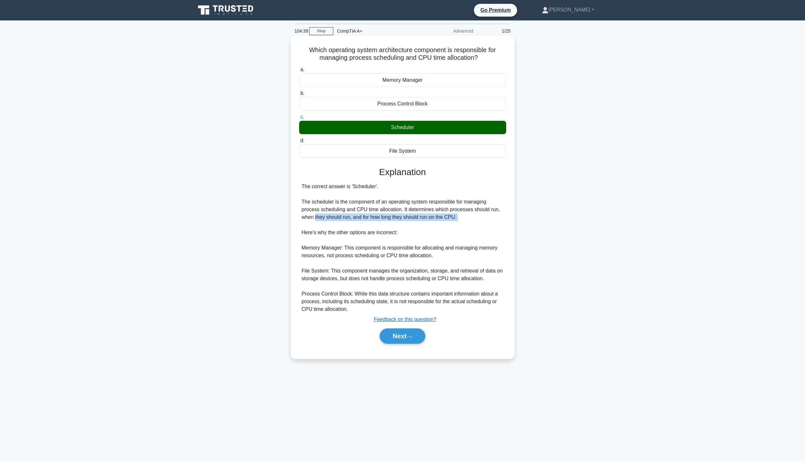
click at [437, 223] on div "The correct answer is 'Scheduler'. The scheduler is the component of an operati…" at bounding box center [403, 248] width 202 height 130
click at [413, 249] on div "The correct answer is 'Scheduler'. The scheduler is the component of an operati…" at bounding box center [403, 248] width 202 height 130
click at [408, 339] on button "Next" at bounding box center [403, 335] width 46 height 15
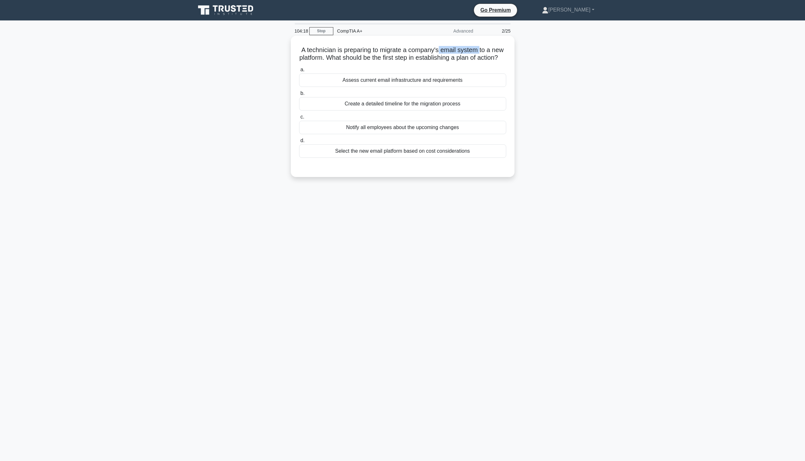
drag, startPoint x: 441, startPoint y: 51, endPoint x: 481, endPoint y: 49, distance: 40.0
click at [481, 49] on h5 "A technician is preparing to migrate a company's email system to a new platform…" at bounding box center [402, 54] width 208 height 16
drag, startPoint x: 312, startPoint y: 62, endPoint x: 388, endPoint y: 64, distance: 76.4
click at [388, 62] on h5 "A technician is preparing to migrate a company's email system to a new platform…" at bounding box center [402, 54] width 208 height 16
click at [534, 69] on div "A technician is preparing to migrate a company's email system to a new platform…" at bounding box center [403, 111] width 422 height 149
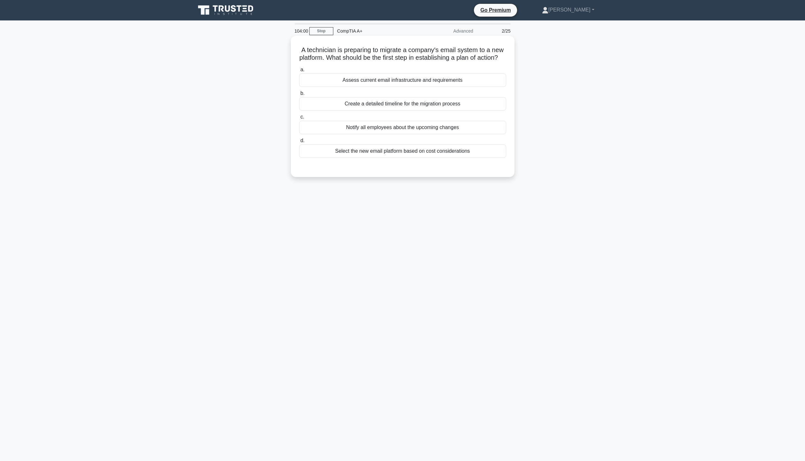
click at [404, 111] on div "Create a detailed timeline for the migration process" at bounding box center [402, 103] width 207 height 13
click at [299, 96] on input "b. Create a detailed timeline for the migration process" at bounding box center [299, 93] width 0 height 4
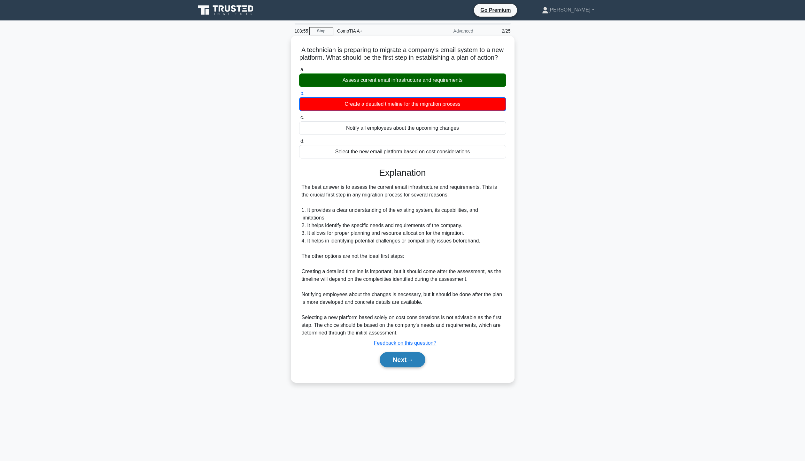
click at [414, 356] on button "Next" at bounding box center [403, 359] width 46 height 15
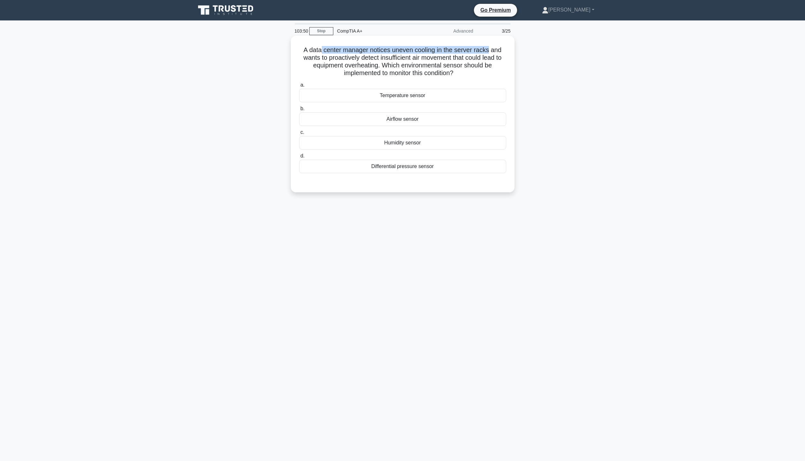
drag, startPoint x: 319, startPoint y: 49, endPoint x: 489, endPoint y: 46, distance: 170.6
click at [489, 46] on h5 "A data center manager notices uneven cooling in the server racks and wants to p…" at bounding box center [402, 61] width 208 height 31
drag, startPoint x: 308, startPoint y: 55, endPoint x: 472, endPoint y: 47, distance: 164.1
click at [472, 47] on h5 "A data center manager notices uneven cooling in the server racks and wants to p…" at bounding box center [402, 61] width 208 height 31
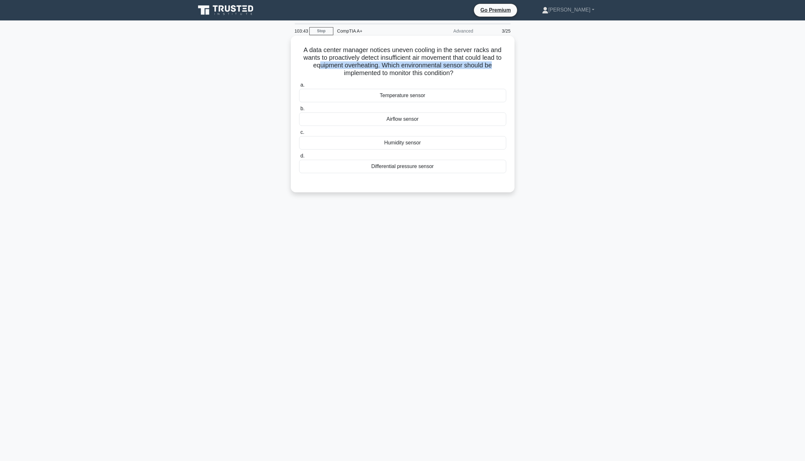
drag, startPoint x: 317, startPoint y: 64, endPoint x: 500, endPoint y: 65, distance: 182.8
click at [500, 65] on h5 "A data center manager notices uneven cooling in the server racks and wants to p…" at bounding box center [402, 61] width 208 height 31
click at [447, 74] on h5 "A data center manager notices uneven cooling in the server racks and wants to p…" at bounding box center [402, 61] width 208 height 31
drag, startPoint x: 336, startPoint y: 73, endPoint x: 453, endPoint y: 78, distance: 116.7
click at [453, 77] on h5 "A data center manager notices uneven cooling in the server racks and wants to p…" at bounding box center [402, 61] width 208 height 31
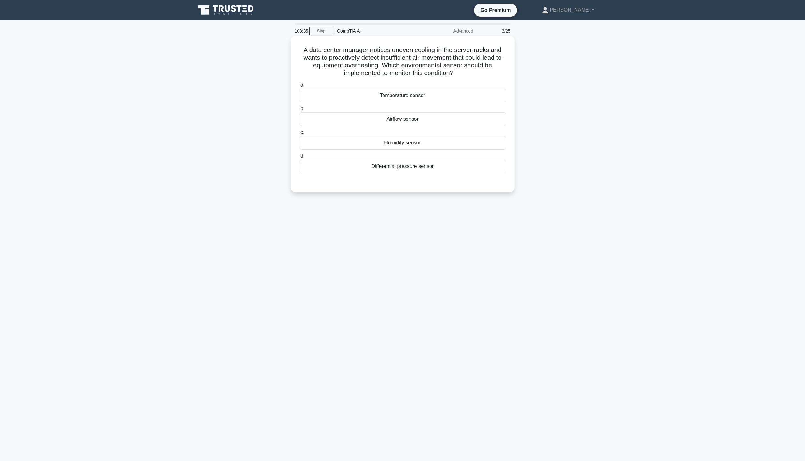
click at [437, 118] on div "Airflow sensor" at bounding box center [402, 118] width 207 height 13
click at [299, 111] on input "b. Airflow sensor" at bounding box center [299, 109] width 0 height 4
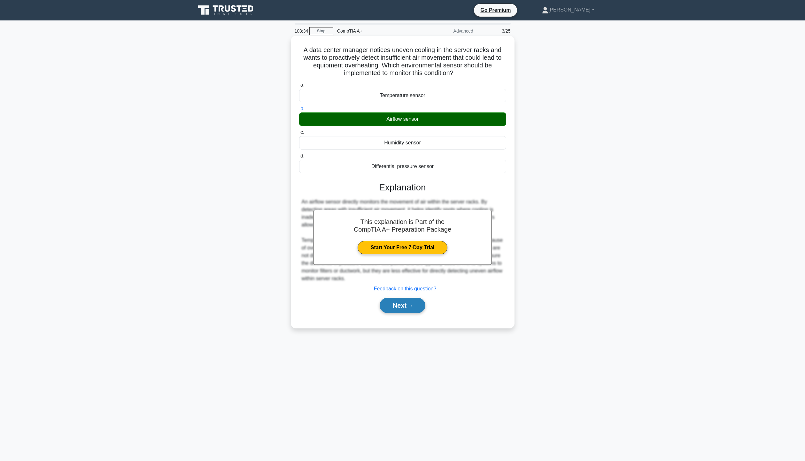
click at [409, 300] on button "Next" at bounding box center [403, 305] width 46 height 15
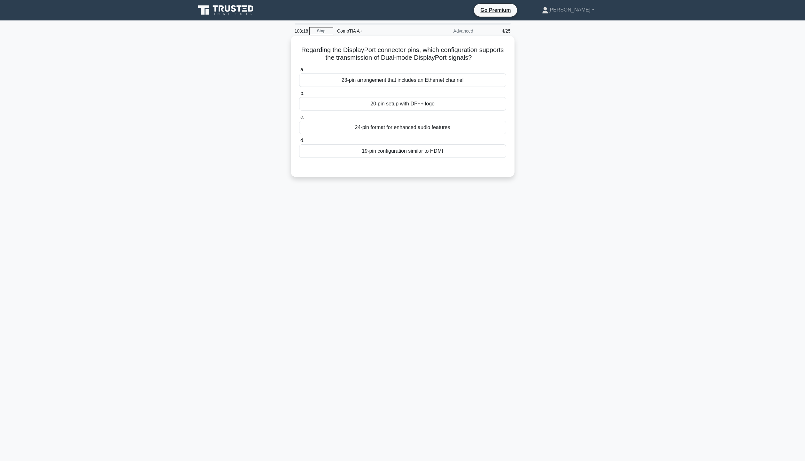
click at [431, 105] on div "20-pin setup with DP++ logo" at bounding box center [402, 103] width 207 height 13
click at [299, 96] on input "b. 20-pin setup with DP++ logo" at bounding box center [299, 93] width 0 height 4
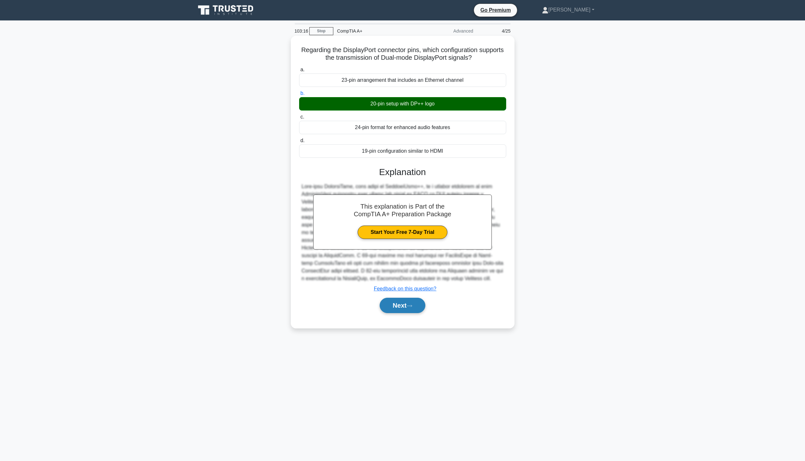
click at [404, 305] on button "Next" at bounding box center [403, 305] width 46 height 15
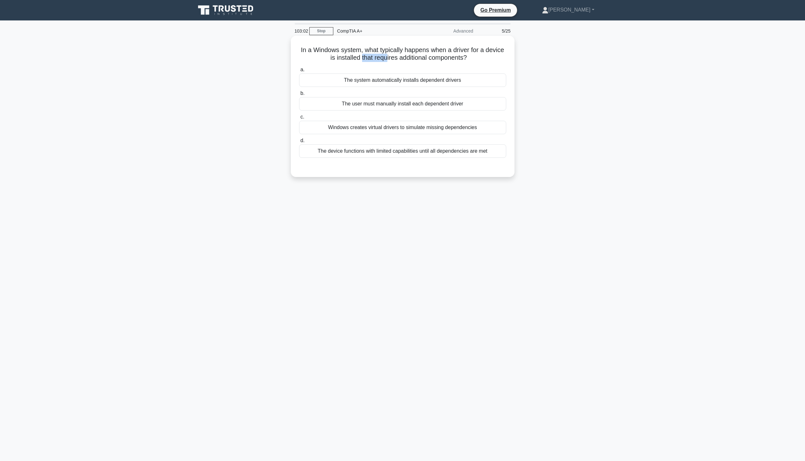
drag, startPoint x: 366, startPoint y: 58, endPoint x: 386, endPoint y: 61, distance: 20.6
click at [386, 61] on h5 "In a Windows system, what typically happens when a driver for a device is insta…" at bounding box center [402, 54] width 208 height 16
click at [544, 77] on div "In a Windows system, what typically happens when a driver for a device is insta…" at bounding box center [403, 111] width 422 height 149
click at [359, 153] on div "The device functions with limited capabilities until all dependencies are met" at bounding box center [402, 150] width 207 height 13
click at [299, 143] on input "d. The device functions with limited capabilities until all dependencies are met" at bounding box center [299, 141] width 0 height 4
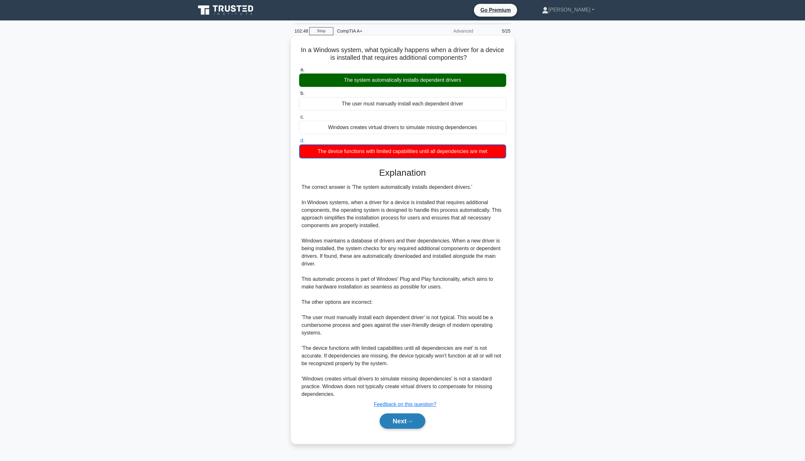
click at [400, 421] on button "Next" at bounding box center [403, 420] width 46 height 15
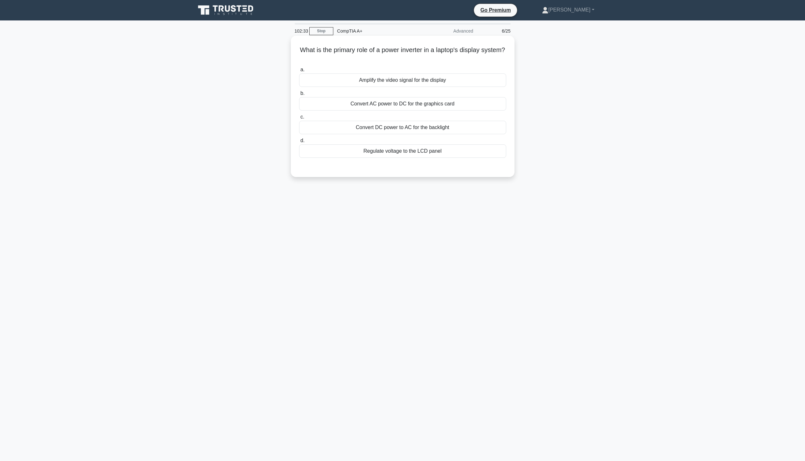
click at [381, 101] on div "Convert AC power to DC for the graphics card" at bounding box center [402, 103] width 207 height 13
click at [299, 96] on input "b. Convert AC power to DC for the graphics card" at bounding box center [299, 93] width 0 height 4
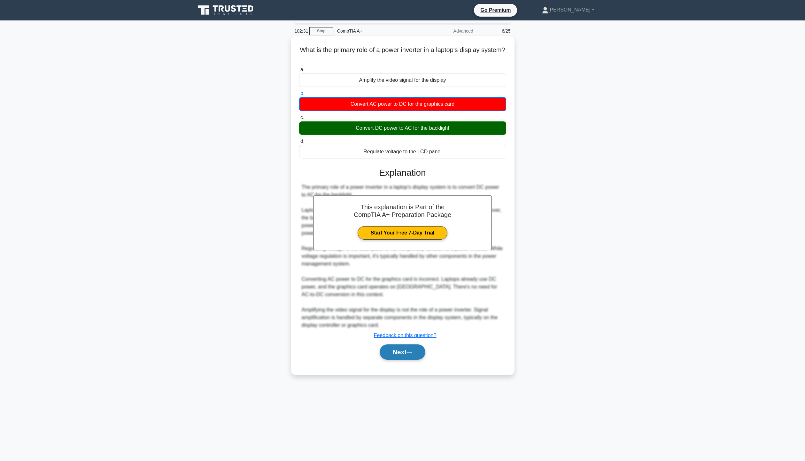
click at [406, 355] on button "Next" at bounding box center [403, 351] width 46 height 15
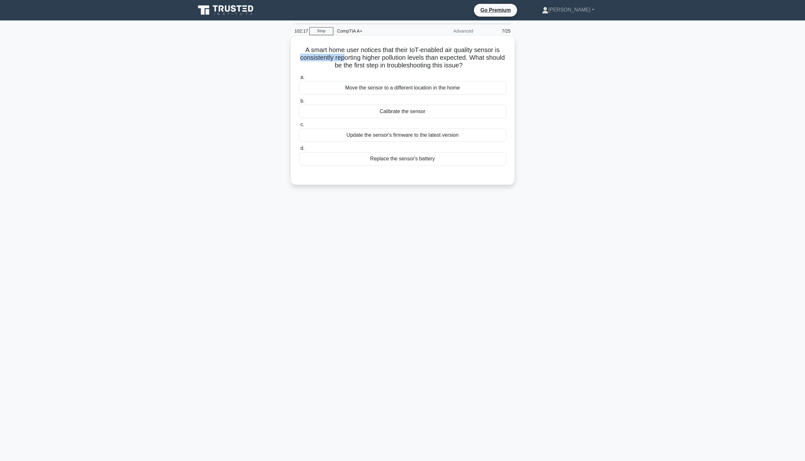
drag, startPoint x: 354, startPoint y: 61, endPoint x: 507, endPoint y: 53, distance: 152.9
click at [507, 53] on div "A smart home user notices that their IoT-enabled air quality sensor is consiste…" at bounding box center [402, 110] width 219 height 144
click at [443, 113] on div "Calibrate the sensor" at bounding box center [402, 111] width 207 height 13
click at [299, 103] on input "b. Calibrate the sensor" at bounding box center [299, 101] width 0 height 4
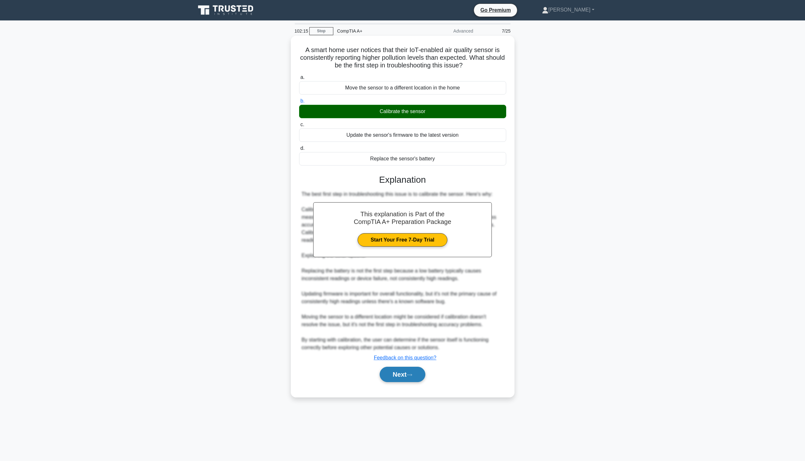
click at [420, 369] on button "Next" at bounding box center [403, 374] width 46 height 15
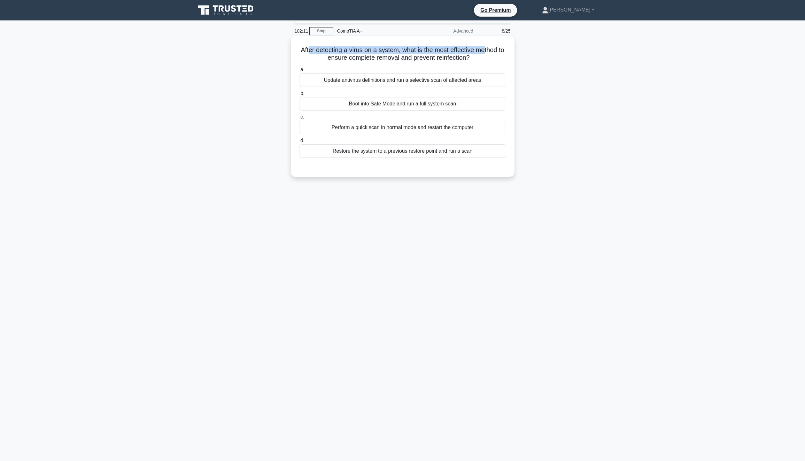
drag, startPoint x: 310, startPoint y: 50, endPoint x: 490, endPoint y: 43, distance: 180.6
click at [490, 43] on div "After detecting a virus on a system, what is the most effective method to ensur…" at bounding box center [402, 106] width 219 height 136
drag, startPoint x: 336, startPoint y: 60, endPoint x: 417, endPoint y: 62, distance: 80.5
click at [417, 62] on h5 "After detecting a virus on a system, what is the most effective method to ensur…" at bounding box center [402, 54] width 208 height 16
click at [462, 55] on h5 "After detecting a virus on a system, what is the most effective method to ensur…" at bounding box center [402, 54] width 208 height 16
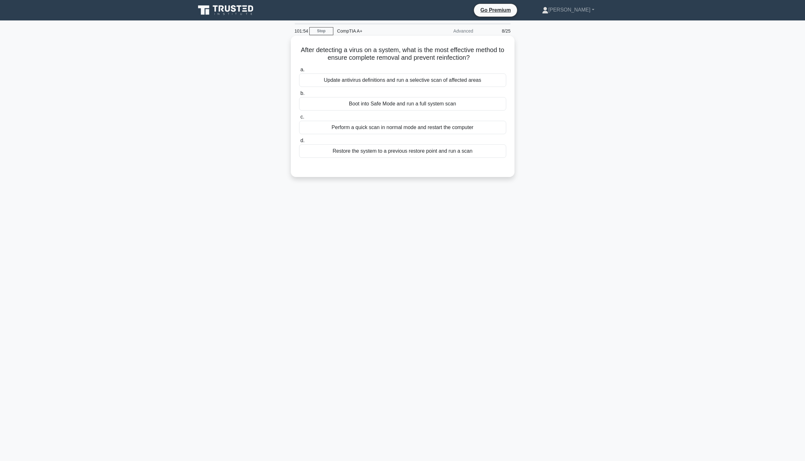
click at [456, 151] on div "Restore the system to a previous restore point and run a scan" at bounding box center [402, 150] width 207 height 13
click at [299, 143] on input "d. Restore the system to a previous restore point and run a scan" at bounding box center [299, 141] width 0 height 4
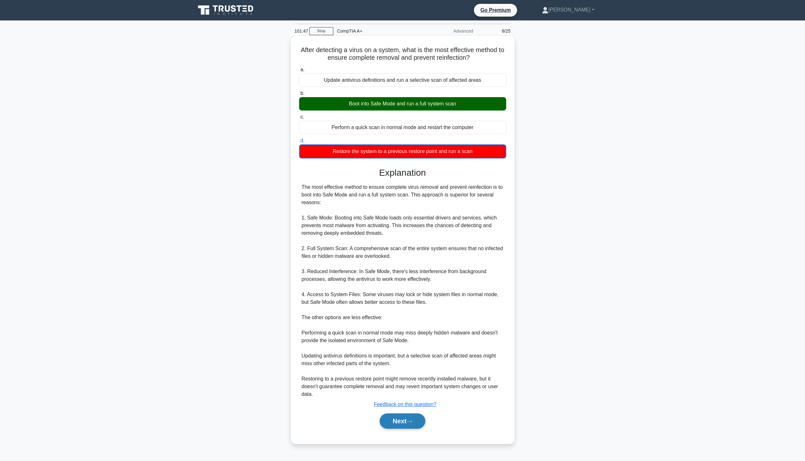
click at [387, 415] on button "Next" at bounding box center [403, 420] width 46 height 15
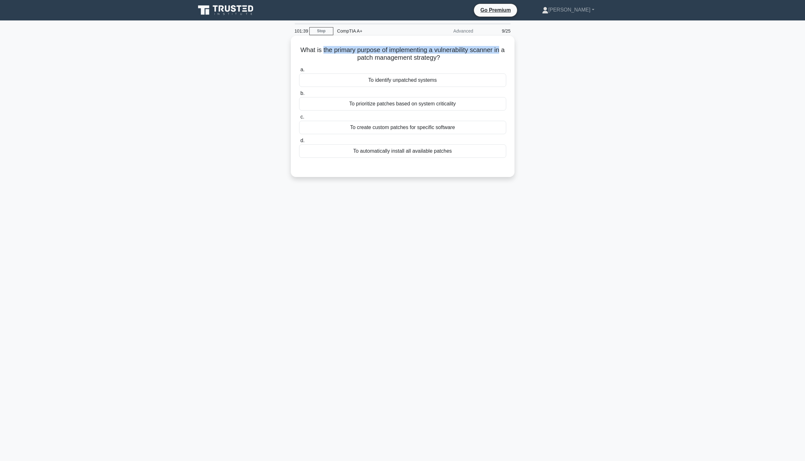
drag, startPoint x: 322, startPoint y: 50, endPoint x: 506, endPoint y: 51, distance: 184.4
click at [506, 51] on h5 "What is the primary purpose of implementing a vulnerability scanner in a patch …" at bounding box center [402, 54] width 208 height 16
click at [428, 80] on div "To identify unpatched systems" at bounding box center [402, 79] width 207 height 13
click at [299, 72] on input "a. To identify unpatched systems" at bounding box center [299, 70] width 0 height 4
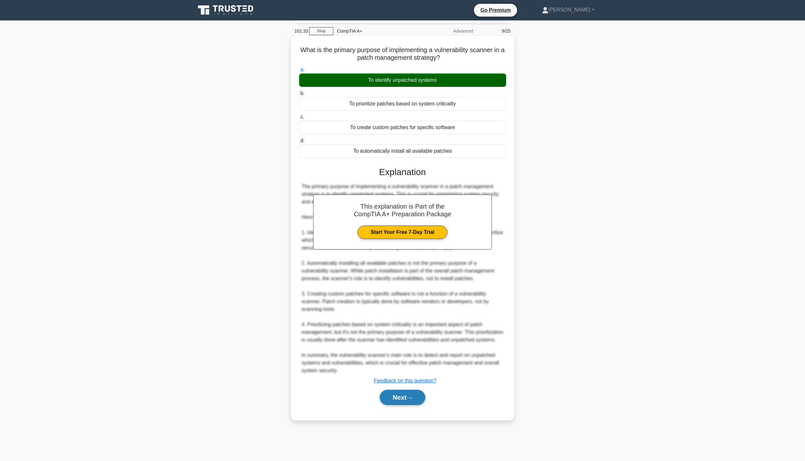
click at [414, 405] on button "Next" at bounding box center [403, 397] width 46 height 15
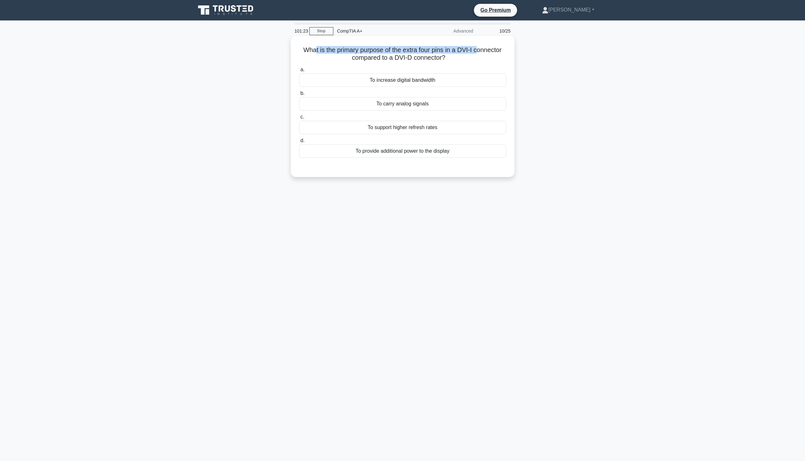
drag, startPoint x: 313, startPoint y: 50, endPoint x: 478, endPoint y: 50, distance: 164.9
click at [478, 50] on h5 "What is the primary purpose of the extra four pins in a DVI-I connector compare…" at bounding box center [402, 54] width 208 height 16
click at [481, 58] on h5 "What is the primary purpose of the extra four pins in a DVI-I connector compare…" at bounding box center [402, 54] width 208 height 16
click at [448, 106] on div "To carry analog signals" at bounding box center [402, 103] width 207 height 13
click at [299, 96] on input "b. To carry analog signals" at bounding box center [299, 93] width 0 height 4
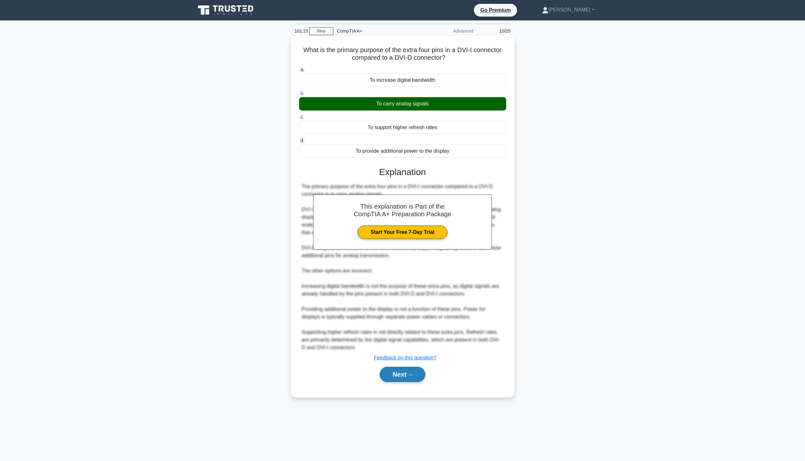
click at [420, 376] on button "Next" at bounding box center [403, 374] width 46 height 15
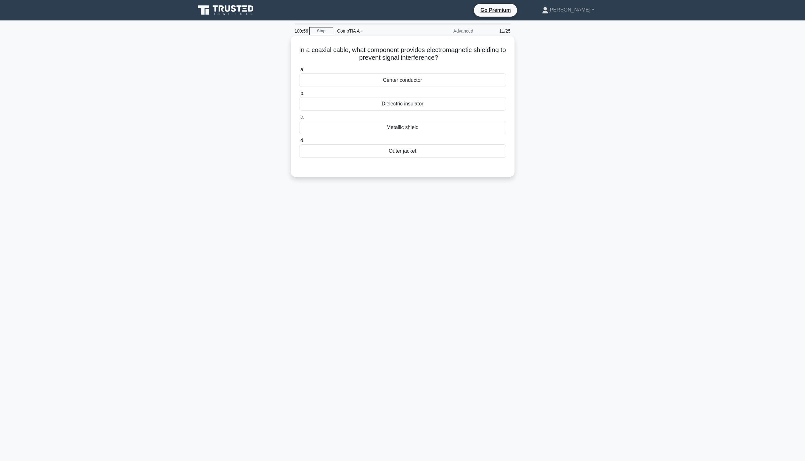
click at [428, 128] on div "Metallic shield" at bounding box center [402, 127] width 207 height 13
click at [299, 119] on input "c. Metallic shield" at bounding box center [299, 117] width 0 height 4
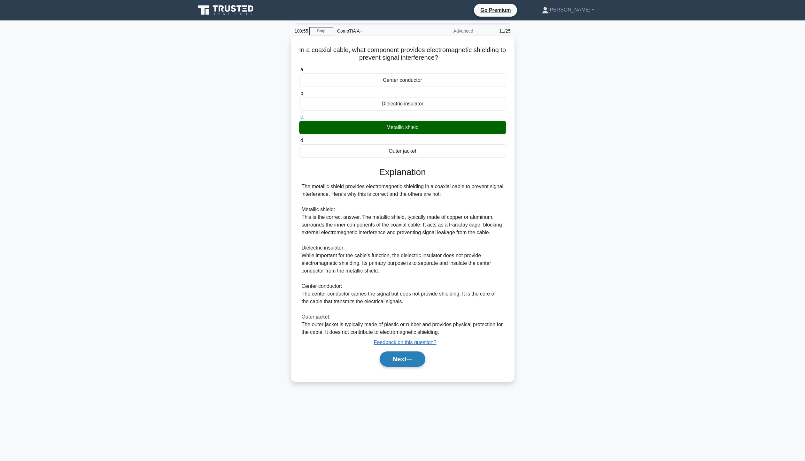
click at [412, 363] on button "Next" at bounding box center [403, 358] width 46 height 15
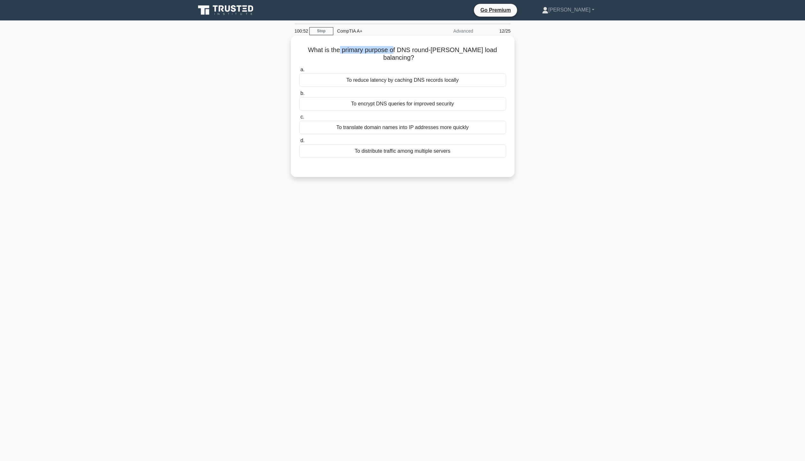
drag, startPoint x: 338, startPoint y: 56, endPoint x: 391, endPoint y: 55, distance: 52.7
click at [391, 55] on div "What is the primary purpose of DNS round-robin load balancing? .spinner_0XTQ{tr…" at bounding box center [402, 106] width 219 height 136
click at [482, 48] on h5 "What is the primary purpose of DNS round-robin load balancing? .spinner_0XTQ{tr…" at bounding box center [402, 54] width 208 height 16
click at [439, 147] on div "To distribute traffic among multiple servers" at bounding box center [402, 150] width 207 height 13
click at [299, 143] on input "d. To distribute traffic among multiple servers" at bounding box center [299, 141] width 0 height 4
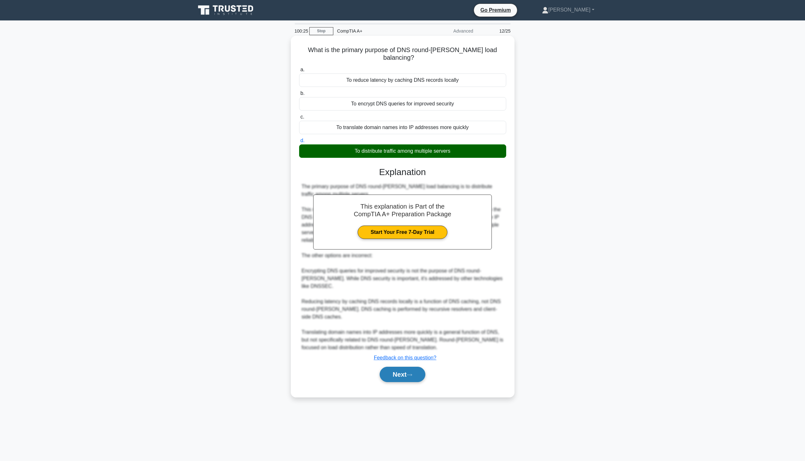
click at [402, 367] on button "Next" at bounding box center [403, 374] width 46 height 15
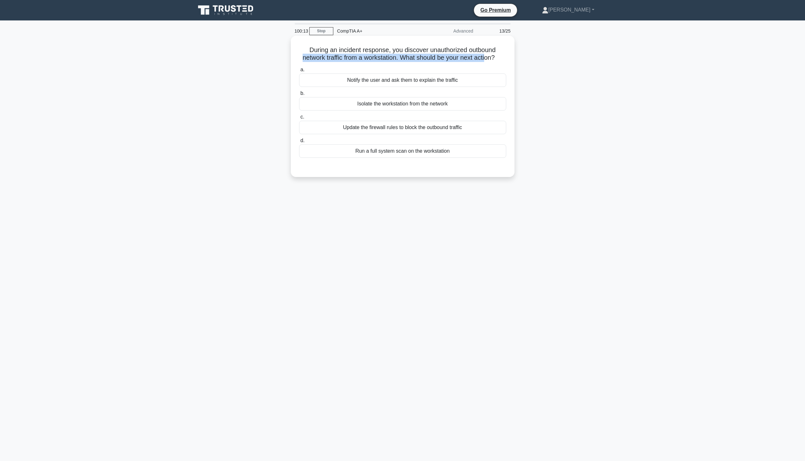
drag, startPoint x: 302, startPoint y: 57, endPoint x: 493, endPoint y: 60, distance: 191.7
click at [493, 60] on h5 "During an incident response, you discover unauthorized outbound network traffic…" at bounding box center [402, 54] width 208 height 16
click at [554, 66] on div "During an incident response, you discover unauthorized outbound network traffic…" at bounding box center [403, 111] width 422 height 149
click at [423, 134] on div "Update the firewall rules to block the outbound traffic" at bounding box center [402, 127] width 207 height 13
click at [299, 119] on input "c. Update the firewall rules to block the outbound traffic" at bounding box center [299, 117] width 0 height 4
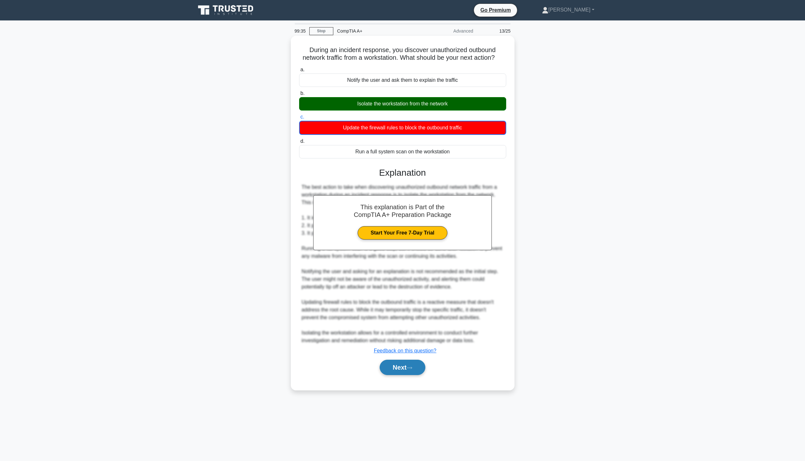
click at [404, 372] on button "Next" at bounding box center [403, 367] width 46 height 15
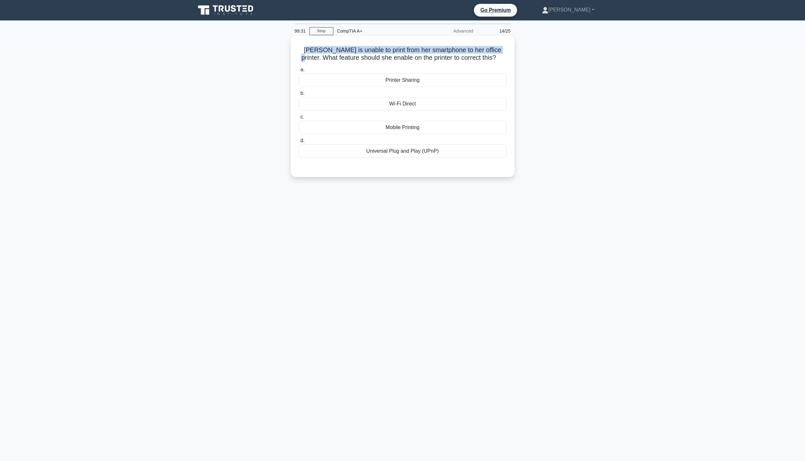
drag, startPoint x: 308, startPoint y: 53, endPoint x: 502, endPoint y: 50, distance: 193.3
click at [500, 50] on h5 "Vanessa is unable to print from her smartphone to her office printer. What feat…" at bounding box center [402, 54] width 208 height 16
drag, startPoint x: 306, startPoint y: 62, endPoint x: 512, endPoint y: 67, distance: 206.2
click at [510, 67] on div "Vanessa is unable to print from her smartphone to her office printer. What feat…" at bounding box center [402, 106] width 219 height 136
click at [536, 77] on div "Vanessa is unable to print from her smartphone to her office printer. What feat…" at bounding box center [403, 111] width 422 height 149
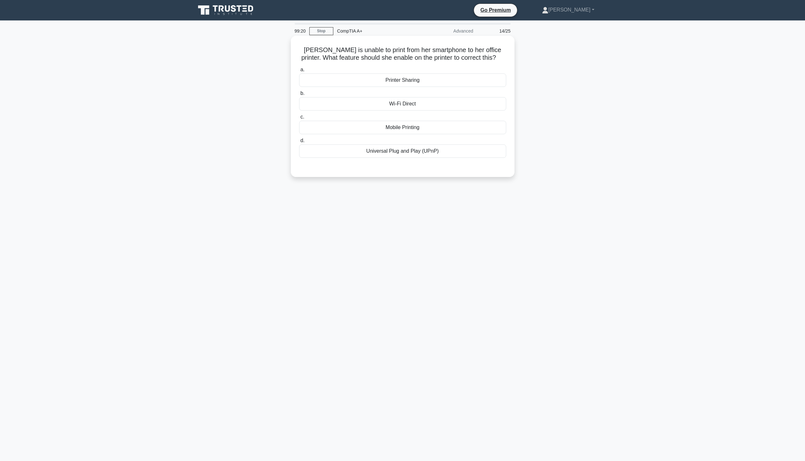
click at [449, 106] on div "Wi-Fi Direct" at bounding box center [402, 103] width 207 height 13
click at [299, 96] on input "b. Wi-Fi Direct" at bounding box center [299, 93] width 0 height 4
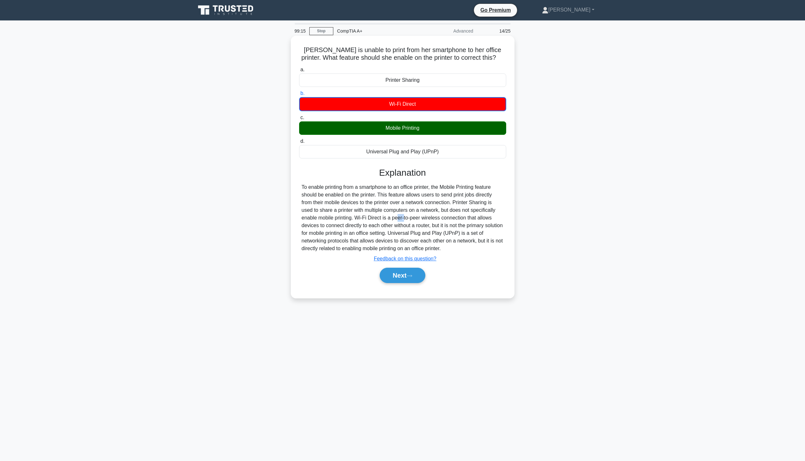
drag, startPoint x: 364, startPoint y: 219, endPoint x: 369, endPoint y: 220, distance: 5.5
click at [369, 220] on div "To enable printing from a smartphone to an office printer, the Mobile Printing …" at bounding box center [403, 217] width 202 height 69
drag, startPoint x: 311, startPoint y: 228, endPoint x: 433, endPoint y: 232, distance: 122.1
click at [435, 231] on div "To enable printing from a smartphone to an office printer, the Mobile Printing …" at bounding box center [403, 217] width 202 height 69
click at [322, 205] on div "To enable printing from a smartphone to an office printer, the Mobile Printing …" at bounding box center [403, 217] width 202 height 69
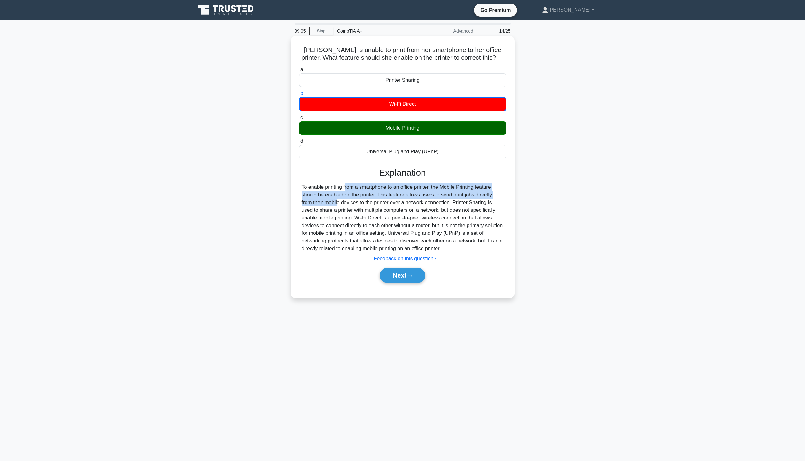
drag, startPoint x: 308, startPoint y: 189, endPoint x: 494, endPoint y: 199, distance: 185.6
click at [494, 199] on div "To enable printing from a smartphone to an office printer, the Mobile Printing …" at bounding box center [403, 217] width 202 height 69
click at [402, 272] on button "Next" at bounding box center [403, 275] width 46 height 15
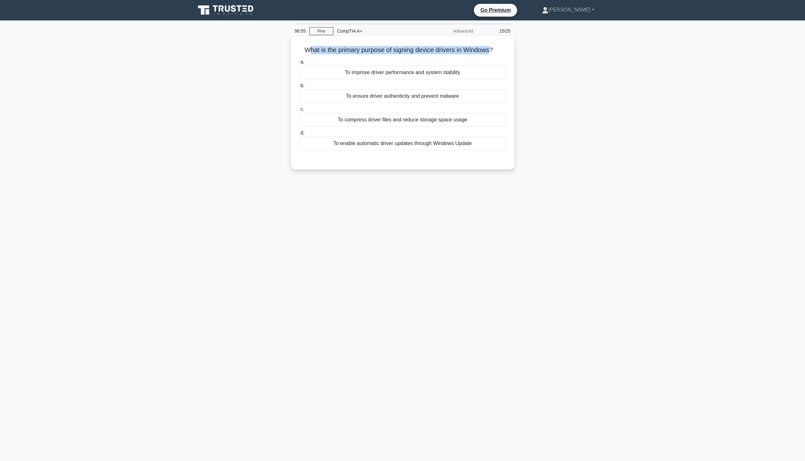
drag, startPoint x: 305, startPoint y: 49, endPoint x: 493, endPoint y: 49, distance: 187.6
click at [493, 49] on h5 "What is the primary purpose of signing device drivers in Windows? .spinner_0XTQ…" at bounding box center [402, 50] width 208 height 8
click at [476, 99] on div "To ensure driver authenticity and prevent malware" at bounding box center [402, 95] width 207 height 13
click at [299, 88] on input "b. To ensure driver authenticity and prevent malware" at bounding box center [299, 86] width 0 height 4
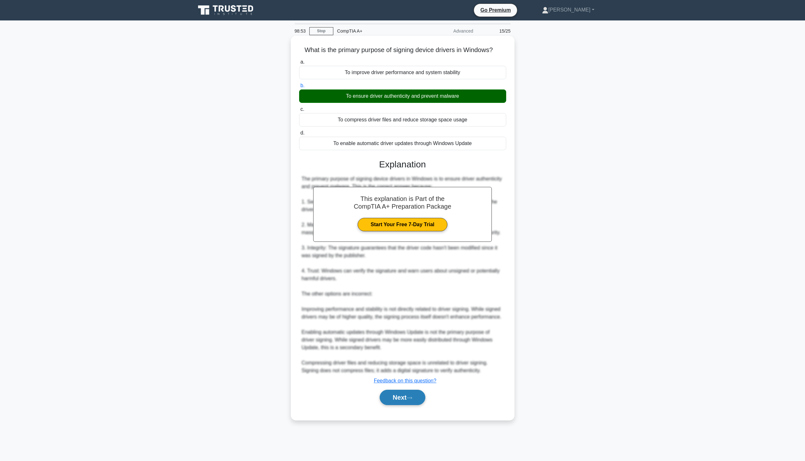
click at [403, 402] on button "Next" at bounding box center [403, 397] width 46 height 15
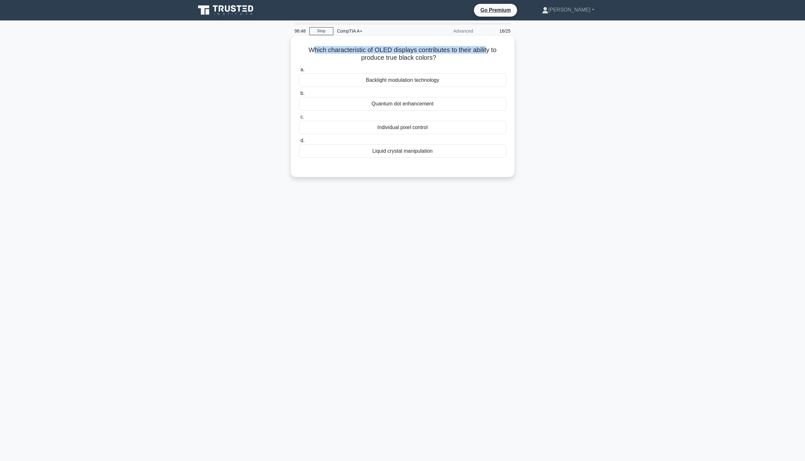
drag, startPoint x: 313, startPoint y: 50, endPoint x: 487, endPoint y: 51, distance: 174.1
click at [487, 51] on h5 "Which characteristic of OLED displays contributes to their ability to produce t…" at bounding box center [402, 54] width 208 height 16
click at [442, 130] on div "Individual pixel control" at bounding box center [402, 127] width 207 height 13
click at [299, 119] on input "c. Individual pixel control" at bounding box center [299, 117] width 0 height 4
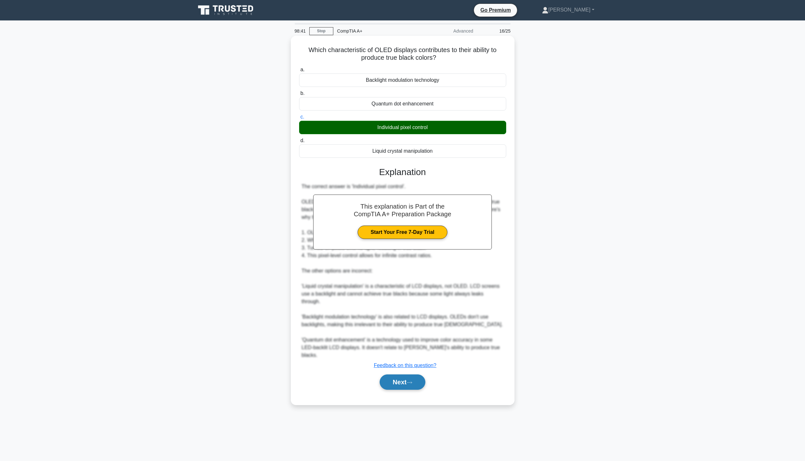
click at [404, 374] on button "Next" at bounding box center [403, 381] width 46 height 15
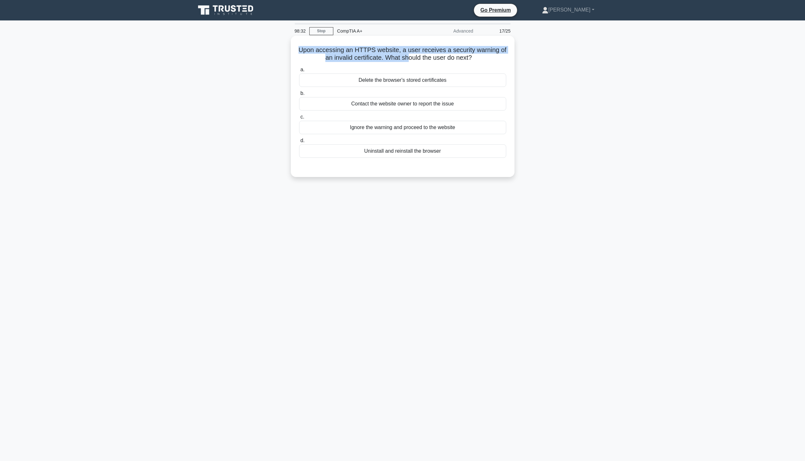
drag, startPoint x: 299, startPoint y: 51, endPoint x: 409, endPoint y: 61, distance: 110.1
click at [409, 61] on h5 "Upon accessing an HTTPS website, a user receives a security warning of an inval…" at bounding box center [402, 54] width 208 height 16
click at [439, 208] on div "98:26 Stop CompTIA A+ Advanced 17/25 Upon accessing an HTTPS website, a user re…" at bounding box center [403, 183] width 422 height 320
drag, startPoint x: 394, startPoint y: 48, endPoint x: 394, endPoint y: 62, distance: 13.4
click at [394, 62] on h5 "Upon accessing an HTTPS website, a user receives a security warning of an inval…" at bounding box center [402, 54] width 208 height 16
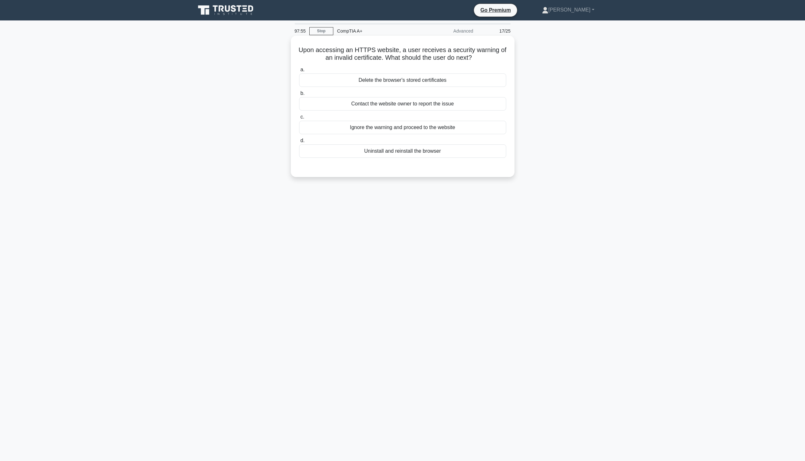
click at [406, 101] on div "Contact the website owner to report the issue" at bounding box center [402, 103] width 207 height 13
click at [299, 96] on input "b. Contact the website owner to report the issue" at bounding box center [299, 93] width 0 height 4
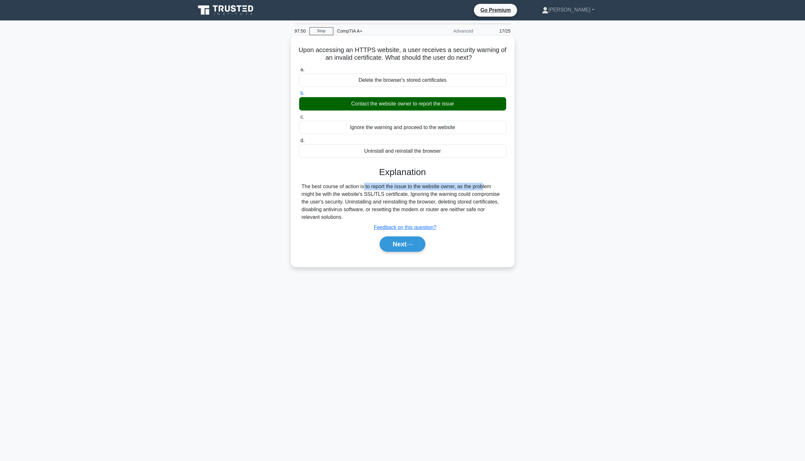
drag, startPoint x: 329, startPoint y: 189, endPoint x: 445, endPoint y: 188, distance: 116.3
click at [445, 188] on div "The best course of action is to report the issue to the website owner, as the p…" at bounding box center [403, 202] width 202 height 38
drag, startPoint x: 316, startPoint y: 193, endPoint x: 427, endPoint y: 193, distance: 111.2
click at [427, 193] on div "The best course of action is to report the issue to the website owner, as the p…" at bounding box center [403, 202] width 202 height 38
click at [397, 245] on button "Next" at bounding box center [403, 243] width 46 height 15
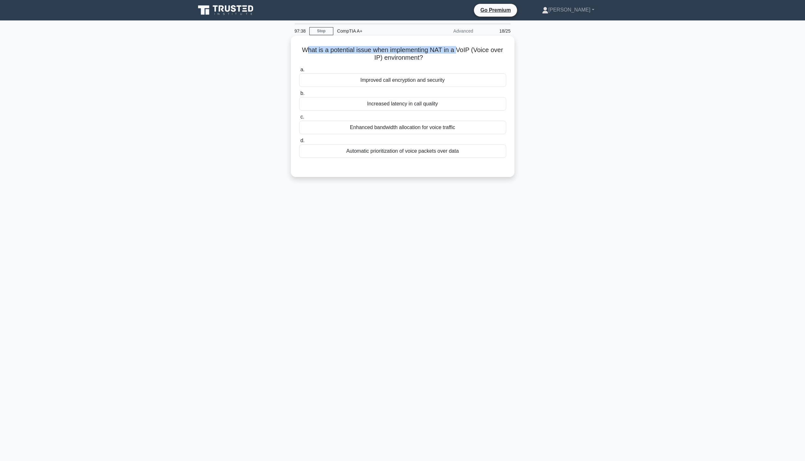
drag, startPoint x: 306, startPoint y: 53, endPoint x: 458, endPoint y: 54, distance: 151.1
click at [458, 54] on h5 "What is a potential issue when implementing NAT in a VoIP (Voice over IP) envir…" at bounding box center [402, 54] width 208 height 16
click at [455, 60] on h5 "What is a potential issue when implementing NAT in a VoIP (Voice over IP) envir…" at bounding box center [402, 54] width 208 height 16
drag, startPoint x: 432, startPoint y: 50, endPoint x: 444, endPoint y: 50, distance: 12.5
click at [444, 50] on h5 "What is a potential issue when implementing NAT in a VoIP (Voice over IP) envir…" at bounding box center [402, 54] width 208 height 16
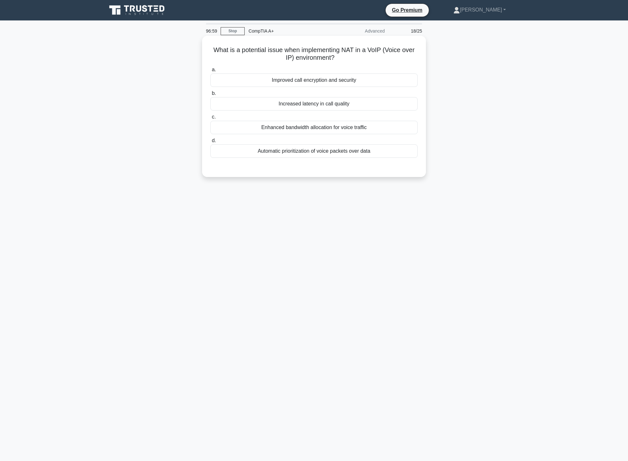
click at [370, 52] on h5 "What is a potential issue when implementing NAT in a VoIP (Voice over IP) envir…" at bounding box center [314, 54] width 208 height 16
click at [355, 104] on div "Increased latency in call quality" at bounding box center [313, 103] width 207 height 13
click at [210, 96] on input "b. Increased latency in call quality" at bounding box center [210, 93] width 0 height 4
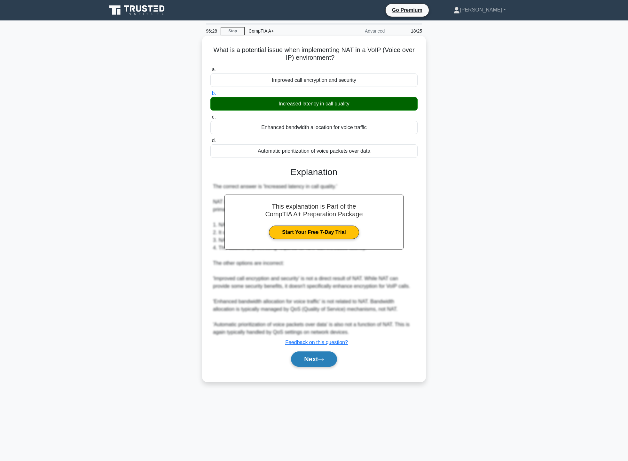
click at [318, 358] on button "Next" at bounding box center [314, 358] width 46 height 15
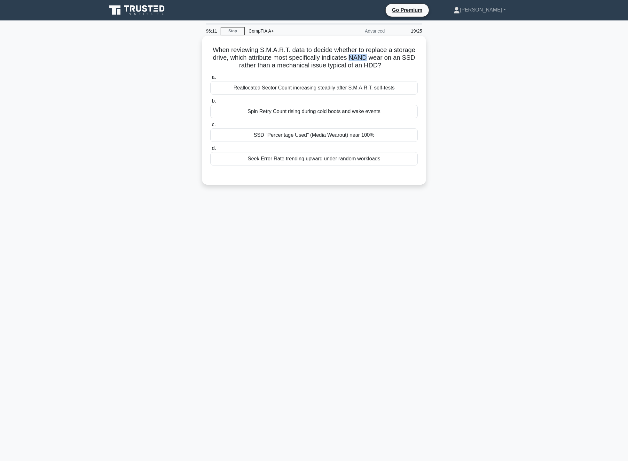
drag, startPoint x: 351, startPoint y: 57, endPoint x: 369, endPoint y: 57, distance: 18.5
click at [369, 57] on h5 "When reviewing S.M.A.R.T. data to decide whether to replace a storage drive, wh…" at bounding box center [314, 58] width 208 height 24
click at [312, 136] on div "SSD "Percentage Used" (Media Wearout) near 100%" at bounding box center [313, 134] width 207 height 13
click at [210, 127] on input "c. SSD "Percentage Used" (Media Wearout) near 100%" at bounding box center [210, 125] width 0 height 4
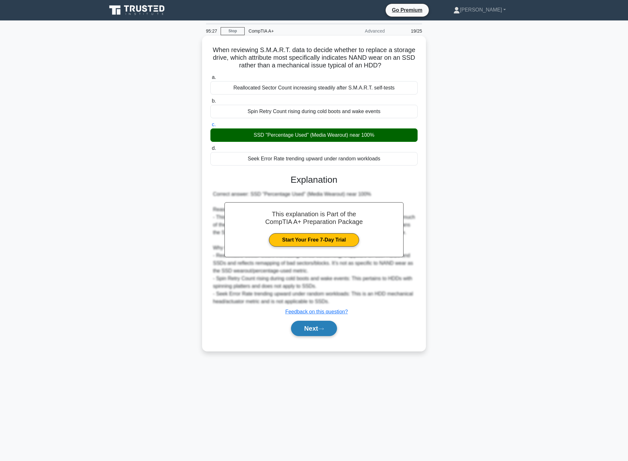
click at [322, 329] on icon at bounding box center [321, 329] width 6 height 4
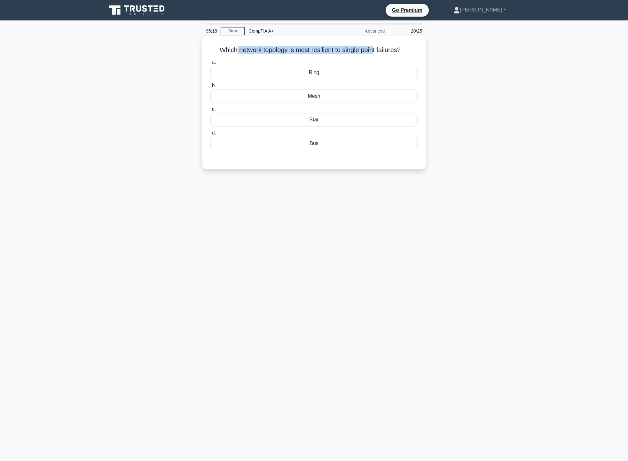
drag, startPoint x: 232, startPoint y: 51, endPoint x: 370, endPoint y: 75, distance: 140.8
click at [375, 48] on h5 "Which network topology is most resilient to single point failures? .spinner_0XT…" at bounding box center [314, 50] width 208 height 8
click at [360, 98] on div "Mesh" at bounding box center [313, 95] width 207 height 13
click at [210, 88] on input "b. Mesh" at bounding box center [210, 86] width 0 height 4
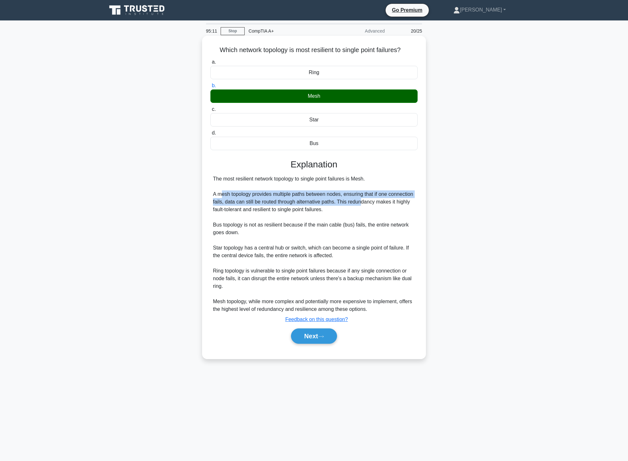
drag, startPoint x: 220, startPoint y: 194, endPoint x: 387, endPoint y: 201, distance: 167.5
click at [387, 201] on div "The most resilient network topology to single point failures is Mesh. A mesh to…" at bounding box center [314, 244] width 202 height 138
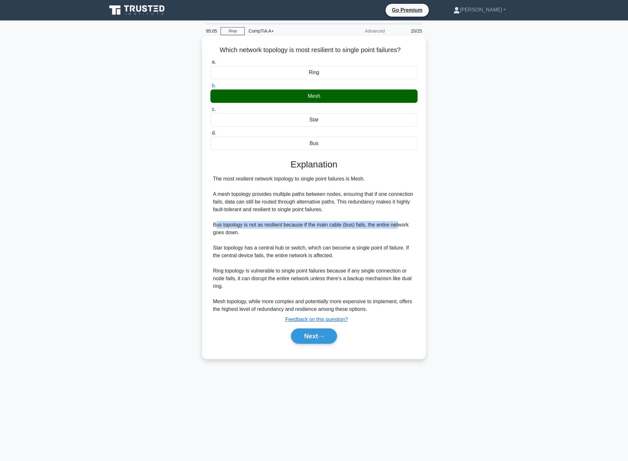
drag, startPoint x: 215, startPoint y: 224, endPoint x: 395, endPoint y: 228, distance: 179.9
click at [395, 228] on div "The most resilient network topology to single point failures is Mesh. A mesh to…" at bounding box center [314, 244] width 202 height 138
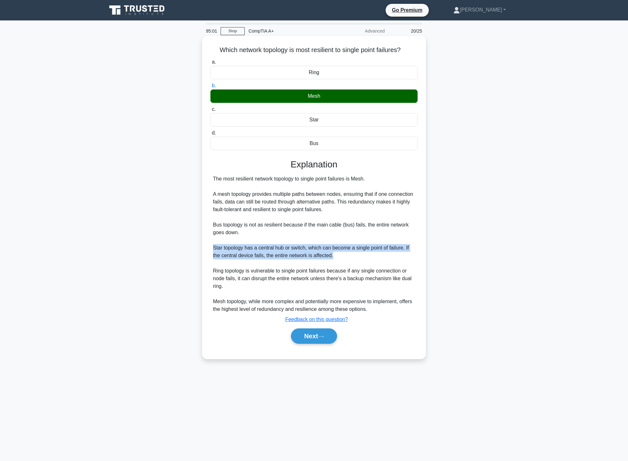
drag, startPoint x: 211, startPoint y: 245, endPoint x: 361, endPoint y: 257, distance: 150.7
click at [361, 257] on div "The most resilient network topology to single point failures is Mesh. A mesh to…" at bounding box center [313, 244] width 207 height 138
click at [286, 277] on div "The most resilient network topology to single point failures is Mesh. A mesh to…" at bounding box center [314, 244] width 202 height 138
drag, startPoint x: 221, startPoint y: 272, endPoint x: 240, endPoint y: 273, distance: 19.5
click at [236, 272] on div "The most resilient network topology to single point failures is Mesh. A mesh to…" at bounding box center [314, 244] width 202 height 138
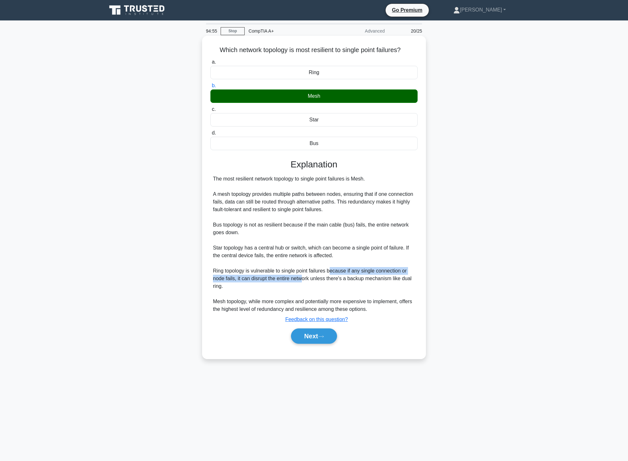
drag, startPoint x: 303, startPoint y: 277, endPoint x: 331, endPoint y: 274, distance: 28.2
click at [331, 274] on div "The most resilient network topology to single point failures is Mesh. A mesh to…" at bounding box center [314, 244] width 202 height 138
click at [243, 287] on div "The most resilient network topology to single point failures is Mesh. A mesh to…" at bounding box center [314, 244] width 202 height 138
click at [319, 333] on button "Next" at bounding box center [314, 335] width 46 height 15
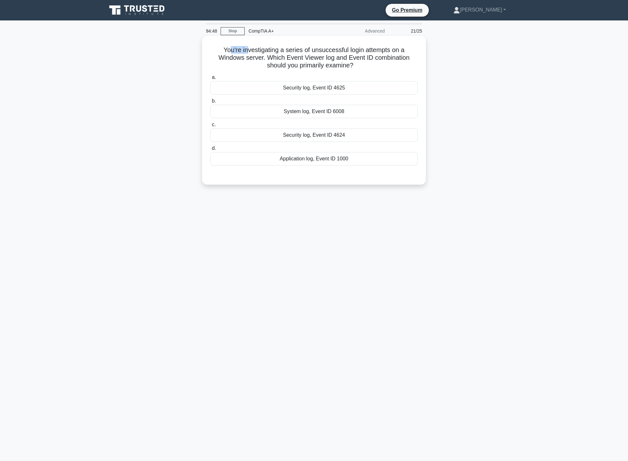
drag, startPoint x: 228, startPoint y: 53, endPoint x: 246, endPoint y: 52, distance: 17.3
click at [246, 52] on h5 "You're investigating a series of unsuccessful login attempts on a Windows serve…" at bounding box center [314, 58] width 208 height 24
drag, startPoint x: 220, startPoint y: 58, endPoint x: 407, endPoint y: 60, distance: 186.9
click at [407, 60] on h5 "You're investigating a series of unsuccessful login attempts on a Windows serve…" at bounding box center [314, 58] width 208 height 24
click at [363, 113] on div "System log, Event ID 6008" at bounding box center [313, 111] width 207 height 13
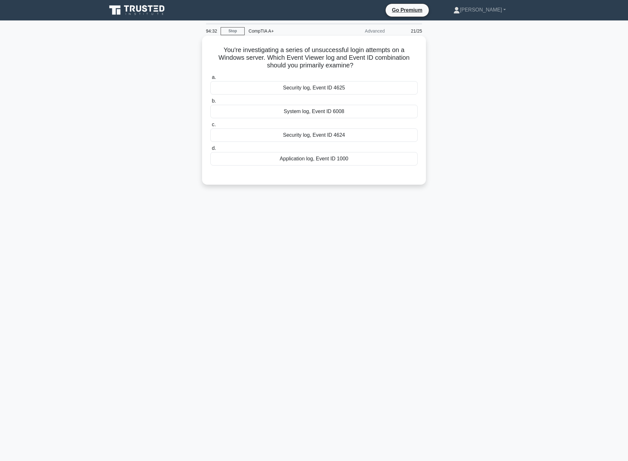
click at [210, 103] on input "b. System log, Event ID 6008" at bounding box center [210, 101] width 0 height 4
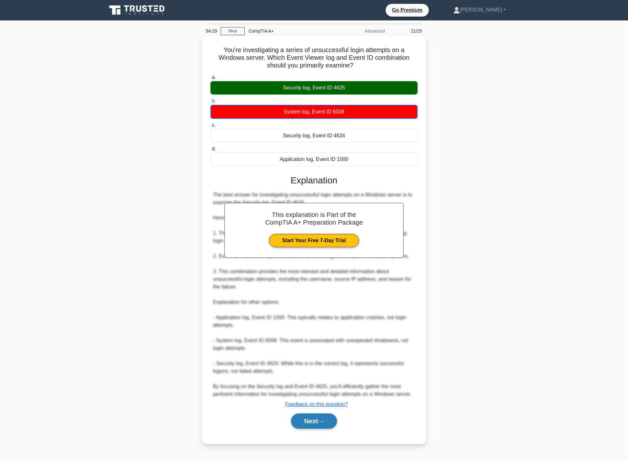
click at [312, 415] on button "Next" at bounding box center [314, 420] width 46 height 15
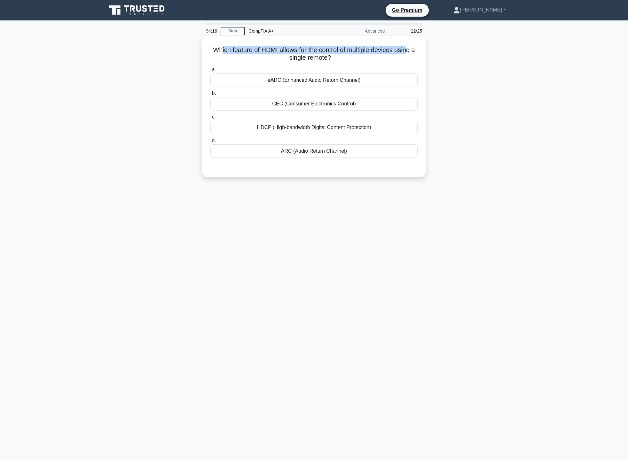
drag, startPoint x: 220, startPoint y: 49, endPoint x: 413, endPoint y: 48, distance: 193.3
click at [413, 48] on h5 "Which feature of HDMI allows for the control of multiple devices using a single…" at bounding box center [314, 54] width 208 height 16
click at [340, 101] on div "CEC (Consumer Electronics Control)" at bounding box center [313, 103] width 207 height 13
click at [210, 96] on input "b. CEC (Consumer Electronics Control)" at bounding box center [210, 93] width 0 height 4
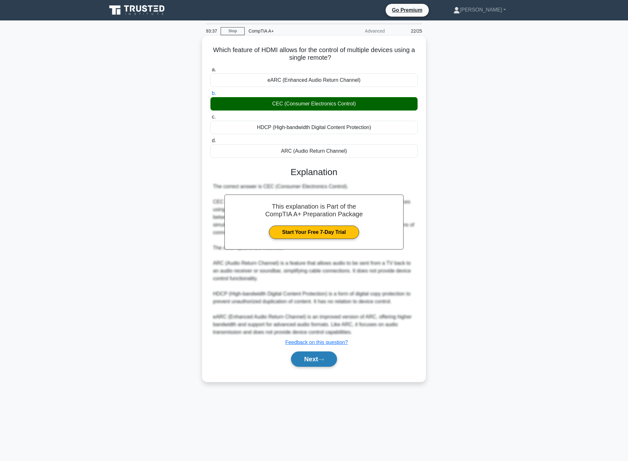
click at [324, 357] on button "Next" at bounding box center [314, 358] width 46 height 15
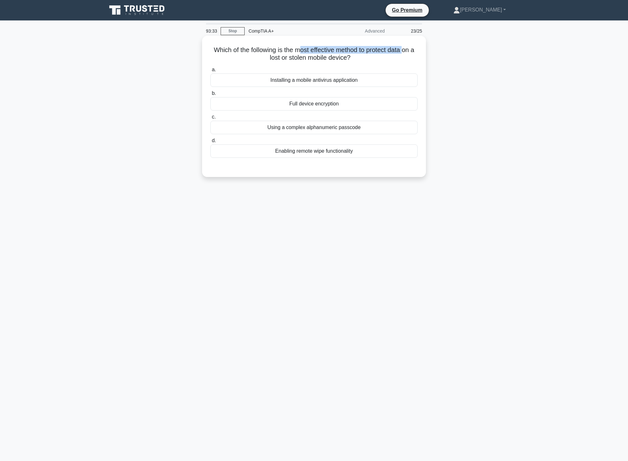
drag, startPoint x: 301, startPoint y: 48, endPoint x: 409, endPoint y: 42, distance: 107.8
click at [409, 42] on div "Which of the following is the most effective method to protect data on a lost o…" at bounding box center [313, 106] width 219 height 136
click at [411, 66] on label "a. Installing a mobile antivirus application" at bounding box center [313, 76] width 207 height 21
click at [210, 68] on input "a. Installing a mobile antivirus application" at bounding box center [210, 70] width 0 height 4
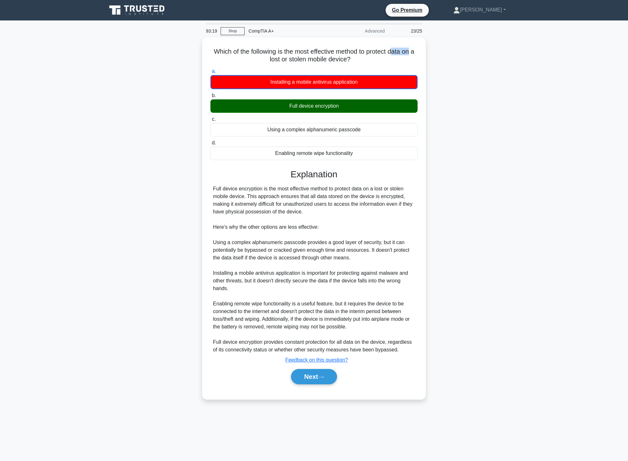
drag, startPoint x: 399, startPoint y: 51, endPoint x: 435, endPoint y: 47, distance: 35.7
click at [435, 47] on div "Which of the following is the most effective method to protect data on a lost o…" at bounding box center [314, 222] width 422 height 370
drag, startPoint x: 464, startPoint y: 67, endPoint x: 464, endPoint y: 77, distance: 9.6
click at [464, 68] on div "Which of the following is the most effective method to protect data on a lost o…" at bounding box center [314, 222] width 422 height 370
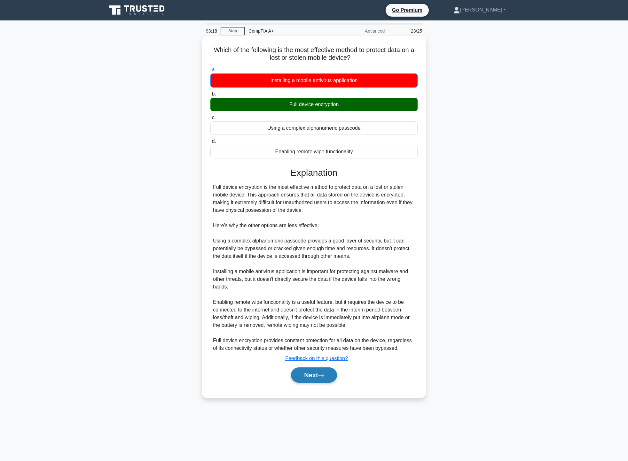
click at [327, 379] on button "Next" at bounding box center [314, 374] width 46 height 15
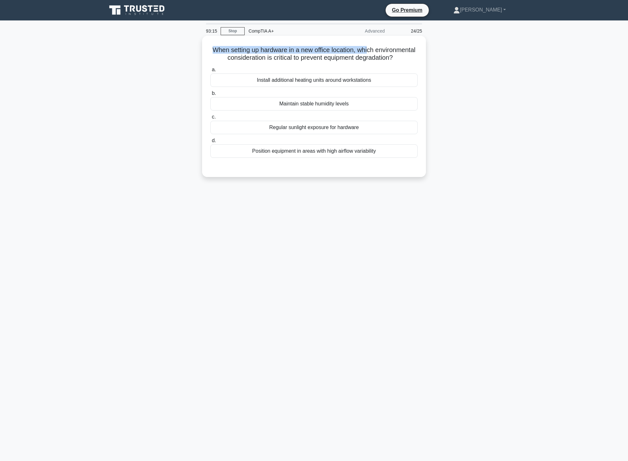
drag, startPoint x: 229, startPoint y: 45, endPoint x: 391, endPoint y: 42, distance: 161.7
click at [391, 42] on div "When setting up hardware in a new office location, which environmental consider…" at bounding box center [313, 106] width 219 height 136
drag, startPoint x: 225, startPoint y: 56, endPoint x: 401, endPoint y: 57, distance: 175.7
click at [401, 57] on h5 "When setting up hardware in a new office location, which environmental consider…" at bounding box center [314, 54] width 208 height 16
click at [450, 62] on div "When setting up hardware in a new office location, which environmental consider…" at bounding box center [314, 111] width 422 height 149
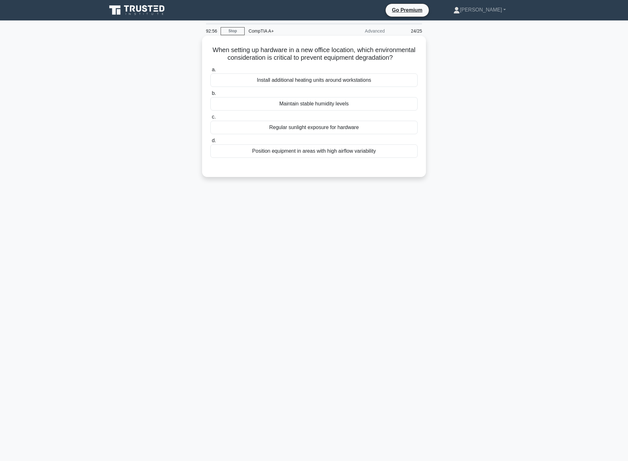
click at [358, 111] on div "Maintain stable humidity levels" at bounding box center [313, 103] width 207 height 13
click at [210, 96] on input "b. Maintain stable humidity levels" at bounding box center [210, 93] width 0 height 4
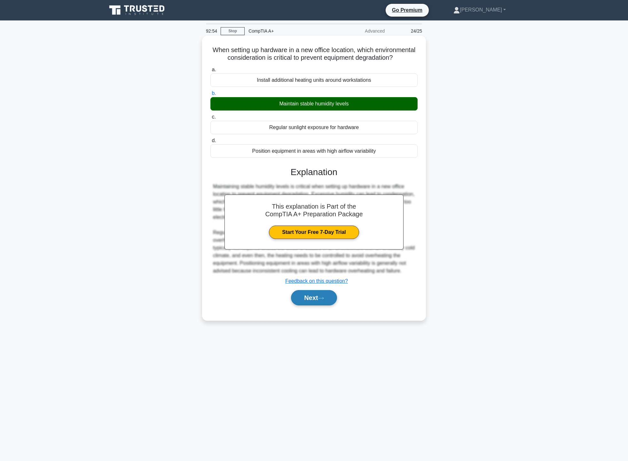
click at [317, 305] on button "Next" at bounding box center [314, 297] width 46 height 15
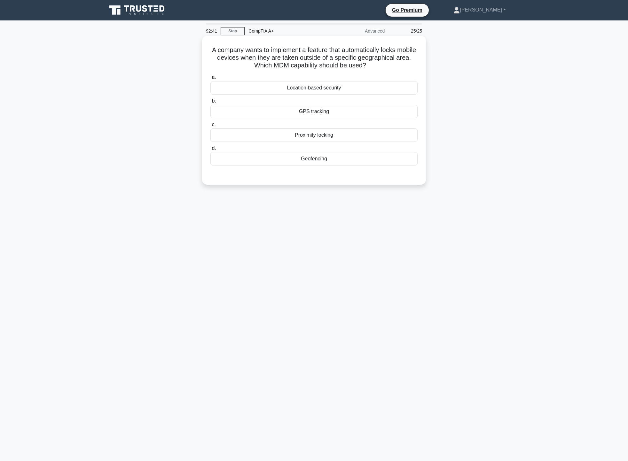
click at [321, 159] on div "Geofencing" at bounding box center [313, 158] width 207 height 13
click at [210, 150] on input "d. Geofencing" at bounding box center [210, 148] width 0 height 4
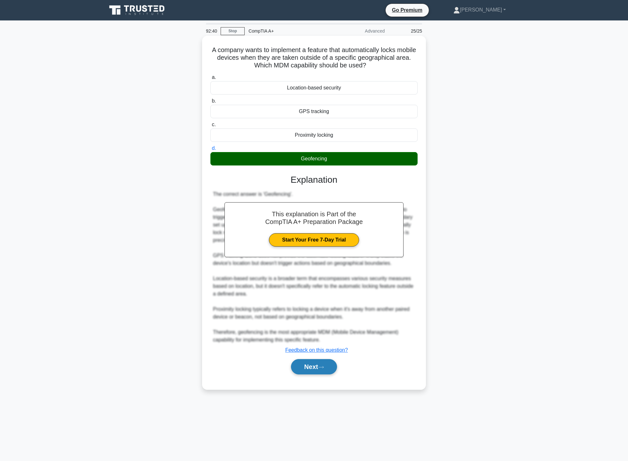
click at [327, 369] on button "Next" at bounding box center [314, 366] width 46 height 15
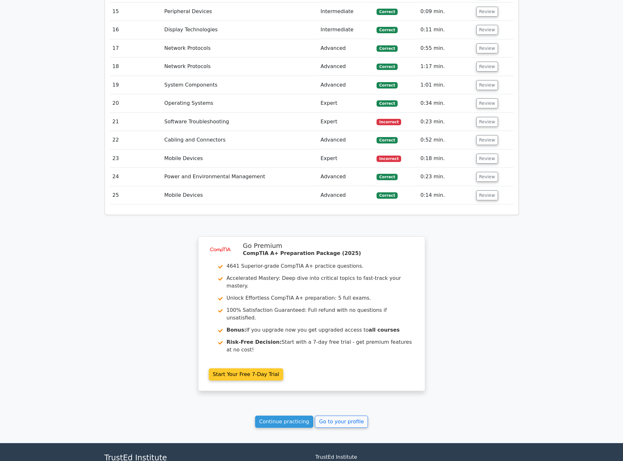
scroll to position [1249, 0]
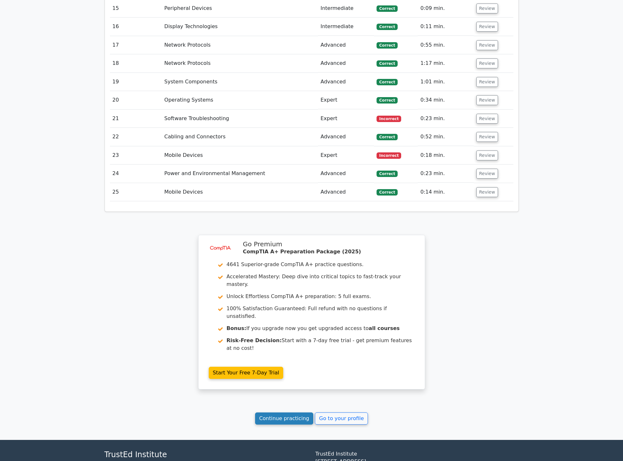
click at [294, 412] on link "Continue practicing" at bounding box center [284, 418] width 58 height 12
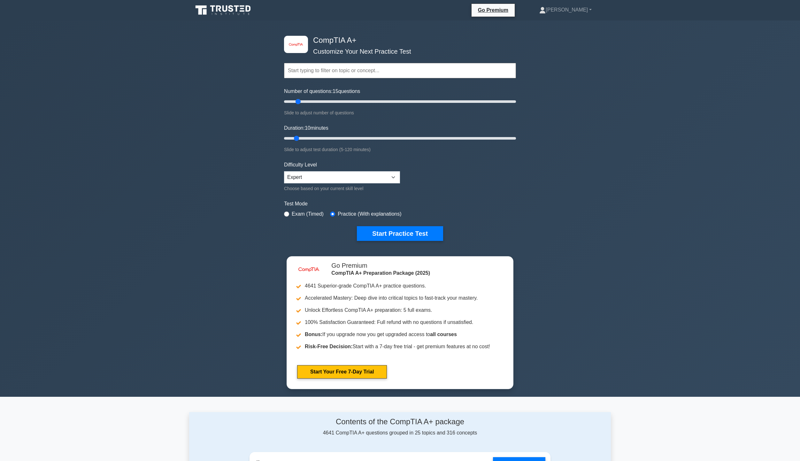
drag, startPoint x: 292, startPoint y: 101, endPoint x: 297, endPoint y: 101, distance: 5.1
type input "15"
click at [297, 101] on input "Number of questions: 15 questions" at bounding box center [400, 102] width 232 height 8
drag, startPoint x: 299, startPoint y: 136, endPoint x: 303, endPoint y: 138, distance: 4.7
click at [300, 138] on input "Duration: 10 minutes" at bounding box center [400, 139] width 232 height 8
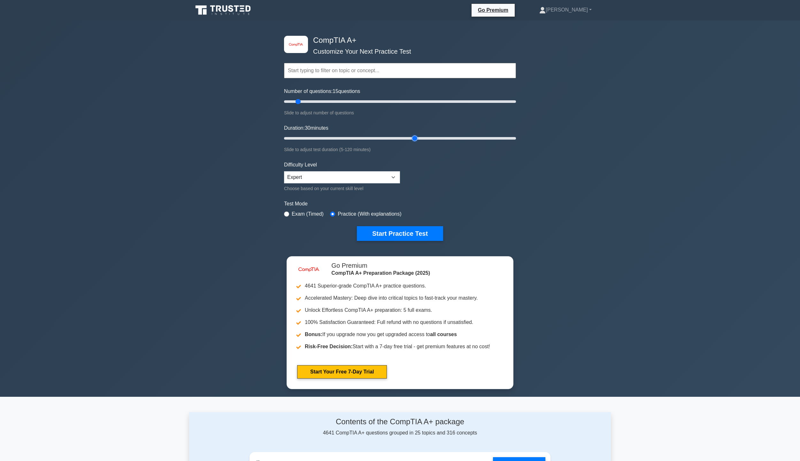
drag, startPoint x: 298, startPoint y: 137, endPoint x: 404, endPoint y: 140, distance: 106.1
type input "70"
click at [411, 138] on input "Duration: 30 minutes" at bounding box center [400, 139] width 232 height 8
click at [397, 230] on button "Start Practice Test" at bounding box center [400, 233] width 86 height 15
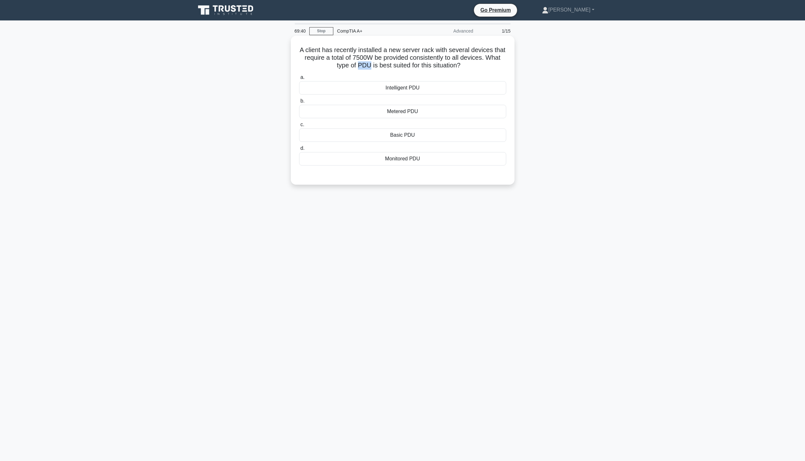
drag, startPoint x: 366, startPoint y: 65, endPoint x: 376, endPoint y: 64, distance: 10.0
click at [376, 64] on h5 "A client has recently installed a new server rack with several devices that req…" at bounding box center [402, 58] width 208 height 24
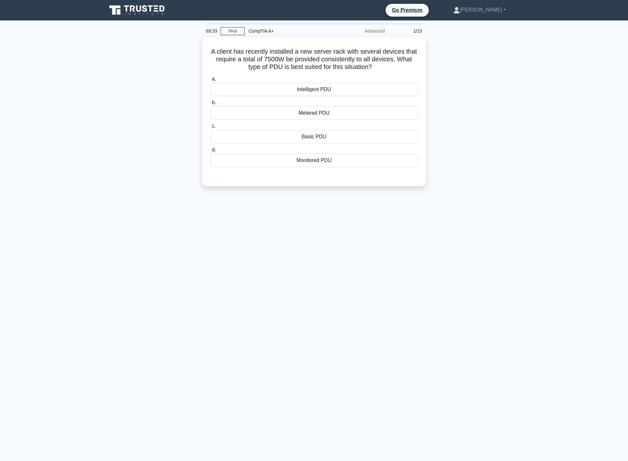
click at [457, 155] on div "A client has recently installed a new server rack with several devices that req…" at bounding box center [314, 115] width 422 height 157
click at [358, 111] on div "Metered PDU" at bounding box center [313, 111] width 207 height 13
click at [210, 103] on input "b. Metered PDU" at bounding box center [210, 101] width 0 height 4
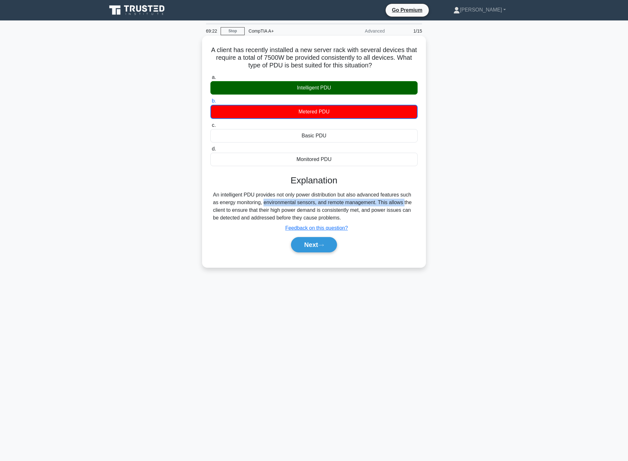
drag, startPoint x: 228, startPoint y: 204, endPoint x: 365, endPoint y: 205, distance: 137.1
click at [365, 205] on div "An intelligent PDU provides not only power distribution but also advanced featu…" at bounding box center [314, 206] width 202 height 31
click at [320, 250] on button "Next" at bounding box center [314, 244] width 46 height 15
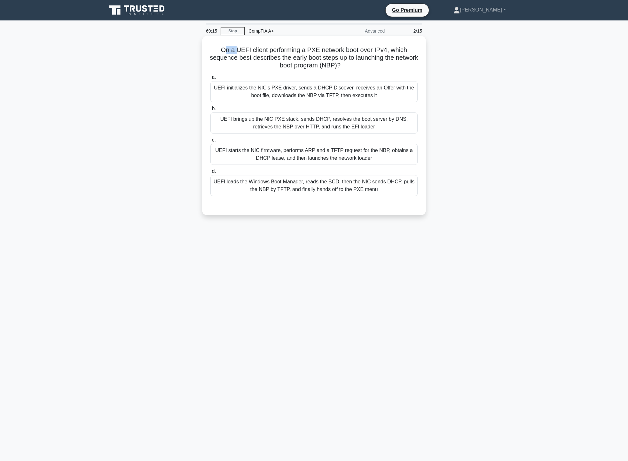
drag, startPoint x: 223, startPoint y: 53, endPoint x: 236, endPoint y: 51, distance: 13.5
click at [236, 51] on h5 "On a UEFI client performing a PXE network boot over IPv4, which sequence best d…" at bounding box center [314, 58] width 208 height 24
click at [214, 51] on h5 "On a UEFI client performing a PXE network boot over IPv4, which sequence best d…" at bounding box center [314, 58] width 208 height 24
drag, startPoint x: 219, startPoint y: 49, endPoint x: 405, endPoint y: 61, distance: 186.6
click at [405, 61] on h5 "On a UEFI client performing a PXE network boot over IPv4, which sequence best d…" at bounding box center [314, 58] width 208 height 24
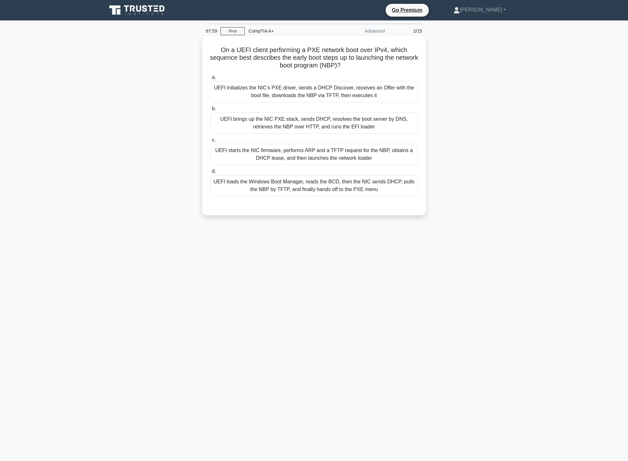
click at [277, 158] on div "UEFI starts the NIC firmware, performs ARP and a TFTP request for the NBP, obta…" at bounding box center [313, 154] width 207 height 21
click at [210, 142] on input "c. UEFI starts the NIC firmware, performs ARP and a TFTP request for the NBP, o…" at bounding box center [210, 140] width 0 height 4
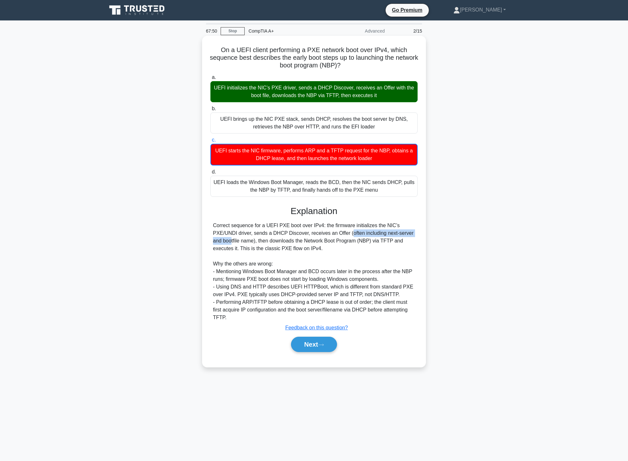
drag, startPoint x: 311, startPoint y: 236, endPoint x: 390, endPoint y: 237, distance: 79.6
click at [390, 237] on div "Correct sequence for a UEFI PXE boot over IPv4: the firmware initializes the NI…" at bounding box center [314, 272] width 202 height 100
drag, startPoint x: 257, startPoint y: 244, endPoint x: 341, endPoint y: 244, distance: 84.7
click at [342, 244] on div "Correct sequence for a UEFI PXE boot over IPv4: the firmware initializes the NI…" at bounding box center [314, 272] width 202 height 100
click at [300, 247] on div "Correct sequence for a UEFI PXE boot over IPv4: the firmware initializes the NI…" at bounding box center [314, 272] width 202 height 100
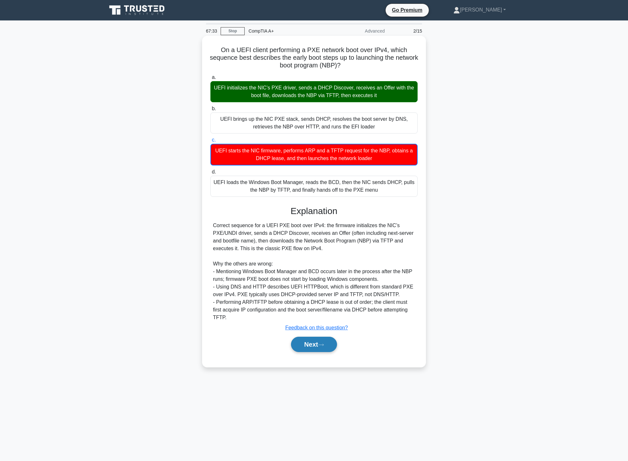
click at [320, 337] on button "Next" at bounding box center [314, 344] width 46 height 15
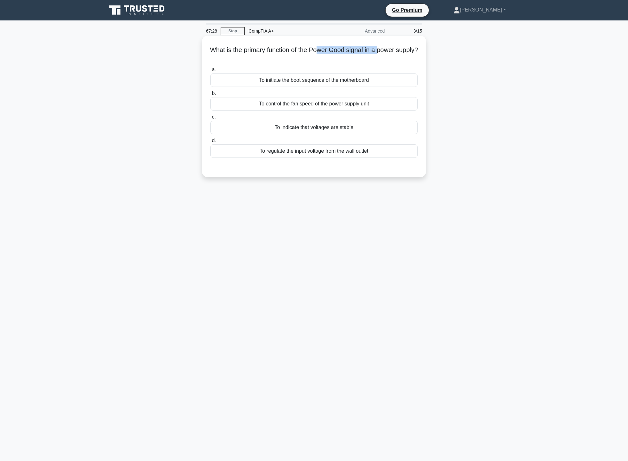
drag, startPoint x: 332, startPoint y: 52, endPoint x: 393, endPoint y: 45, distance: 62.1
click at [393, 45] on div "What is the primary function of the Power Good signal in a power supply? .spinn…" at bounding box center [313, 106] width 219 height 136
click at [443, 46] on div "What is the primary function of the Power Good signal in a power supply? .spinn…" at bounding box center [314, 111] width 422 height 149
click at [358, 129] on div "To indicate that voltages are stable" at bounding box center [313, 127] width 207 height 13
click at [210, 119] on input "c. To indicate that voltages are stable" at bounding box center [210, 117] width 0 height 4
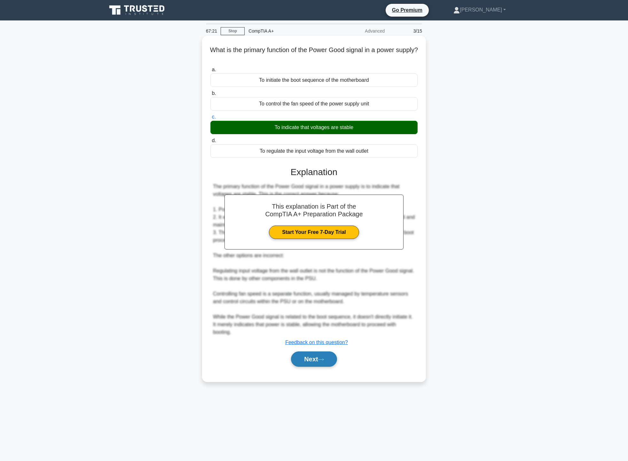
click at [314, 361] on button "Next" at bounding box center [314, 358] width 46 height 15
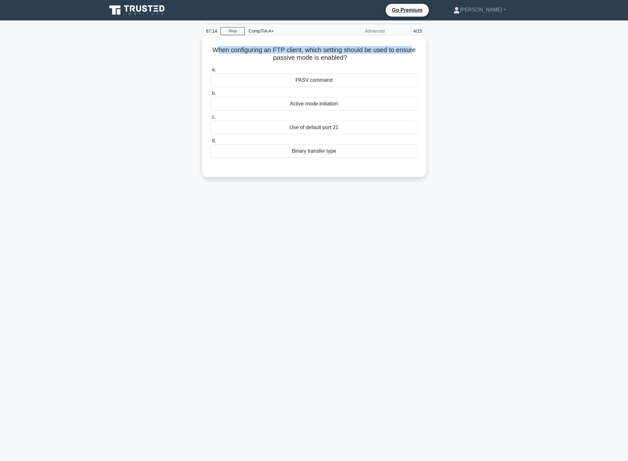
drag, startPoint x: 218, startPoint y: 54, endPoint x: 416, endPoint y: 50, distance: 197.8
click at [415, 49] on h5 "When configuring an FTP client, which setting should be used to ensure passive …" at bounding box center [314, 54] width 208 height 16
drag, startPoint x: 269, startPoint y: 60, endPoint x: 347, endPoint y: 60, distance: 78.3
click at [347, 60] on h5 "When configuring an FTP client, which setting should be used to ensure passive …" at bounding box center [314, 54] width 208 height 16
click at [359, 60] on h5 "When configuring an FTP client, which setting should be used to ensure passive …" at bounding box center [314, 54] width 208 height 16
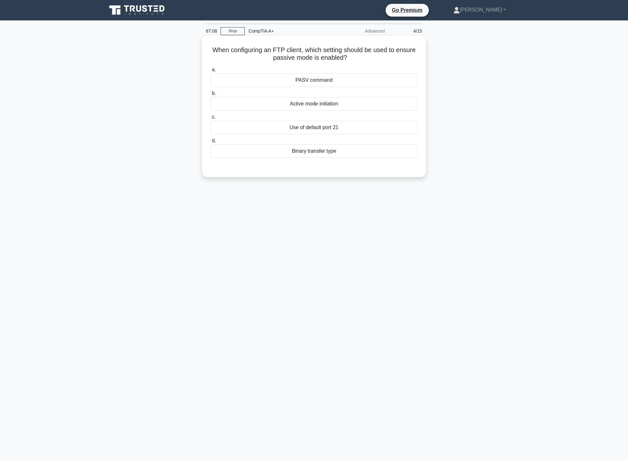
click at [364, 128] on div "Use of default port 21" at bounding box center [313, 127] width 207 height 13
click at [210, 119] on input "c. Use of default port 21" at bounding box center [210, 117] width 0 height 4
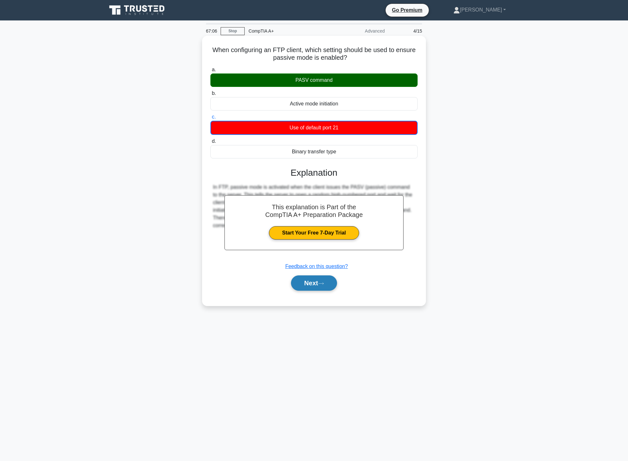
click at [321, 288] on button "Next" at bounding box center [314, 282] width 46 height 15
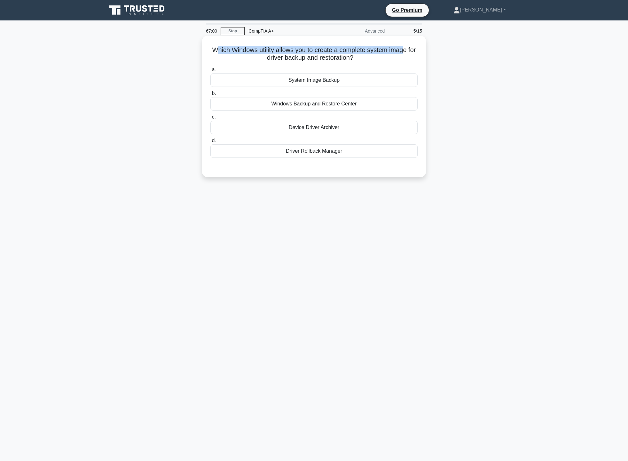
drag, startPoint x: 217, startPoint y: 50, endPoint x: 412, endPoint y: 44, distance: 195.0
click at [412, 44] on div "Which Windows utility allows you to create a complete system image for driver b…" at bounding box center [313, 106] width 219 height 136
click at [306, 104] on div "Windows Backup and Restore Center" at bounding box center [313, 103] width 207 height 13
click at [210, 96] on input "b. Windows Backup and [GEOGRAPHIC_DATA]" at bounding box center [210, 93] width 0 height 4
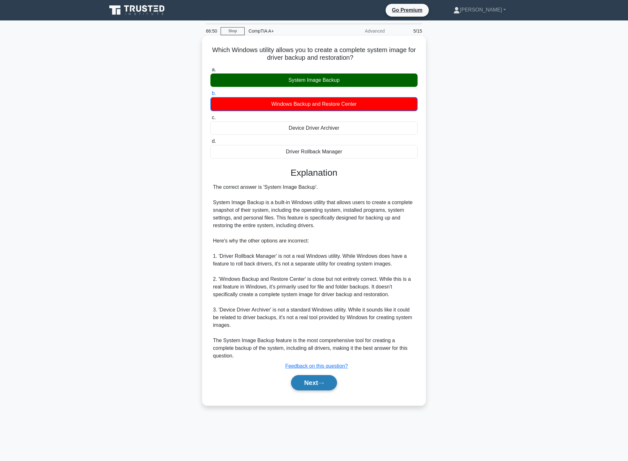
click at [328, 386] on button "Next" at bounding box center [314, 382] width 46 height 15
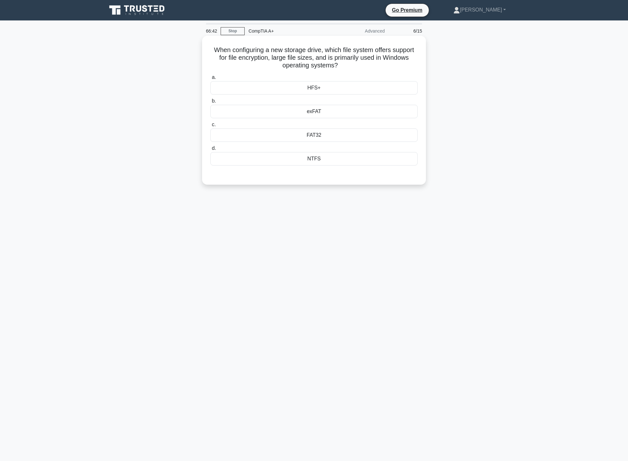
click at [319, 157] on div "NTFS" at bounding box center [313, 158] width 207 height 13
click at [210, 150] on input "d. NTFS" at bounding box center [210, 148] width 0 height 4
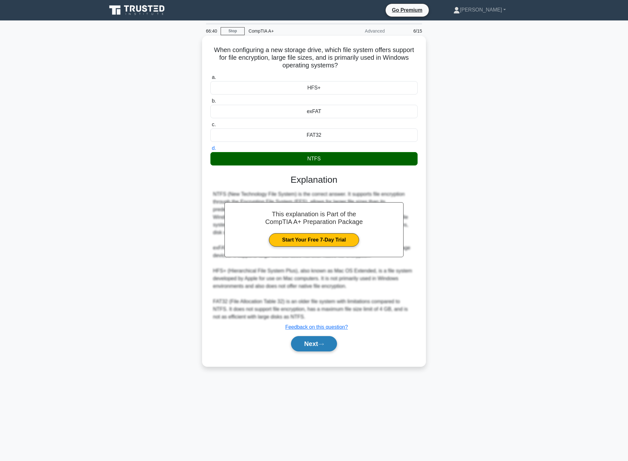
click at [318, 344] on button "Next" at bounding box center [314, 343] width 46 height 15
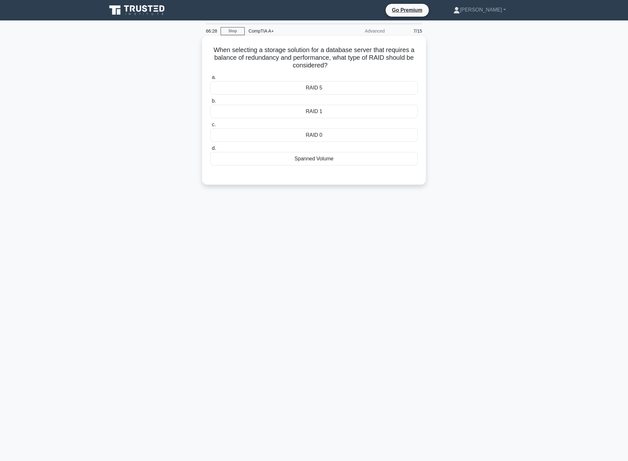
click at [335, 88] on div "RAID 5" at bounding box center [313, 87] width 207 height 13
click at [210, 80] on input "a. RAID 5" at bounding box center [210, 77] width 0 height 4
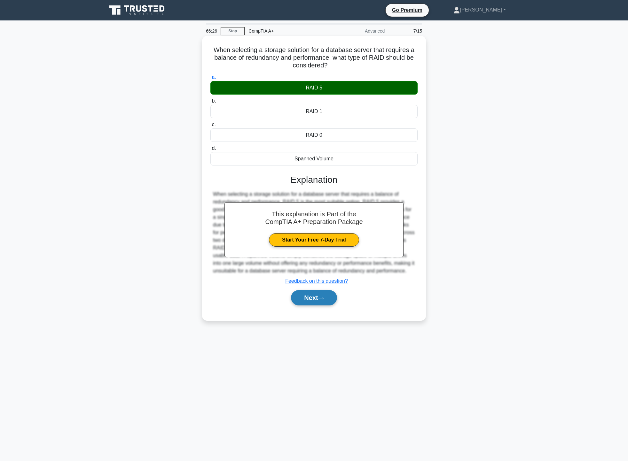
click at [323, 303] on button "Next" at bounding box center [314, 297] width 46 height 15
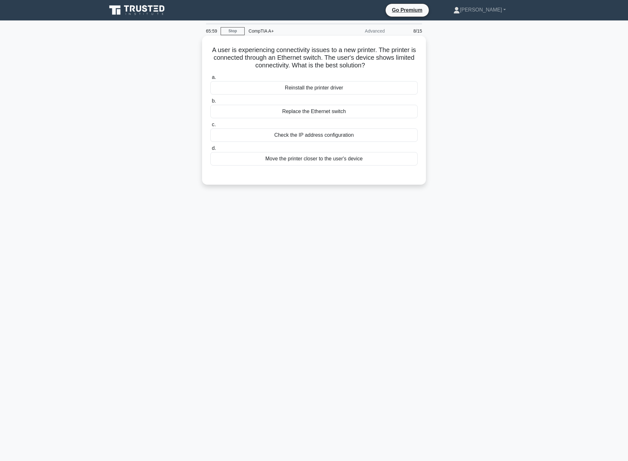
click at [342, 113] on div "Replace the Ethernet switch" at bounding box center [313, 111] width 207 height 13
click at [210, 103] on input "b. Replace the Ethernet switch" at bounding box center [210, 101] width 0 height 4
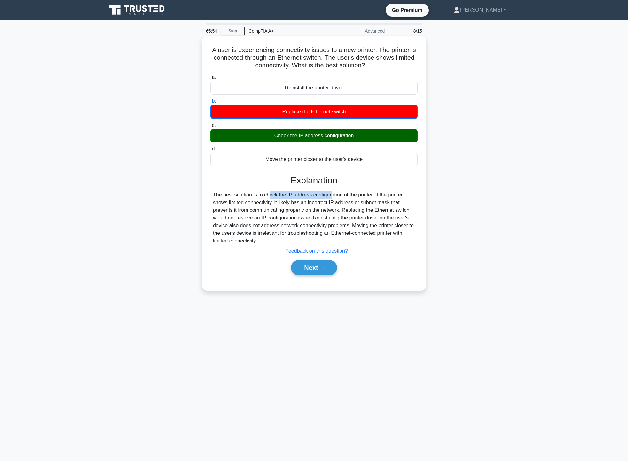
drag, startPoint x: 235, startPoint y: 195, endPoint x: 290, endPoint y: 194, distance: 54.3
click at [290, 194] on div "The best solution is to check the IP address configuration of the printer. If t…" at bounding box center [314, 218] width 202 height 54
drag, startPoint x: 224, startPoint y: 201, endPoint x: 345, endPoint y: 205, distance: 120.5
click at [345, 205] on div "The best solution is to check the IP address configuration of the printer. If t…" at bounding box center [314, 218] width 202 height 54
drag, startPoint x: 231, startPoint y: 215, endPoint x: 274, endPoint y: 212, distance: 42.6
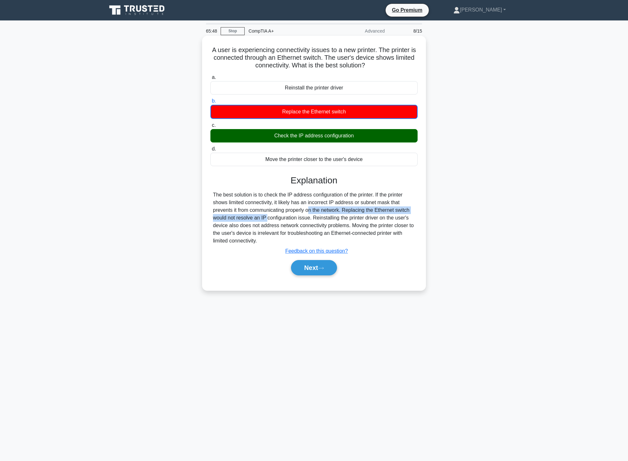
click at [271, 213] on div "The best solution is to check the IP address configuration of the printer. If t…" at bounding box center [314, 218] width 202 height 54
click at [320, 271] on button "Next" at bounding box center [314, 267] width 46 height 15
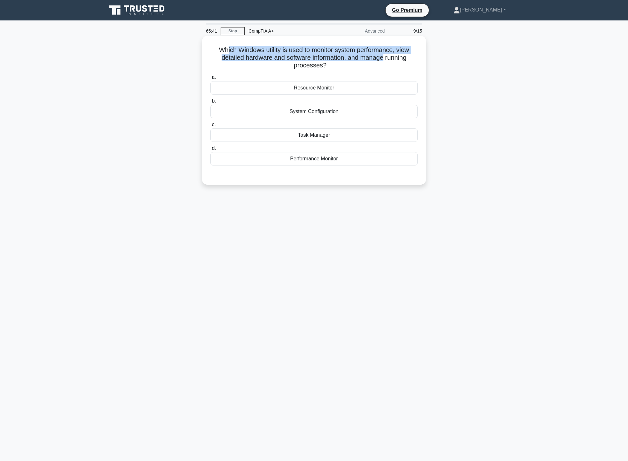
drag, startPoint x: 227, startPoint y: 50, endPoint x: 386, endPoint y: 55, distance: 158.9
click at [386, 55] on h5 "Which Windows utility is used to monitor system performance, view detailed hard…" at bounding box center [314, 58] width 208 height 24
click at [355, 66] on h5 "Which Windows utility is used to monitor system performance, view detailed hard…" at bounding box center [314, 58] width 208 height 24
click at [329, 140] on div "Task Manager" at bounding box center [313, 134] width 207 height 13
click at [210, 127] on input "c. Task Manager" at bounding box center [210, 125] width 0 height 4
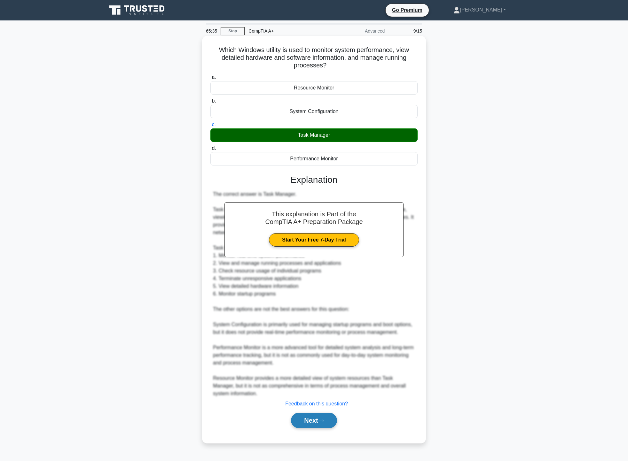
click at [325, 425] on button "Next" at bounding box center [314, 420] width 46 height 15
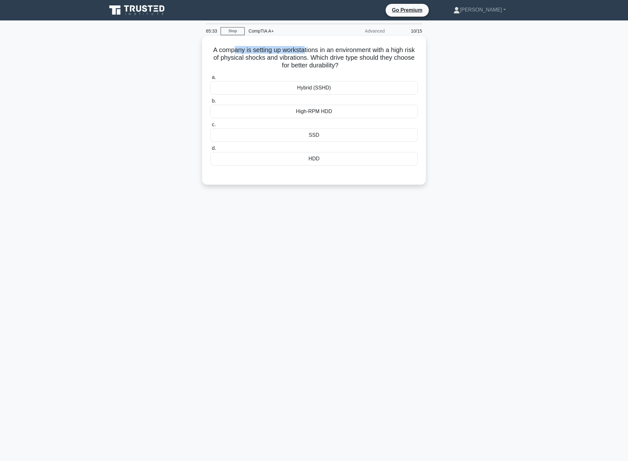
drag, startPoint x: 240, startPoint y: 50, endPoint x: 311, endPoint y: 53, distance: 70.7
click at [311, 53] on h5 "A company is setting up workstations in an environment with a high risk of phys…" at bounding box center [314, 58] width 208 height 24
drag, startPoint x: 233, startPoint y: 59, endPoint x: 407, endPoint y: 61, distance: 174.1
click at [407, 61] on h5 "A company is setting up workstations in an environment with a high risk of phys…" at bounding box center [314, 58] width 208 height 24
click at [366, 67] on h5 "A company is setting up workstations in an environment with a high risk of phys…" at bounding box center [314, 58] width 208 height 24
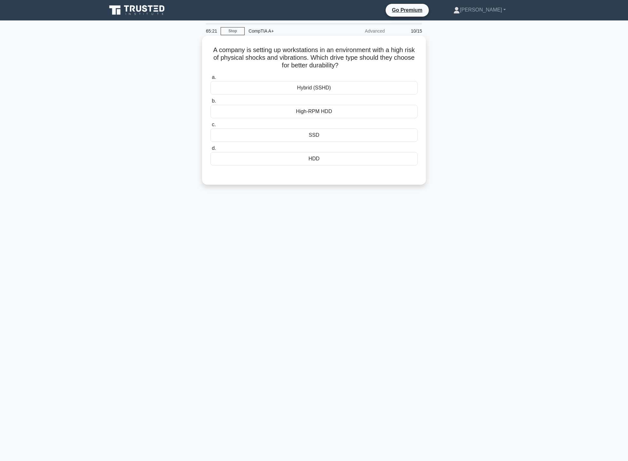
click at [339, 139] on div "SSD" at bounding box center [313, 134] width 207 height 13
click at [210, 127] on input "c. SSD" at bounding box center [210, 125] width 0 height 4
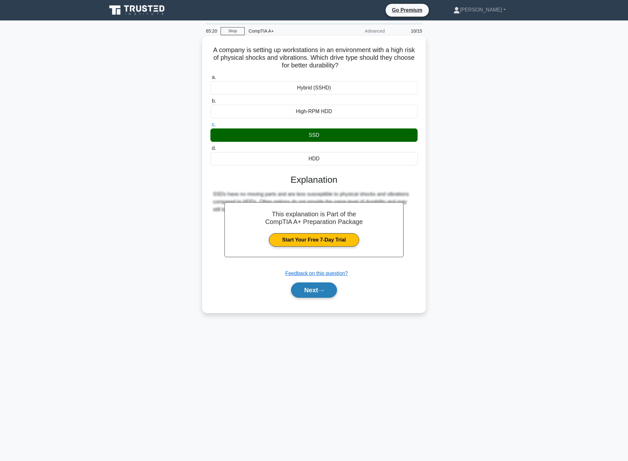
click at [324, 287] on button "Next" at bounding box center [314, 289] width 46 height 15
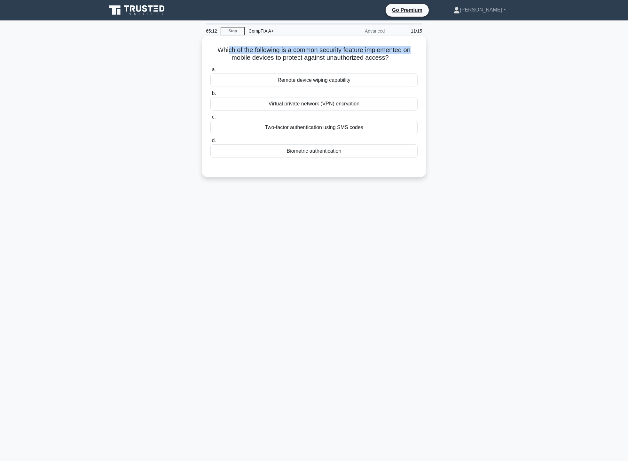
drag, startPoint x: 226, startPoint y: 52, endPoint x: 416, endPoint y: 54, distance: 190.1
click at [416, 54] on h5 "Which of the following is a common security feature implemented on mobile devic…" at bounding box center [314, 54] width 208 height 16
click at [450, 62] on div "Which of the following is a common security feature implemented on mobile devic…" at bounding box center [314, 111] width 422 height 149
click at [324, 153] on div "Biometric authentication" at bounding box center [313, 150] width 207 height 13
click at [210, 143] on input "d. Biometric authentication" at bounding box center [210, 141] width 0 height 4
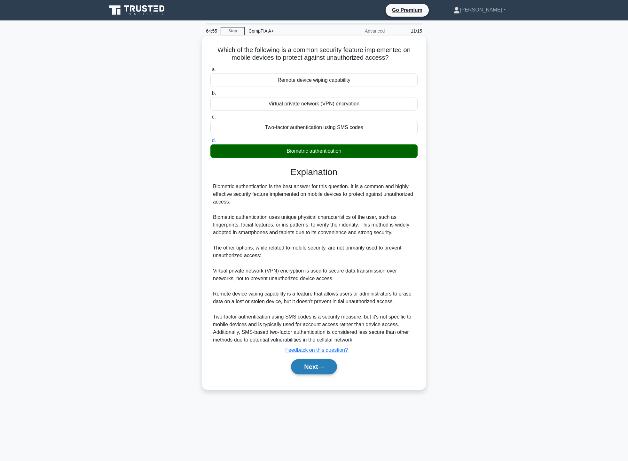
click at [324, 366] on icon at bounding box center [321, 368] width 6 height 4
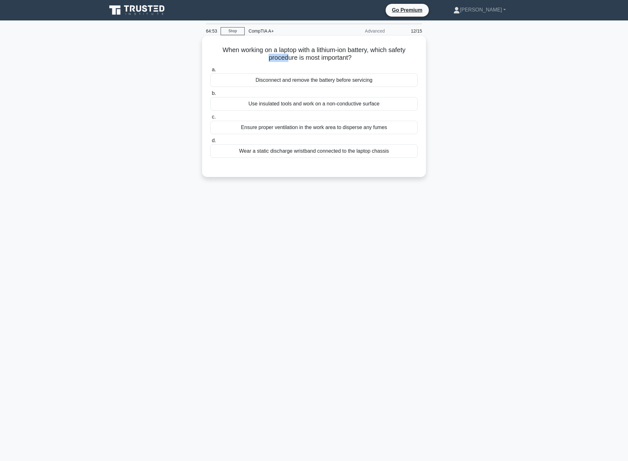
drag, startPoint x: 245, startPoint y: 58, endPoint x: 297, endPoint y: 55, distance: 52.2
click at [295, 55] on h5 "When working on a laptop with a lithium-ion battery, which safety procedure is …" at bounding box center [314, 54] width 208 height 16
click at [344, 53] on h5 "When working on a laptop with a lithium-ion battery, which safety procedure is …" at bounding box center [314, 54] width 208 height 16
click at [315, 81] on div "Disconnect and remove the battery before servicing" at bounding box center [313, 79] width 207 height 13
click at [210, 72] on input "a. Disconnect and remove the battery before servicing" at bounding box center [210, 70] width 0 height 4
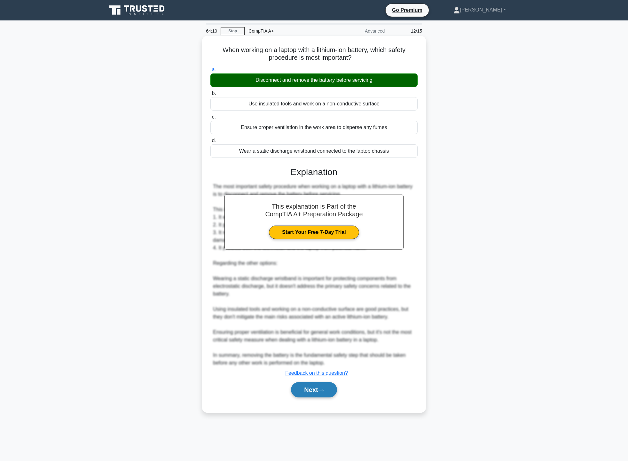
click at [320, 395] on button "Next" at bounding box center [314, 389] width 46 height 15
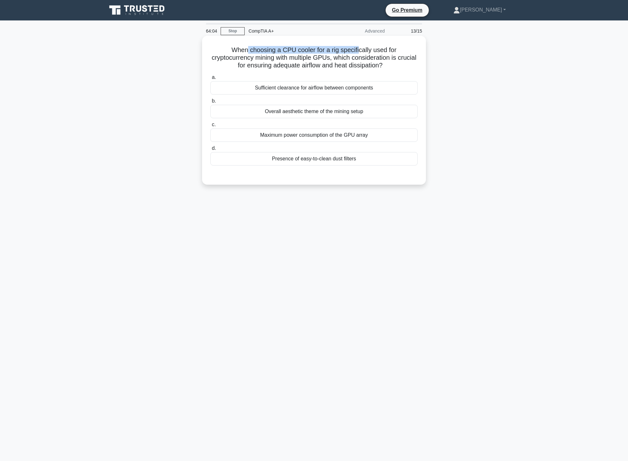
drag, startPoint x: 253, startPoint y: 49, endPoint x: 363, endPoint y: 53, distance: 110.6
click at [360, 53] on h5 "When choosing a CPU cooler for a rig specifically used for cryptocurrency minin…" at bounding box center [314, 58] width 208 height 24
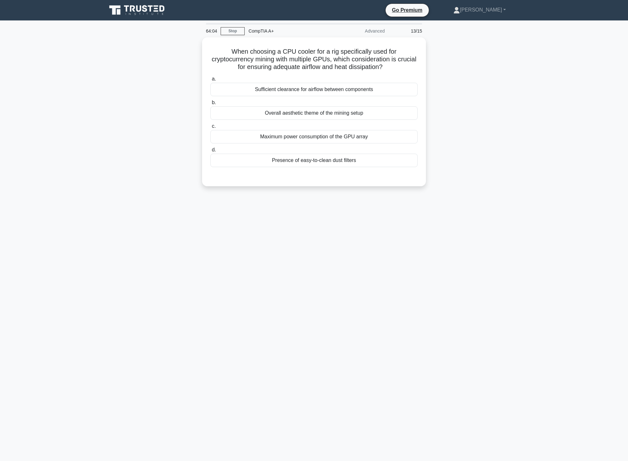
click at [485, 63] on div "When choosing a CPU cooler for a rig specifically used for cryptocurrency minin…" at bounding box center [314, 115] width 422 height 157
click at [300, 91] on div "Sufficient clearance for airflow between components" at bounding box center [313, 87] width 207 height 13
click at [210, 80] on input "a. Sufficient clearance for airflow between components" at bounding box center [210, 77] width 0 height 4
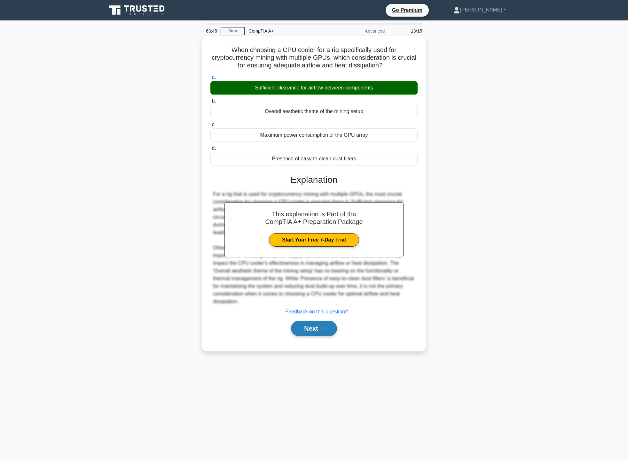
click at [323, 329] on icon at bounding box center [320, 329] width 5 height 2
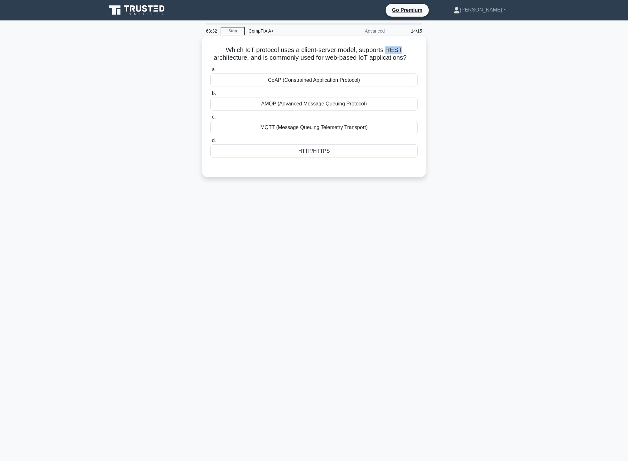
drag, startPoint x: 389, startPoint y: 50, endPoint x: 405, endPoint y: 50, distance: 16.6
click at [405, 50] on h5 "Which IoT protocol uses a client-server model, supports REST architecture, and …" at bounding box center [314, 54] width 208 height 16
drag, startPoint x: 228, startPoint y: 52, endPoint x: 359, endPoint y: 52, distance: 131.3
click at [359, 52] on h5 "Which IoT protocol uses a client-server model, supports REST architecture, and …" at bounding box center [314, 54] width 208 height 16
click at [324, 154] on div "HTTP/HTTPS" at bounding box center [313, 150] width 207 height 13
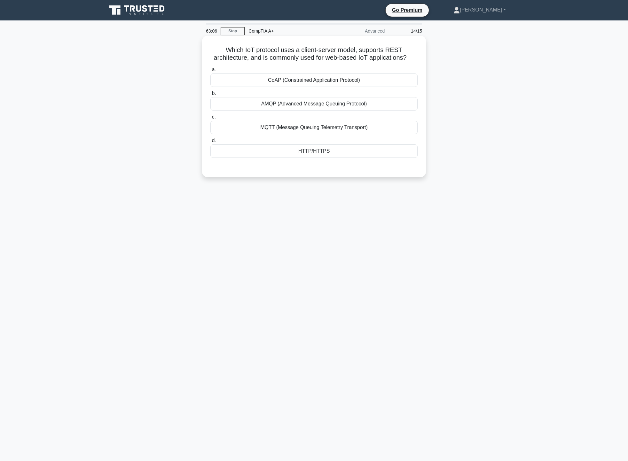
click at [210, 143] on input "d. HTTP/HTTPS" at bounding box center [210, 141] width 0 height 4
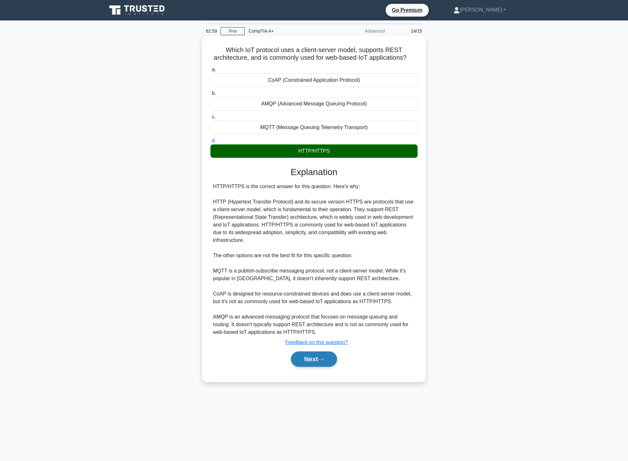
click at [293, 351] on button "Next" at bounding box center [314, 358] width 46 height 15
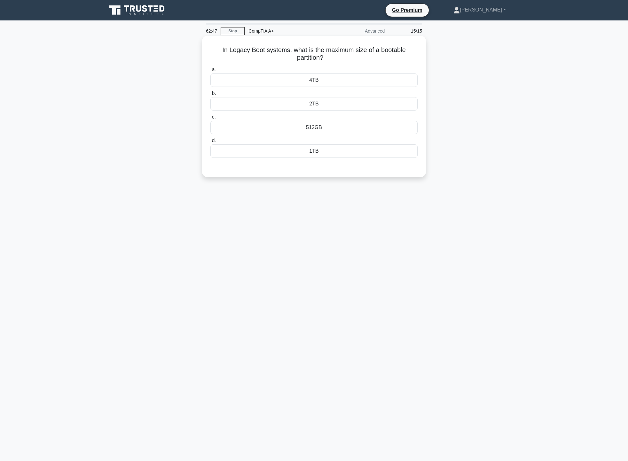
click at [326, 103] on div "2TB" at bounding box center [313, 103] width 207 height 13
click at [210, 96] on input "b. 2TB" at bounding box center [210, 93] width 0 height 4
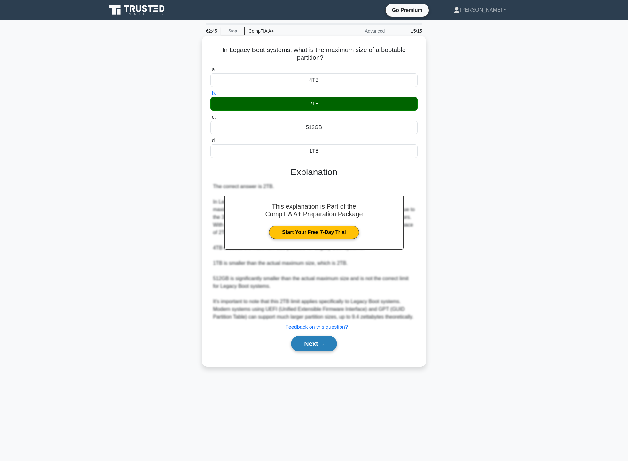
click at [320, 348] on button "Next" at bounding box center [314, 343] width 46 height 15
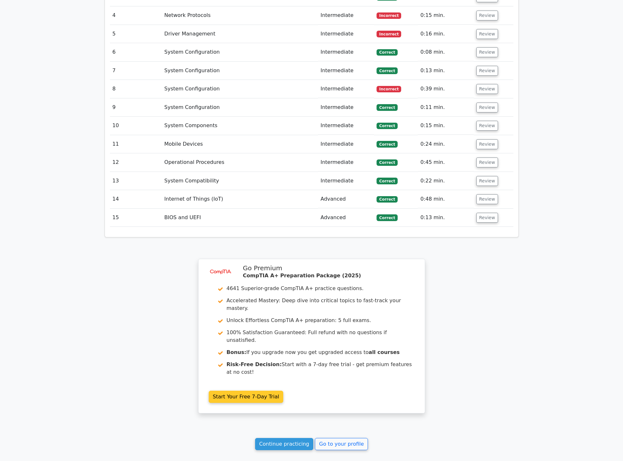
scroll to position [868, 0]
